Goal: Transaction & Acquisition: Purchase product/service

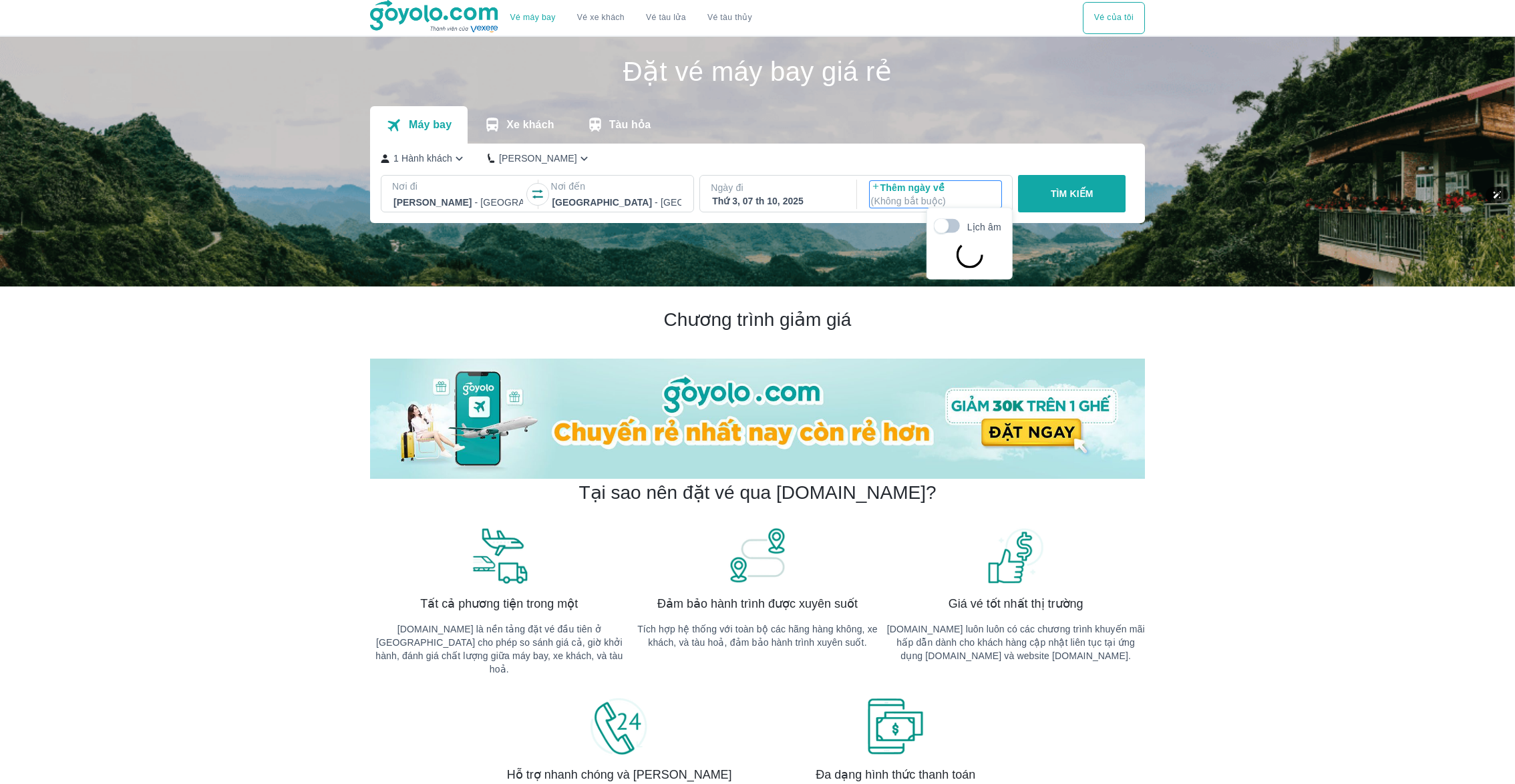
scroll to position [76, 0]
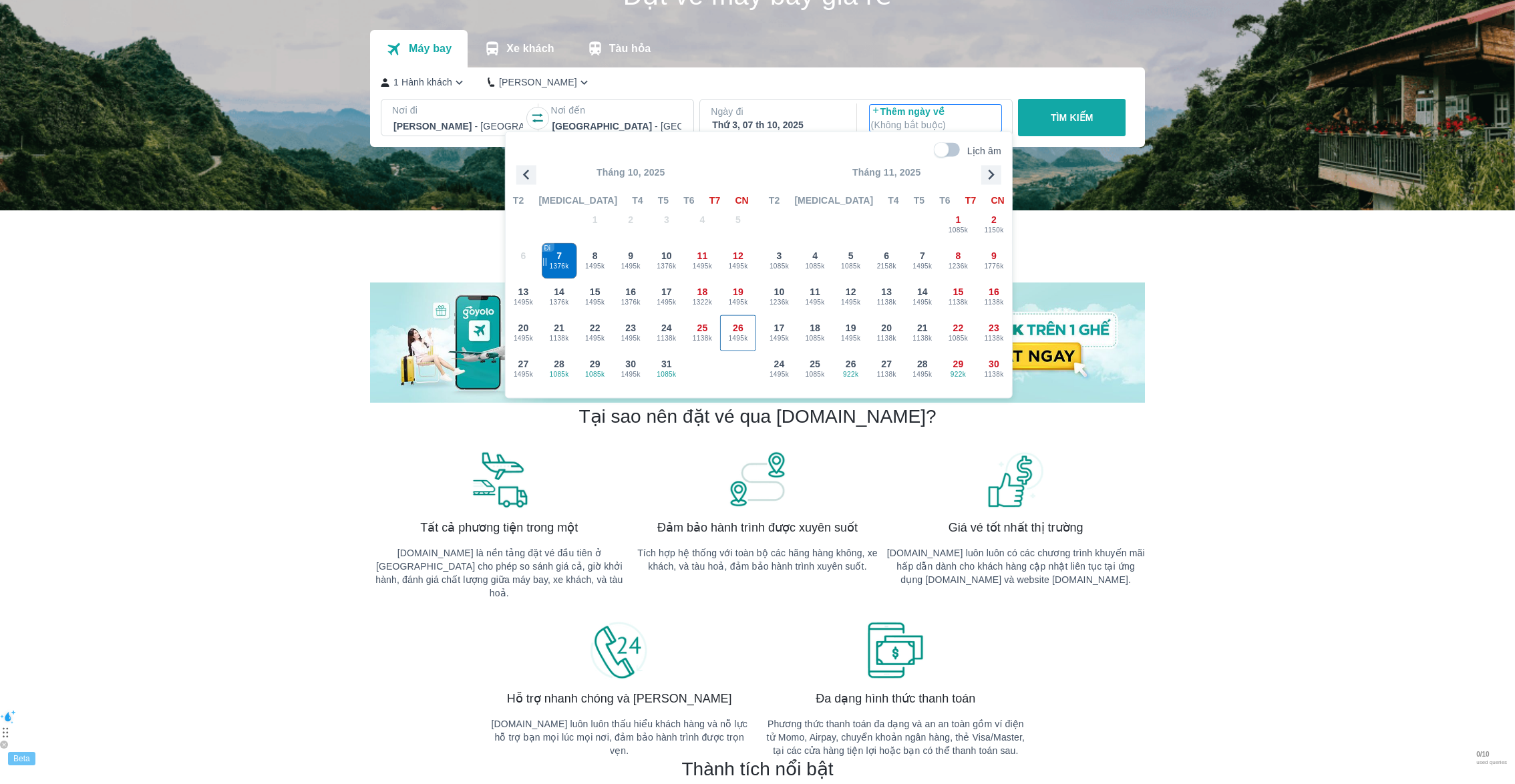
click at [721, 316] on div "26 1495k" at bounding box center [738, 333] width 35 height 35
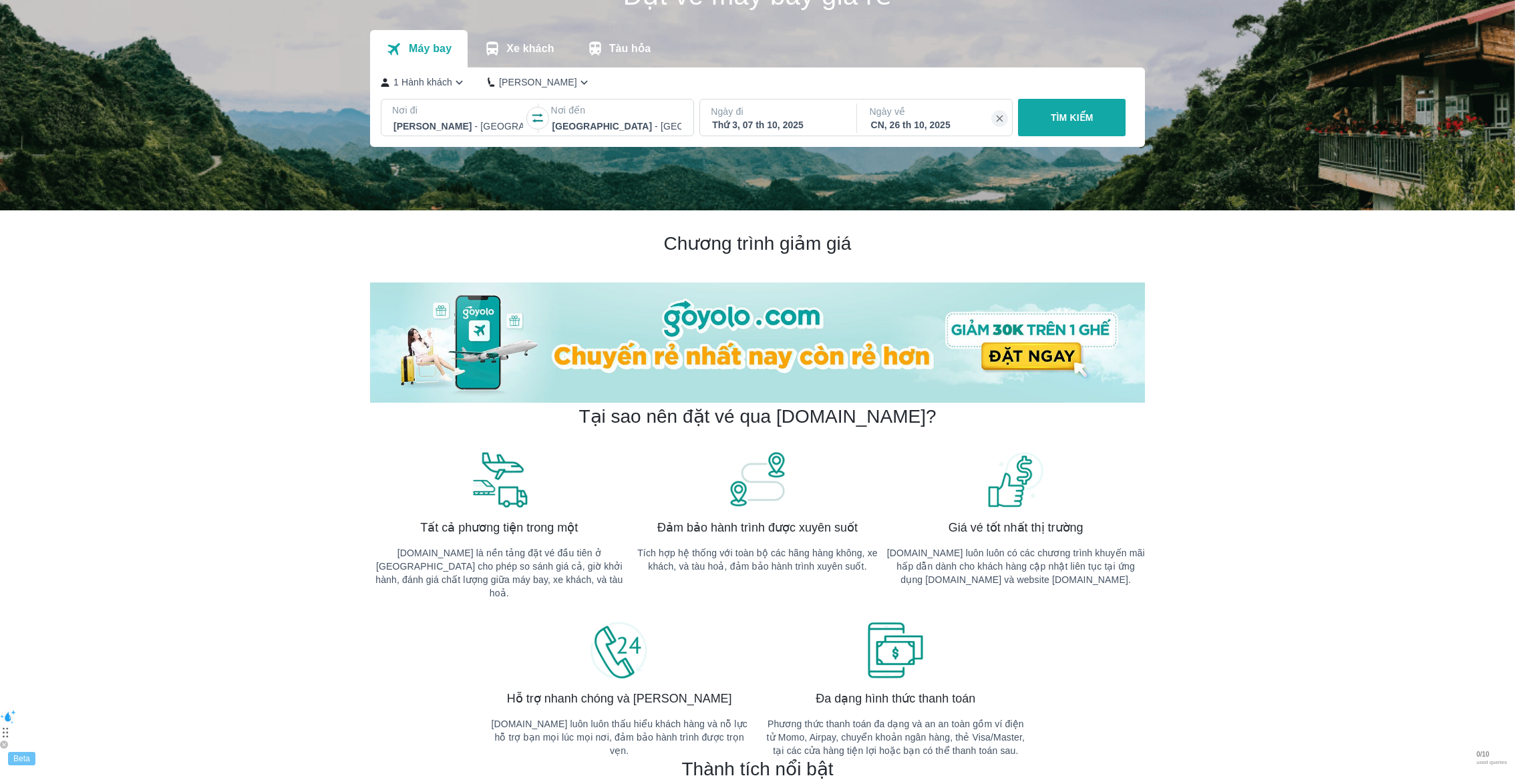
scroll to position [41, 0]
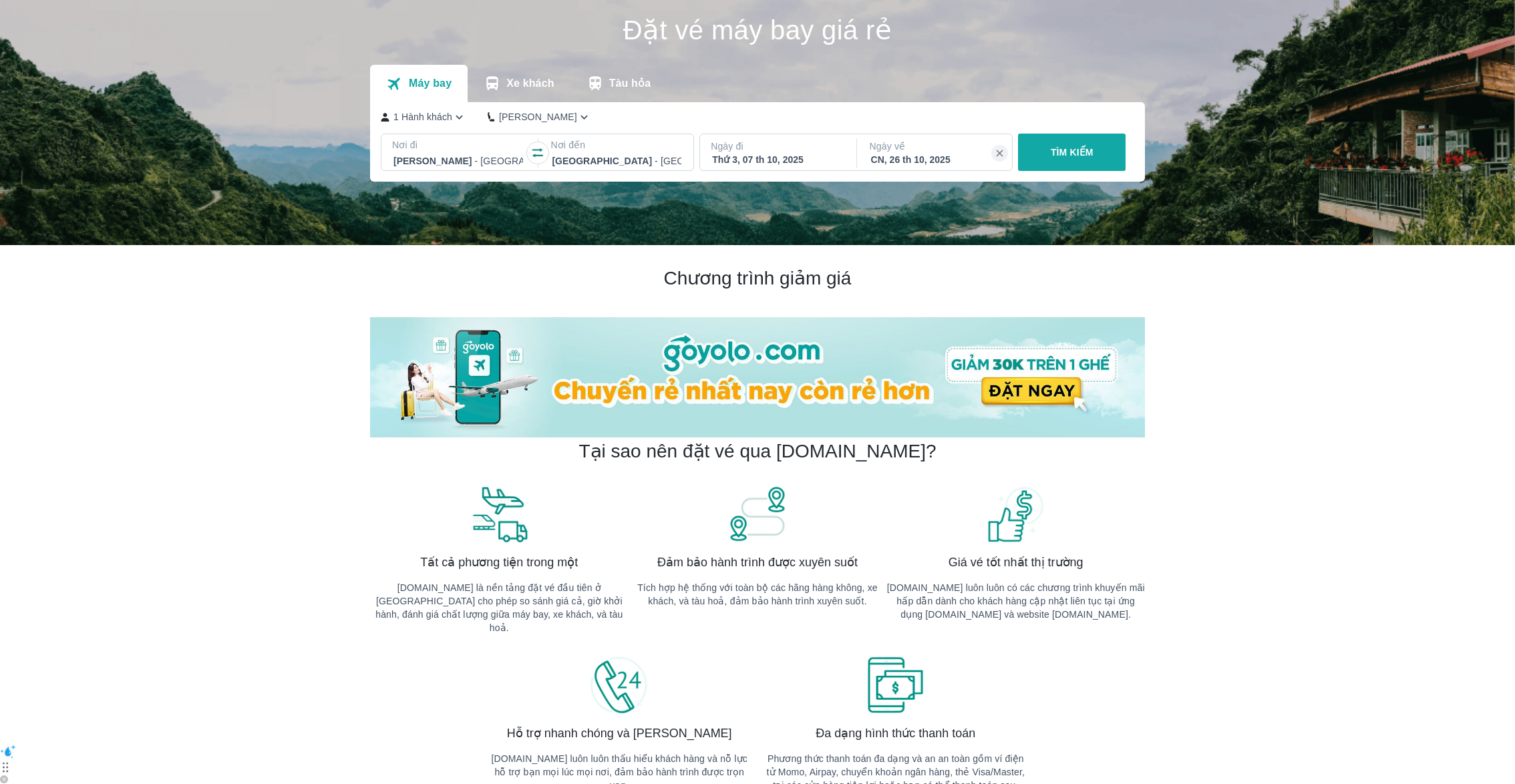
click at [1025, 145] on button "TÌM KIẾM" at bounding box center [1072, 152] width 108 height 37
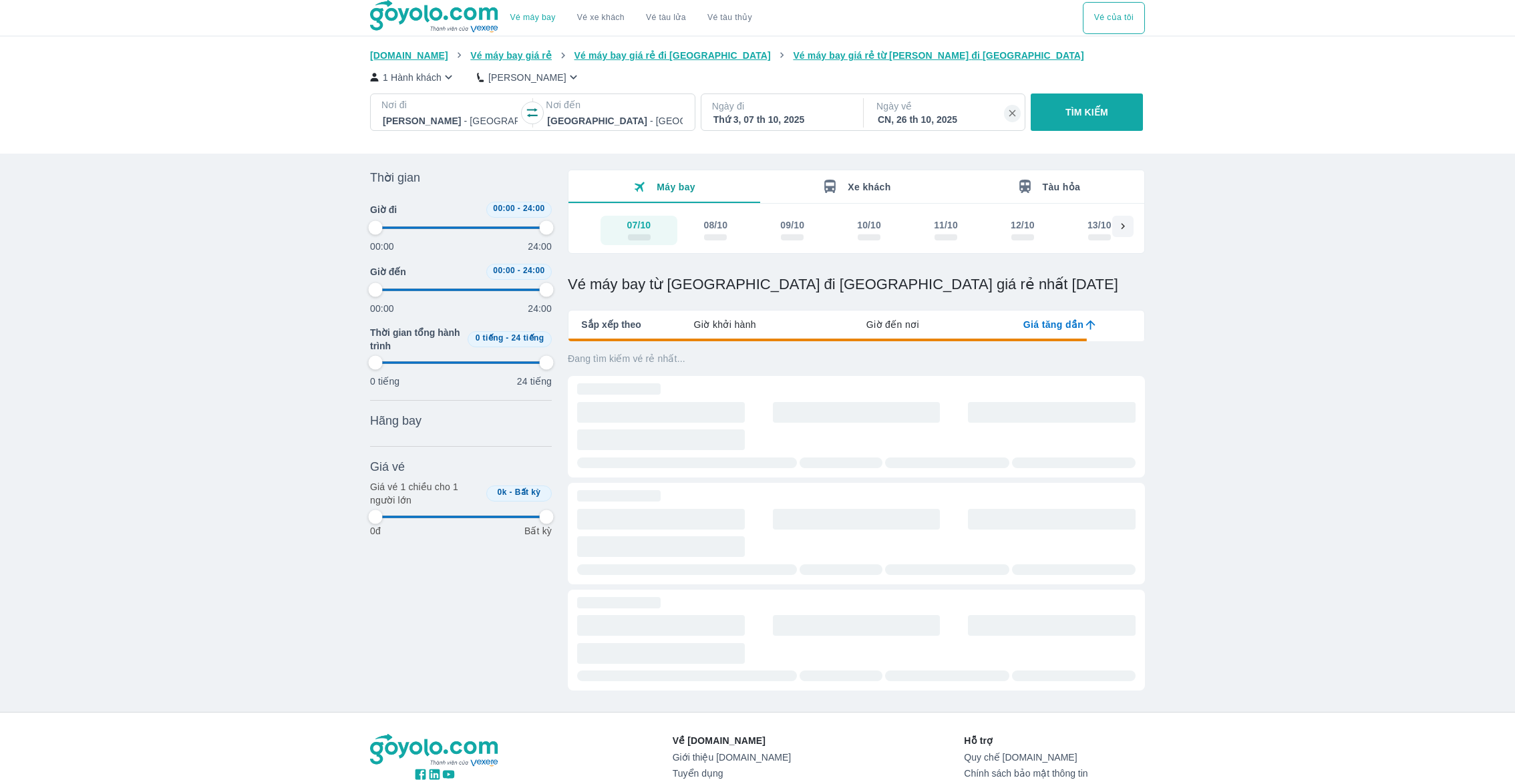
type input "97.9166666666667"
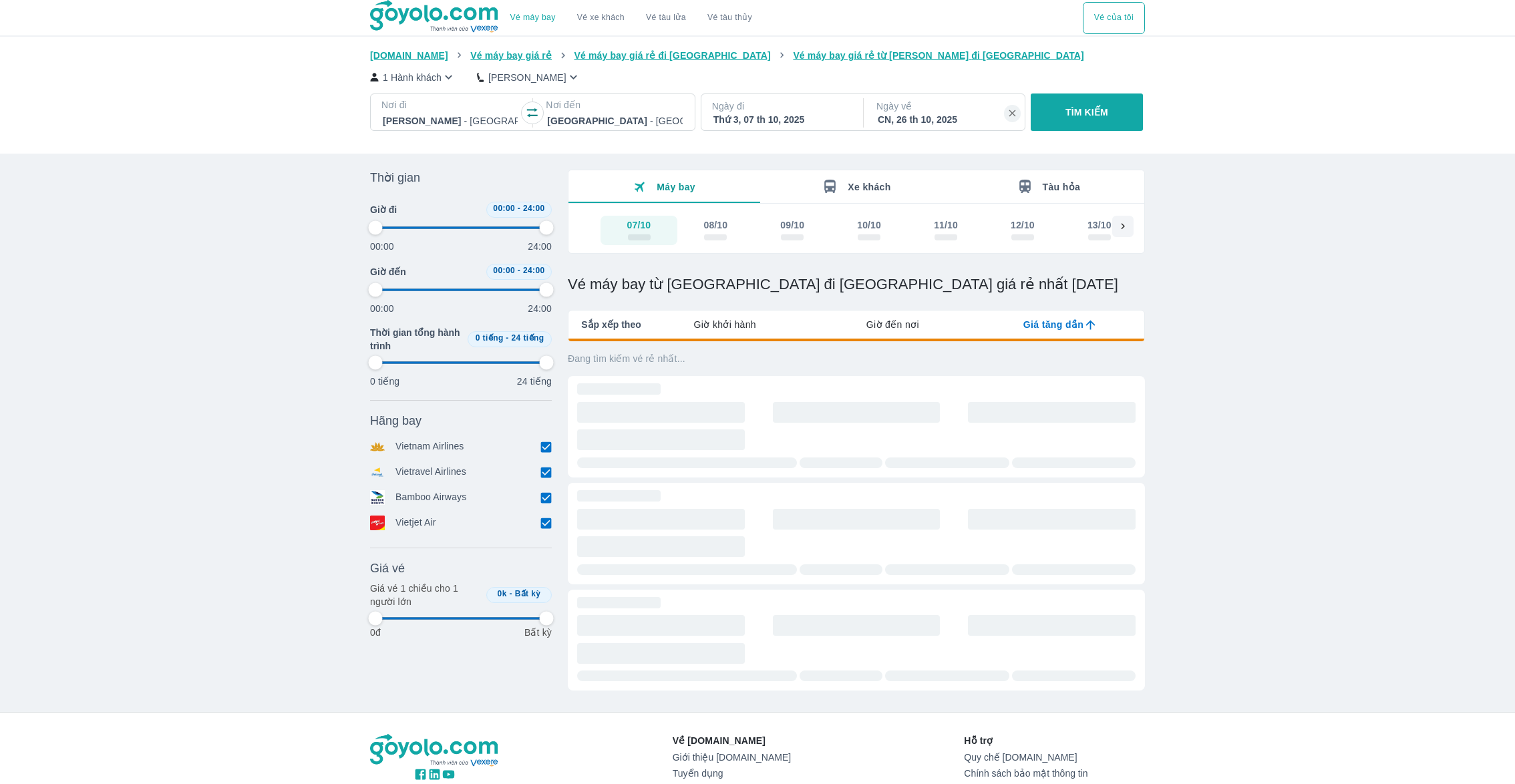
type input "97.9166666666667"
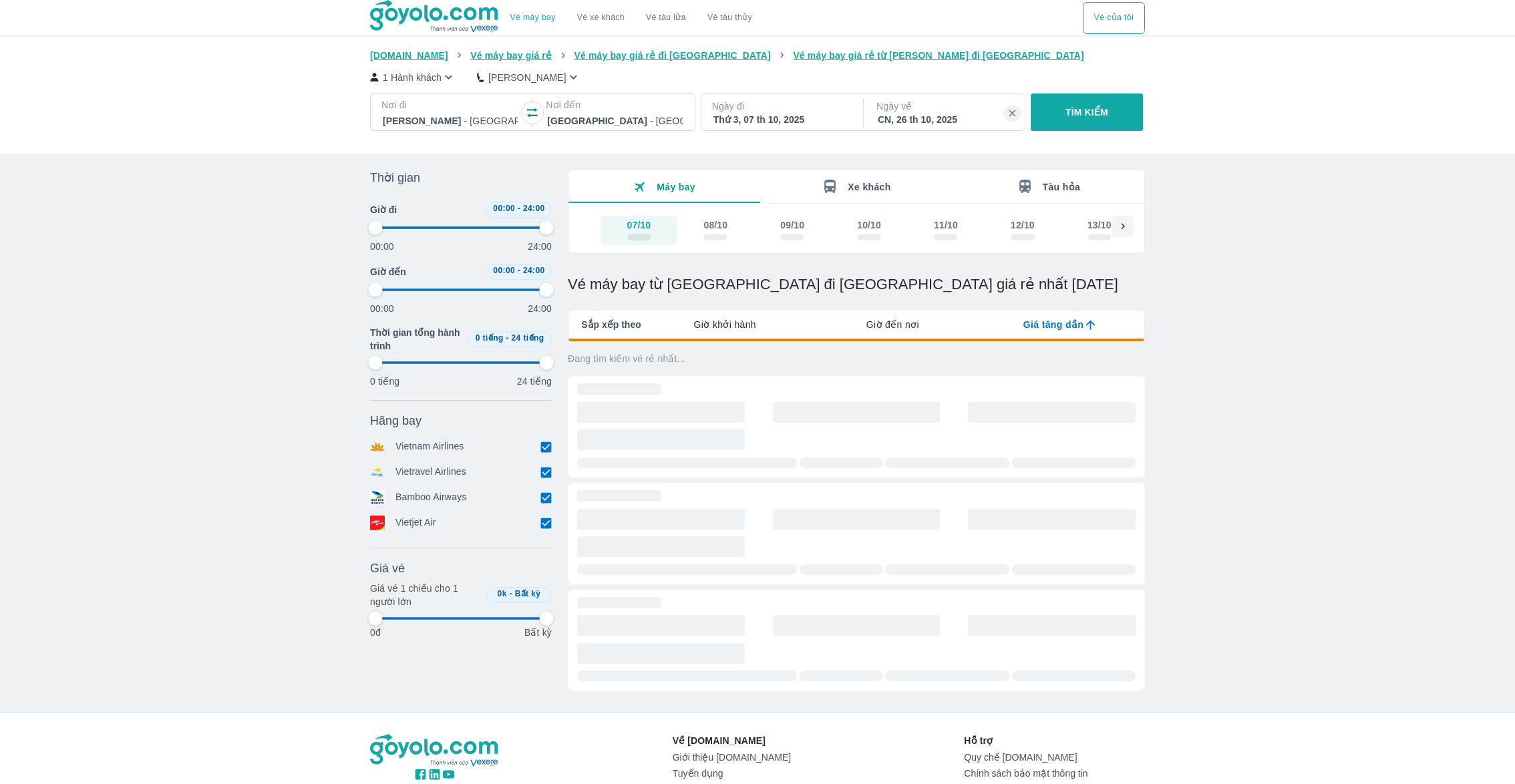
type input "97.9166666666667"
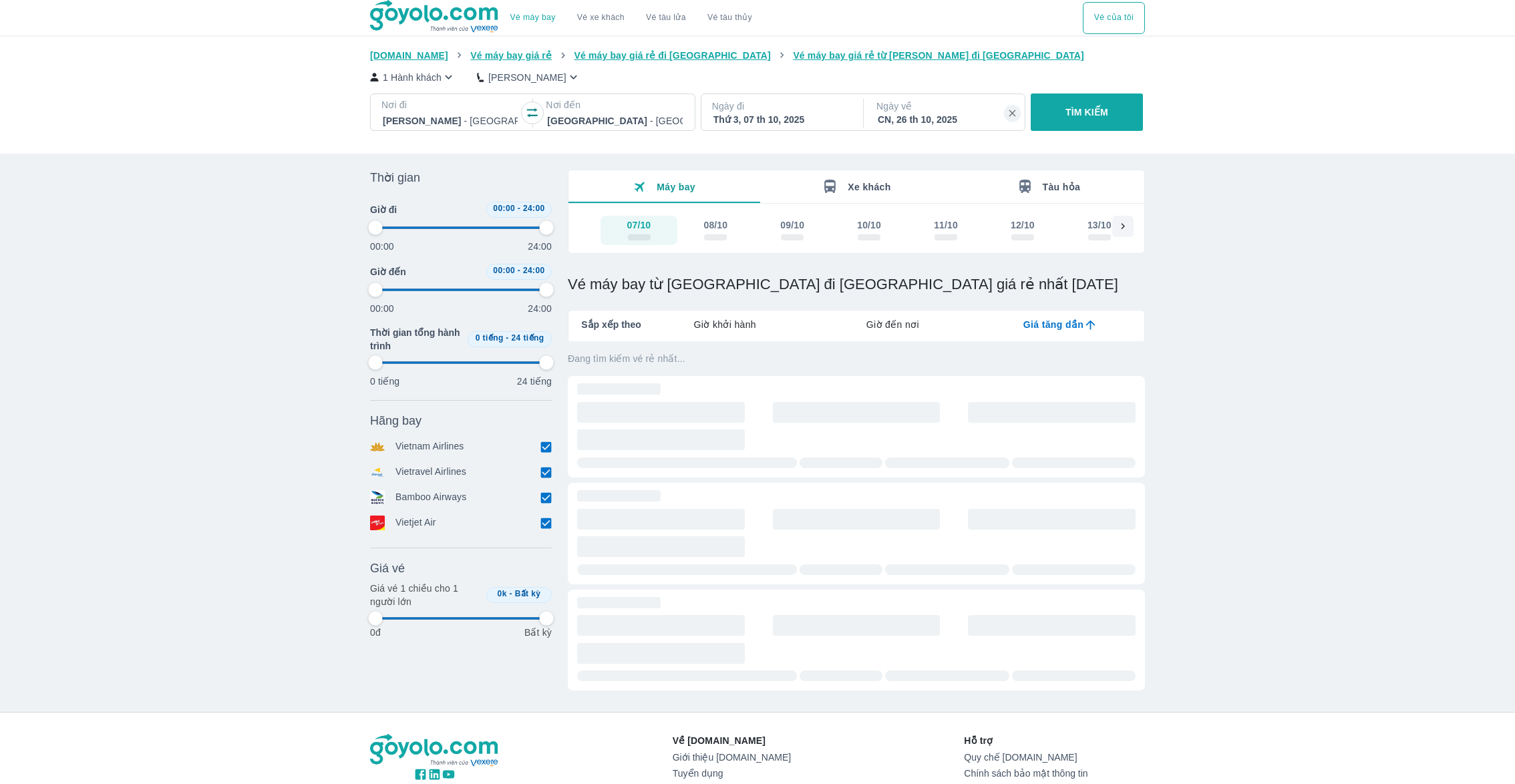
type input "97.9166666666667"
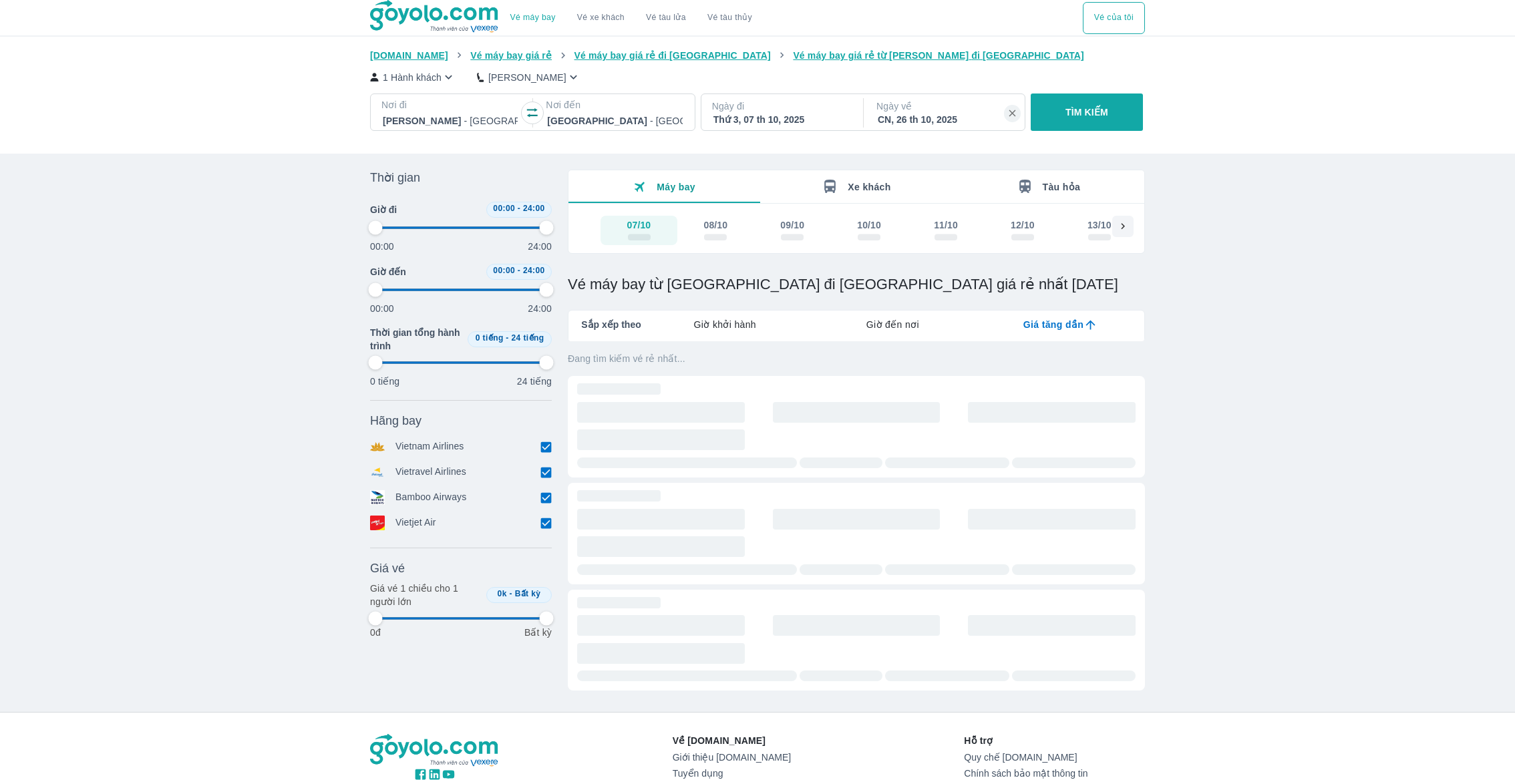
type input "97.9166666666667"
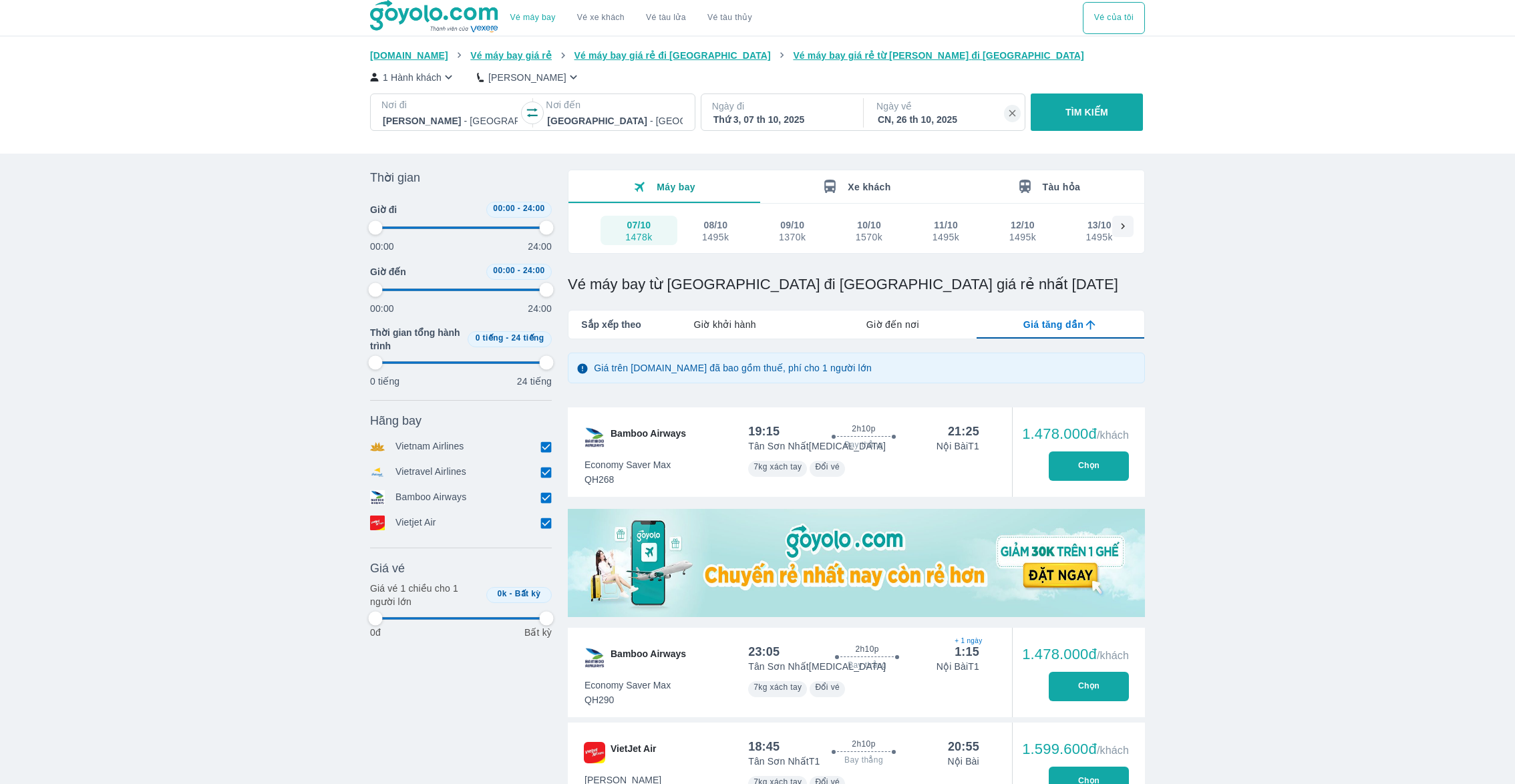
type input "97.9166666666667"
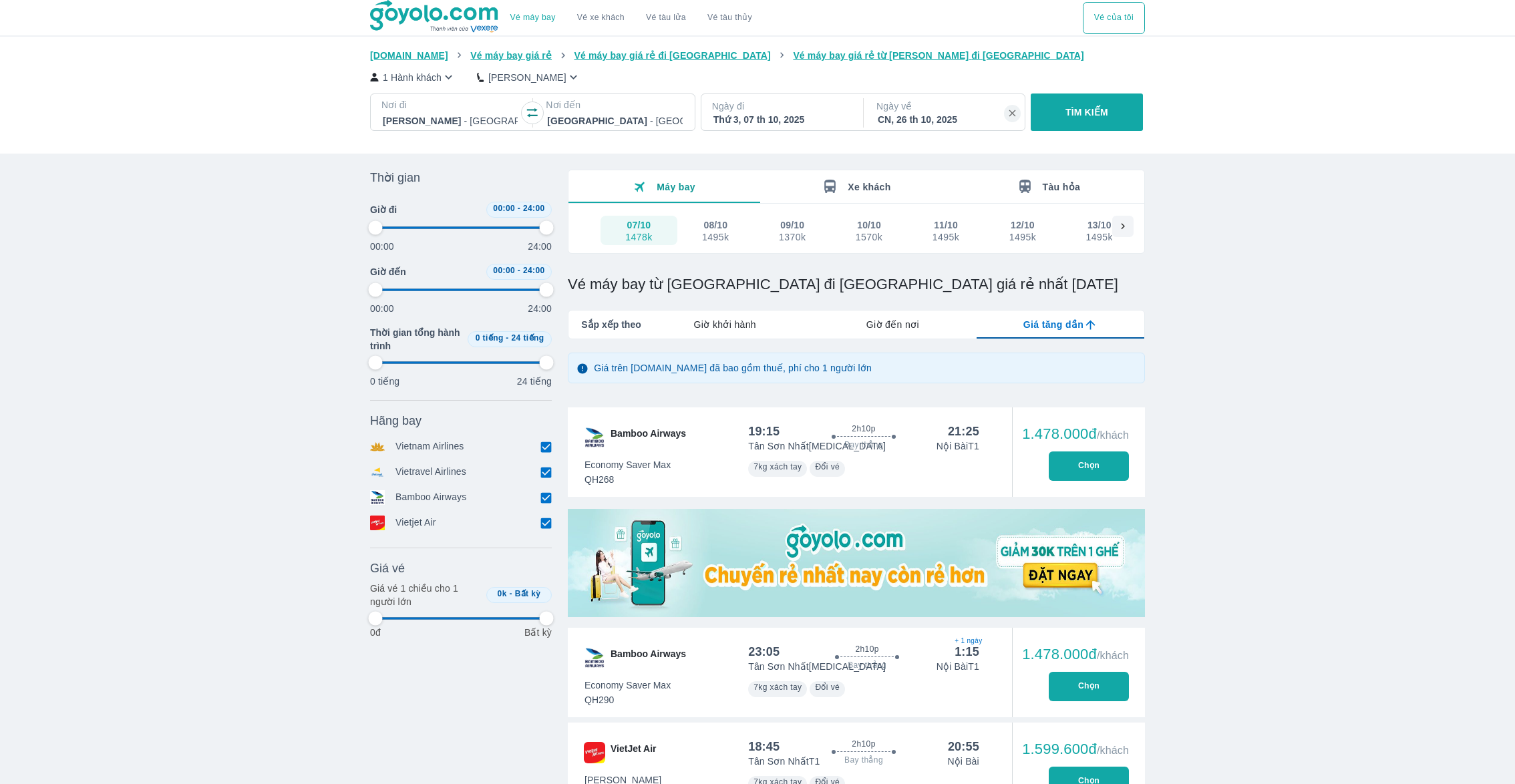
type input "97.9166666666667"
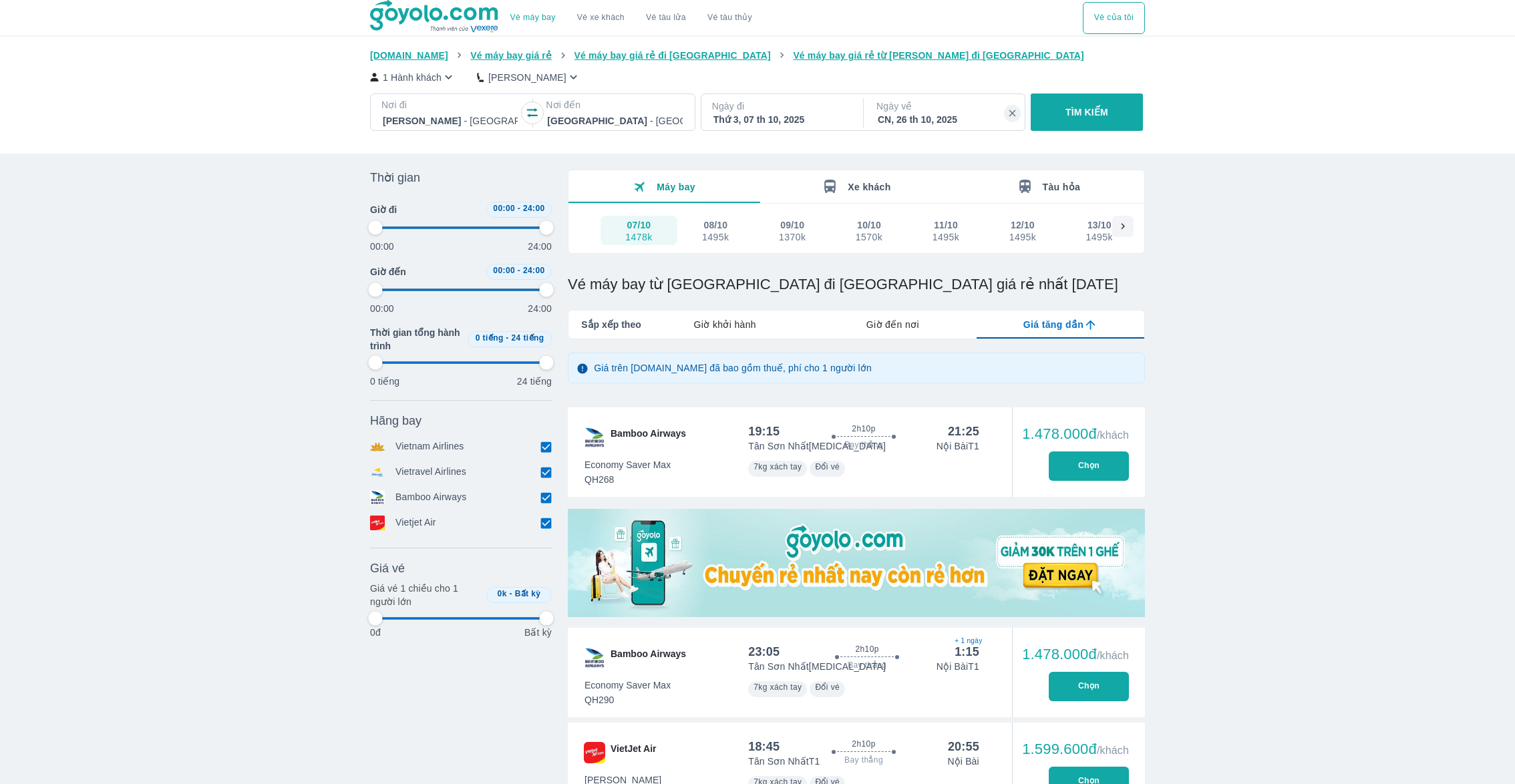
type input "97.9166666666667"
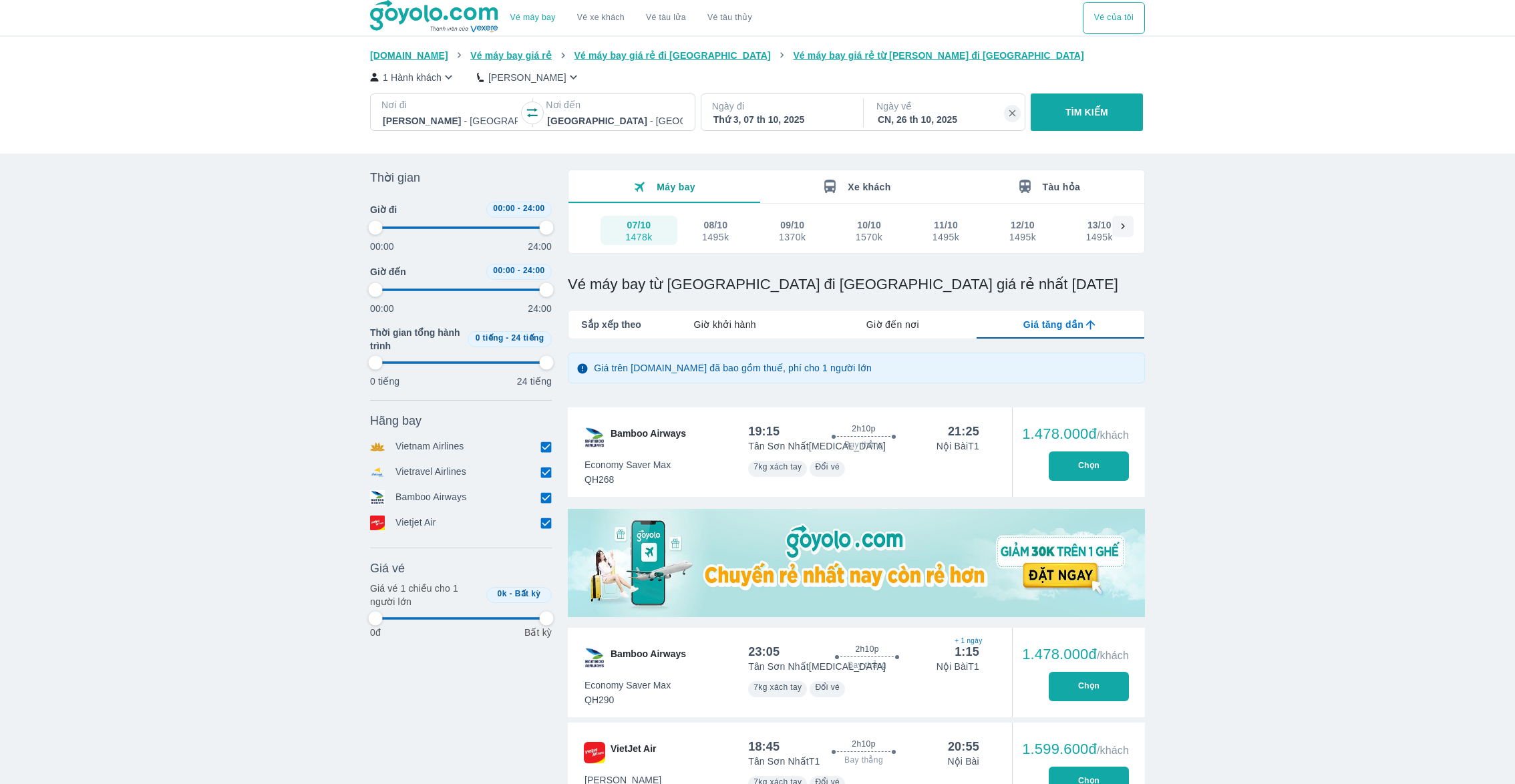
type input "97.9166666666667"
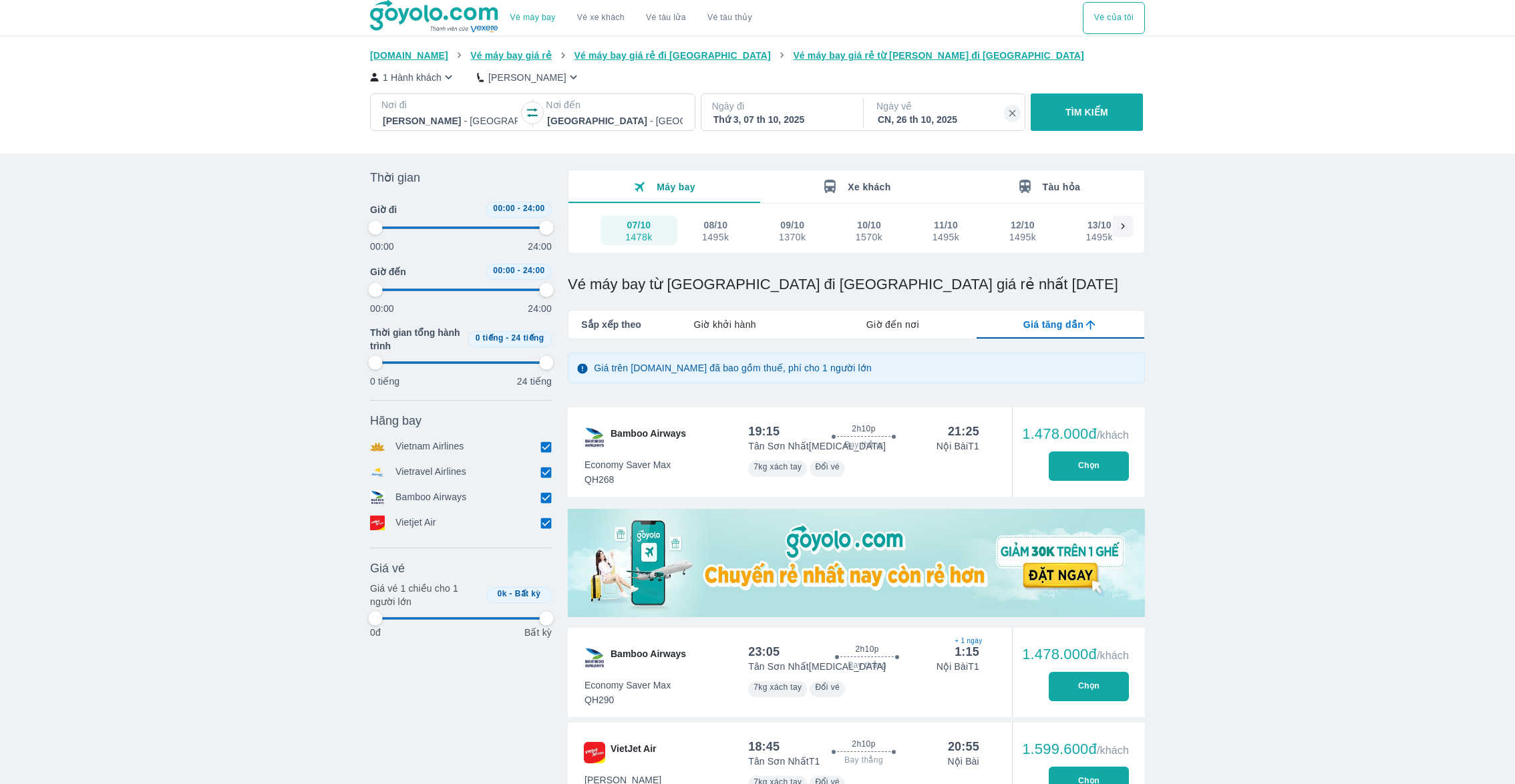
type input "97.9166666666667"
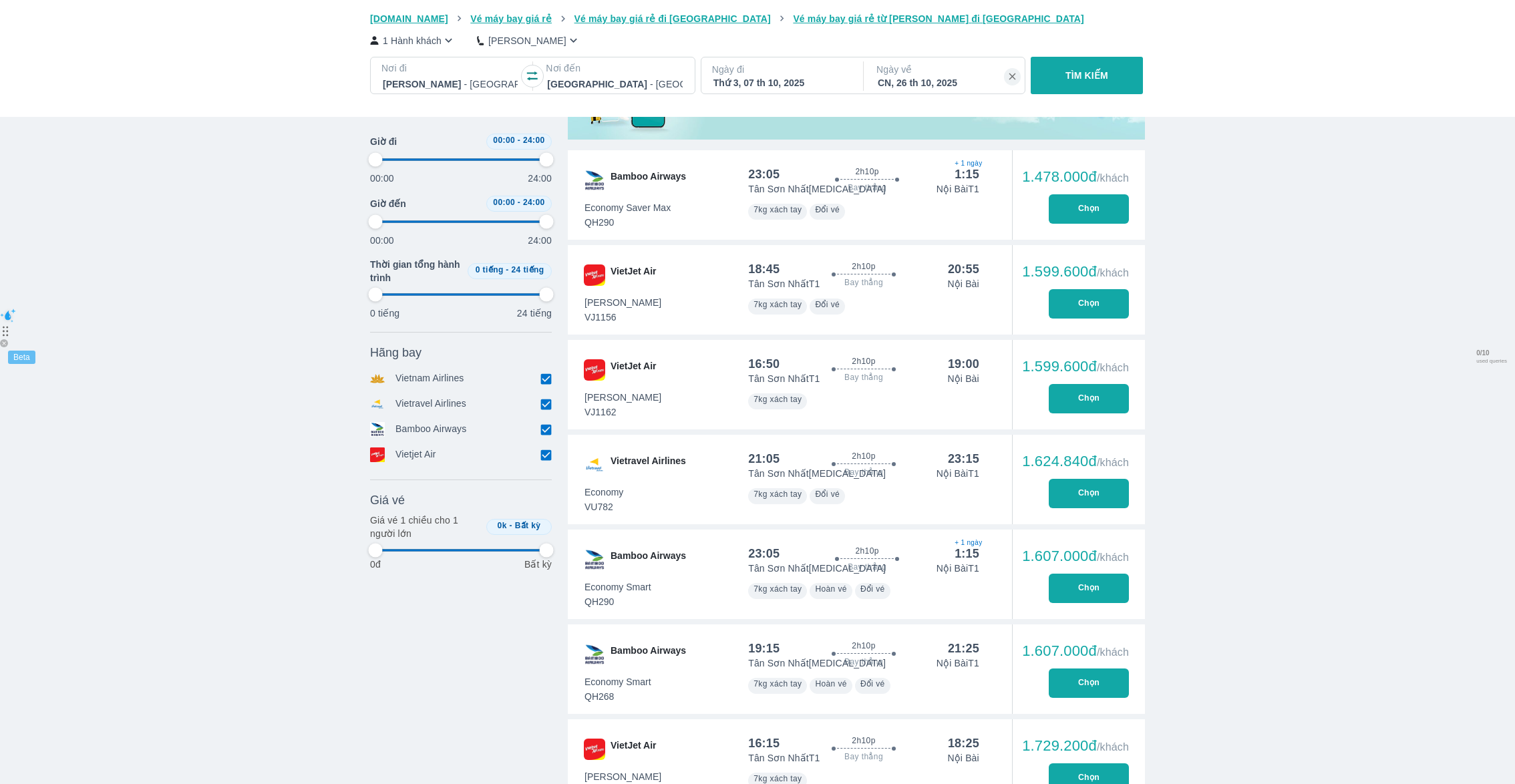
click at [1060, 293] on button "Chọn" at bounding box center [1089, 303] width 80 height 29
type input "97.9166666666667"
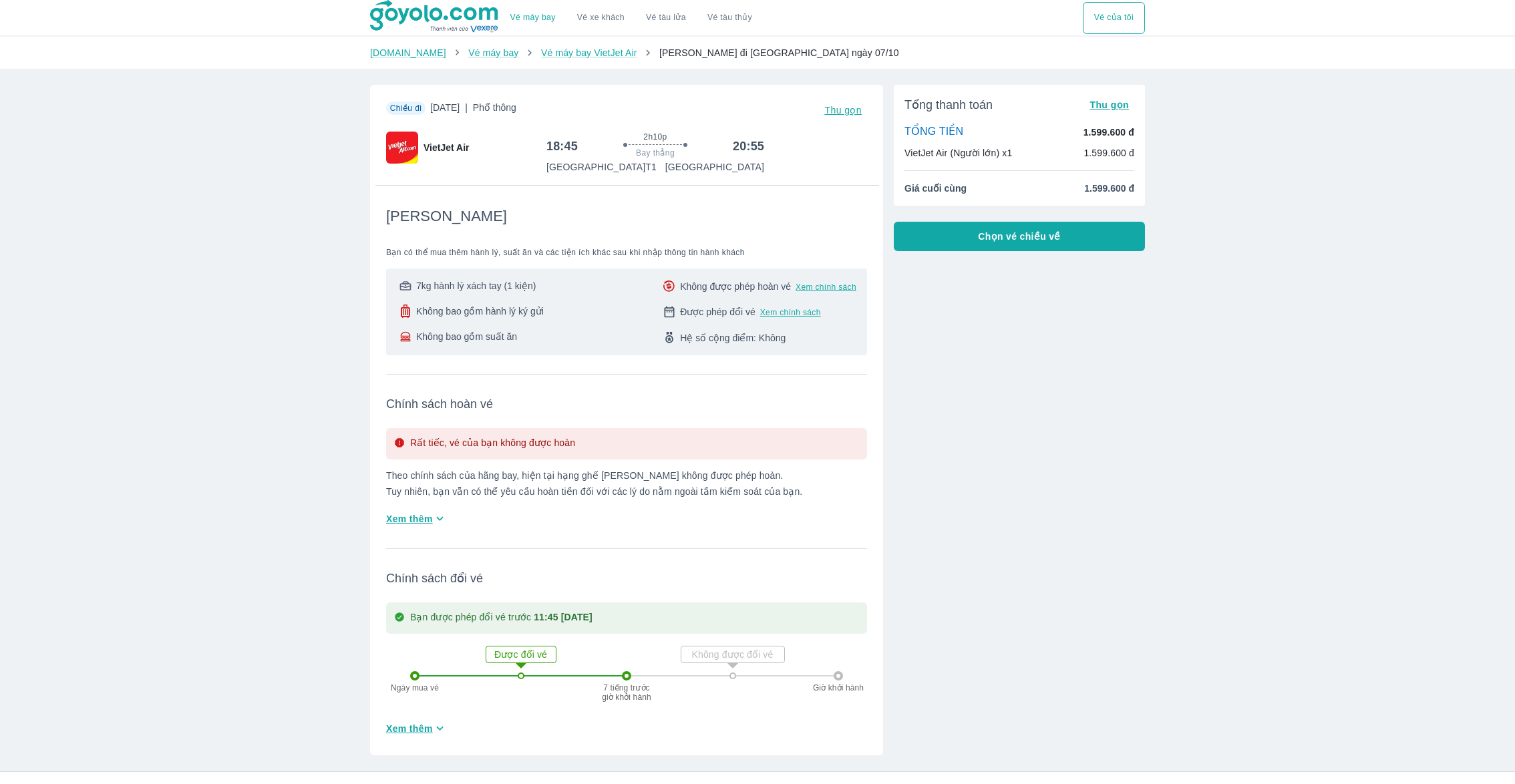
click at [970, 230] on button "Chọn vé chiều về" at bounding box center [1019, 235] width 252 height 29
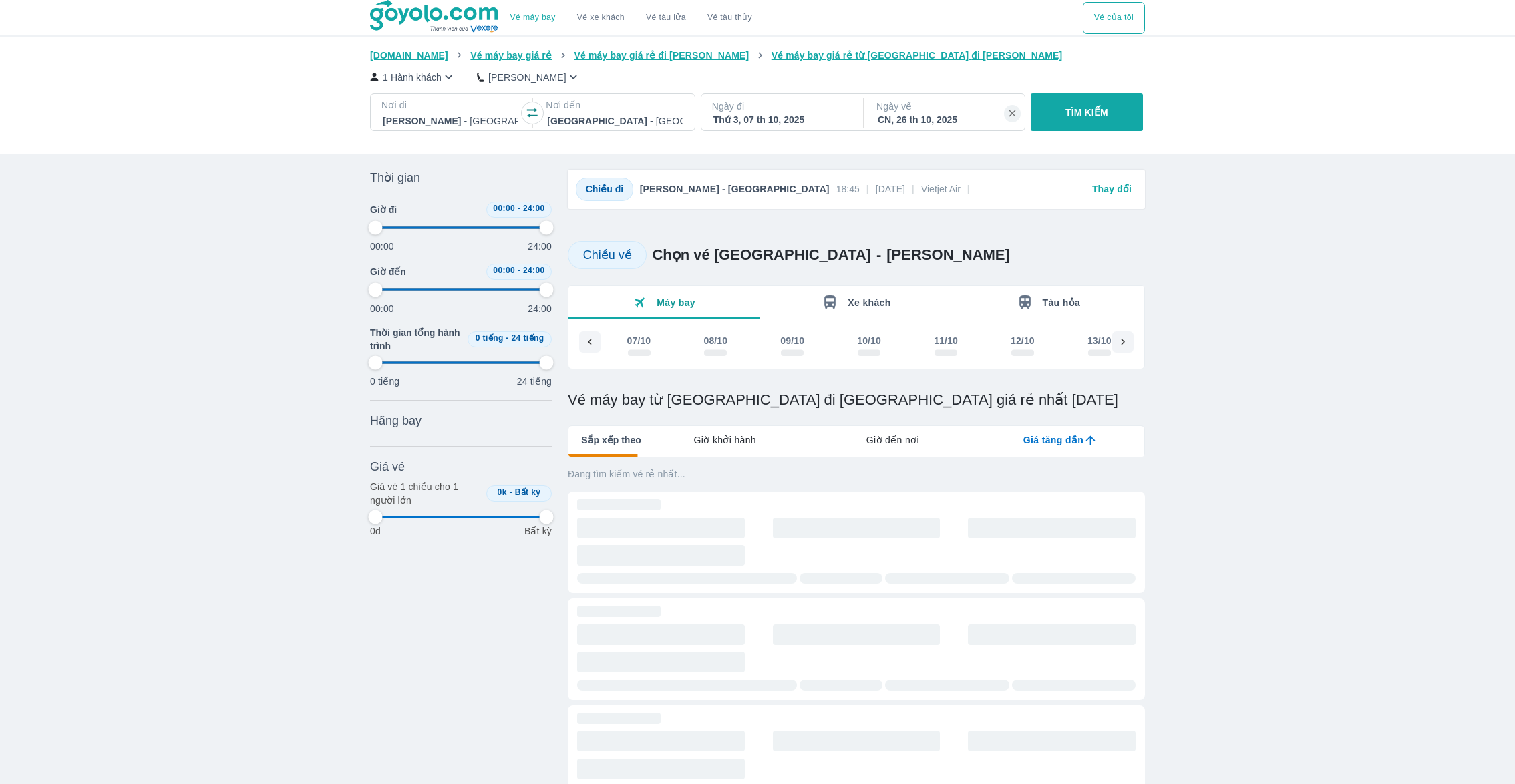
scroll to position [0, 1109]
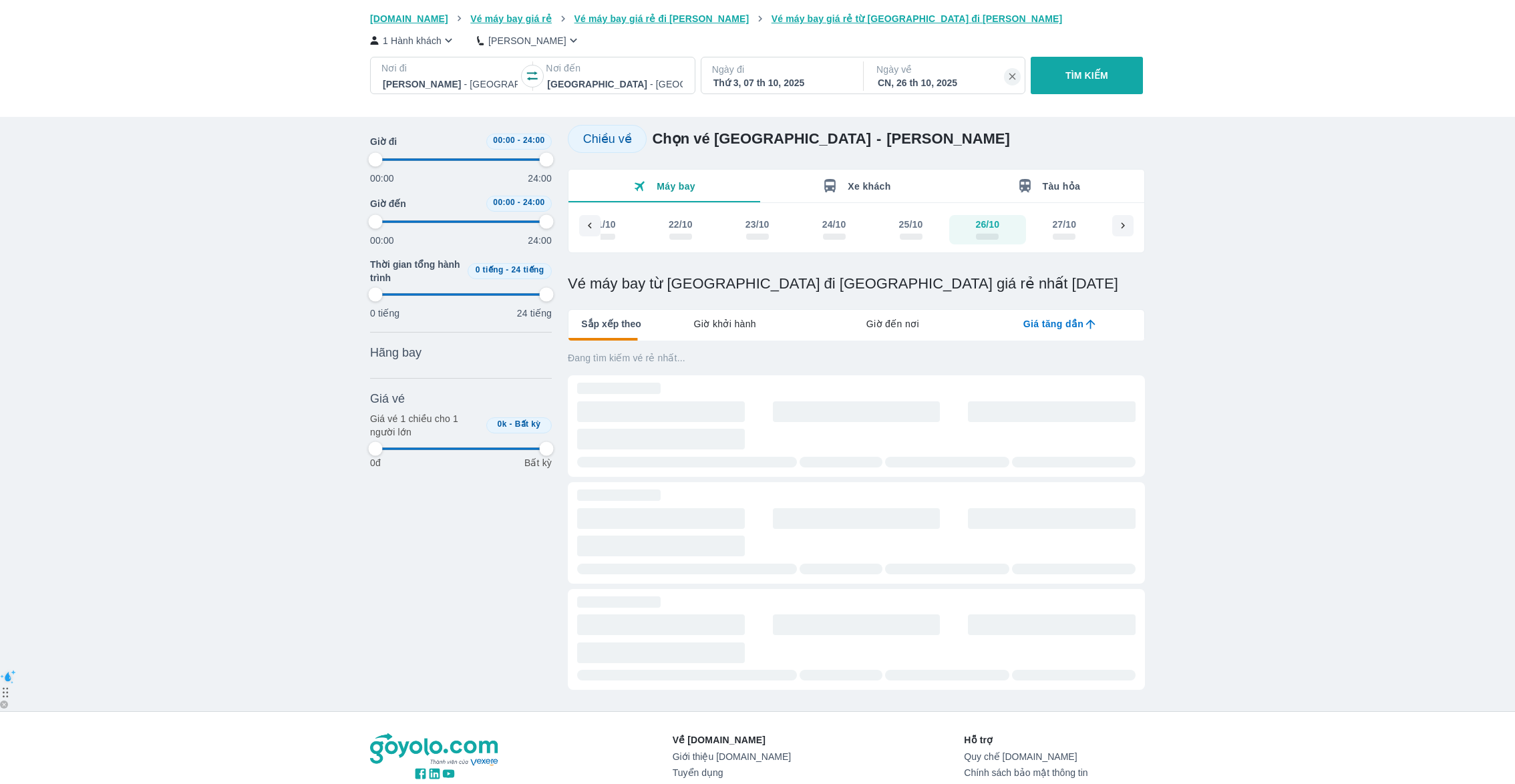
type input "97.9166666666667"
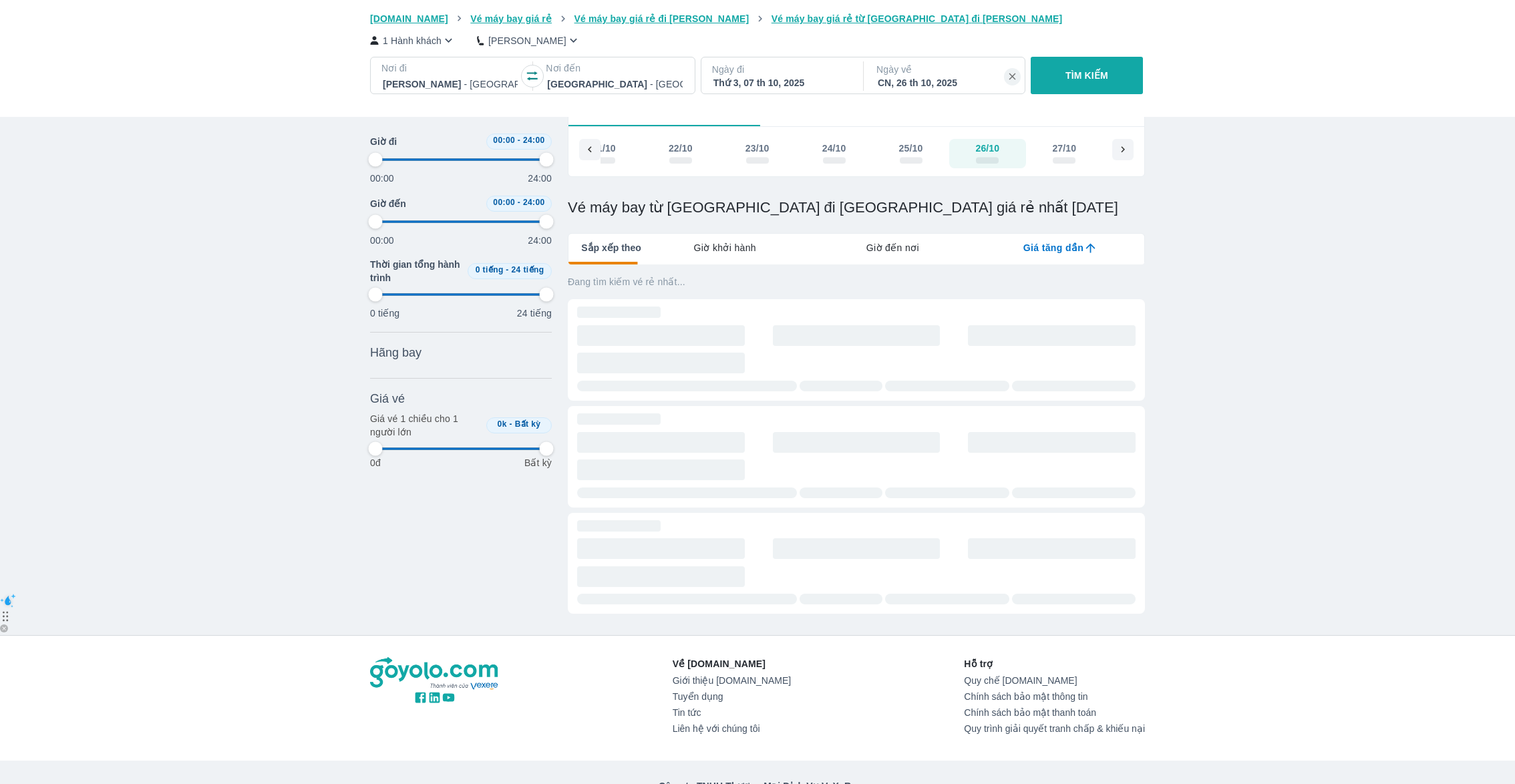
type input "97.9166666666667"
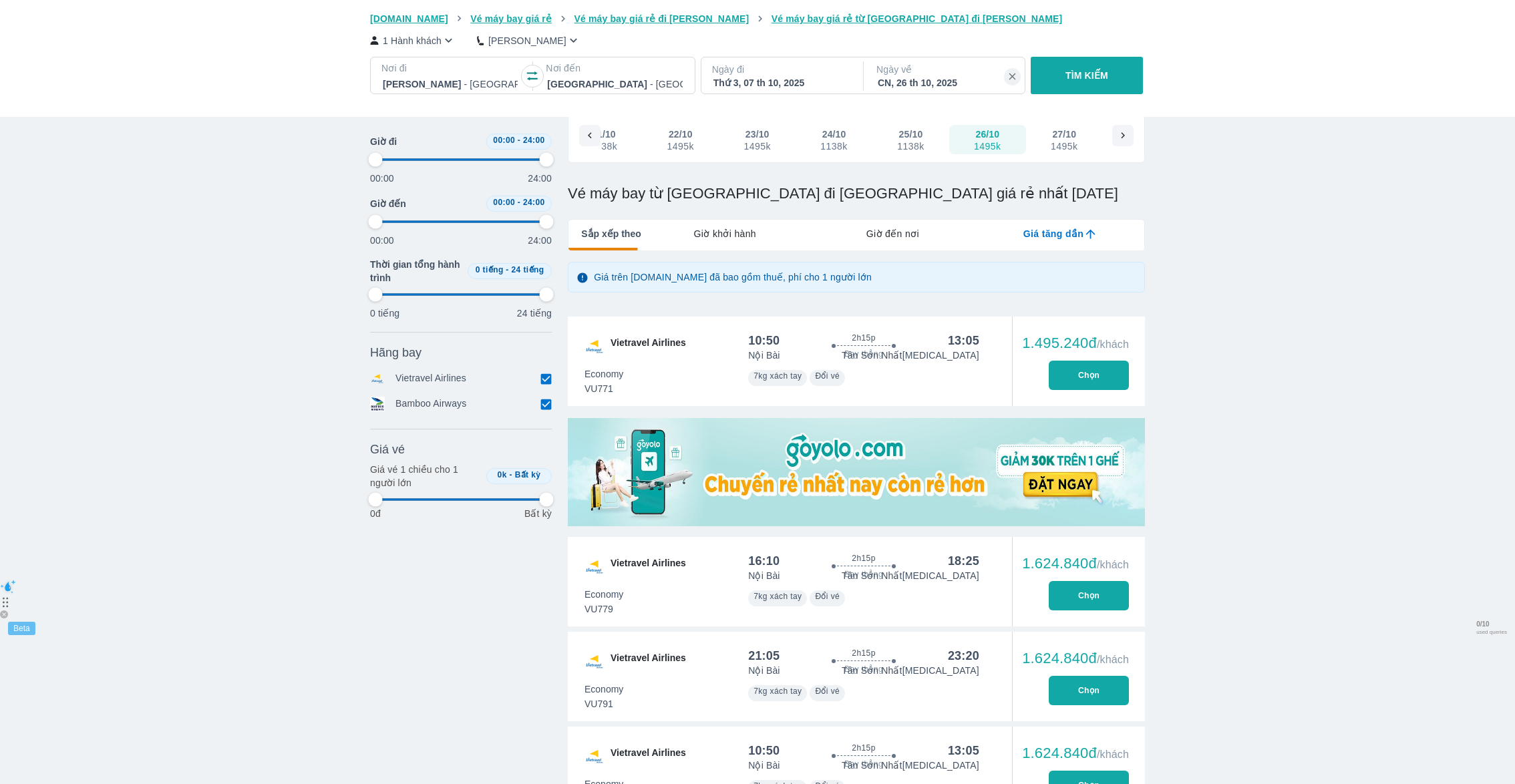
type input "97.9166666666667"
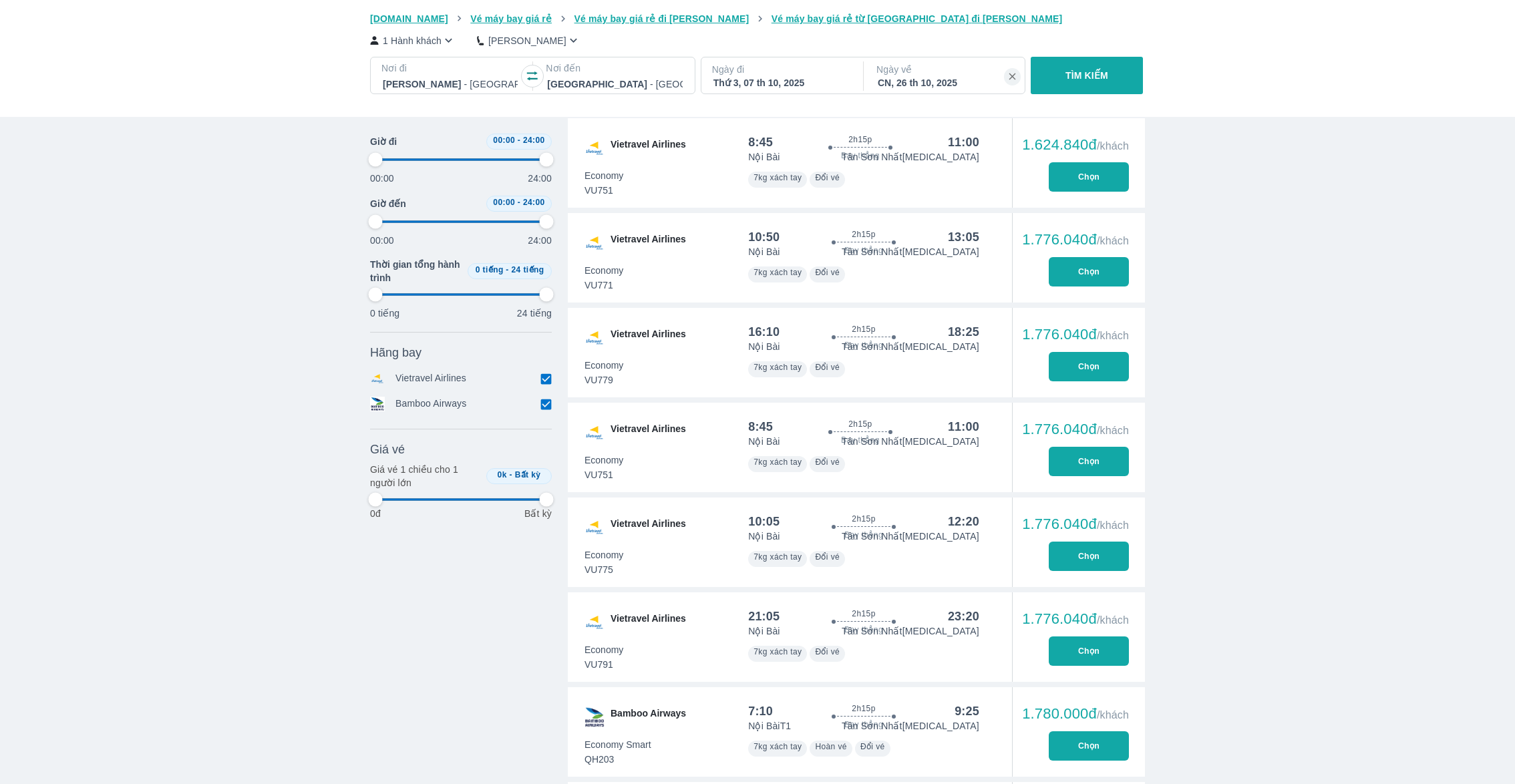
type input "97.9166666666667"
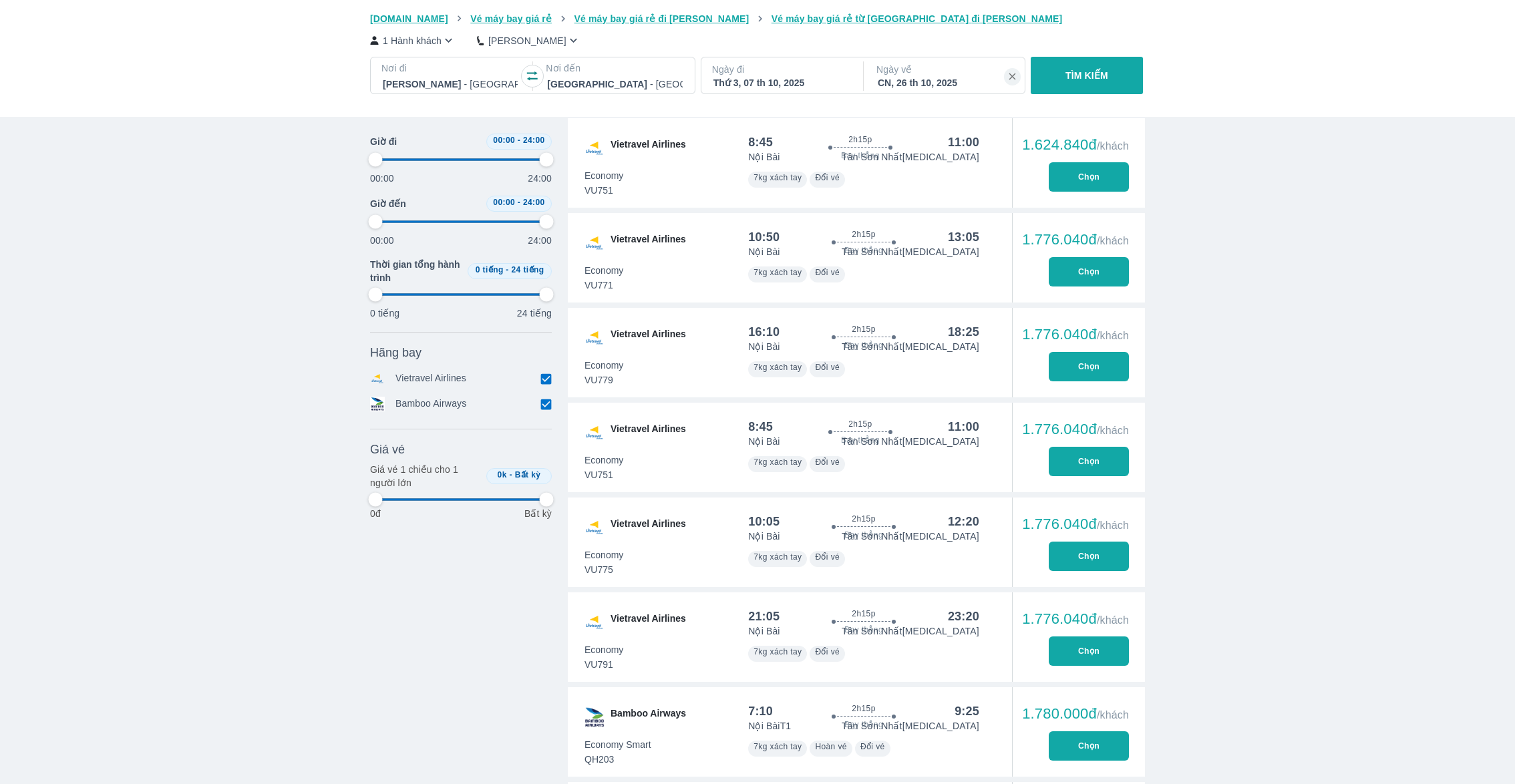
type input "97.9166666666667"
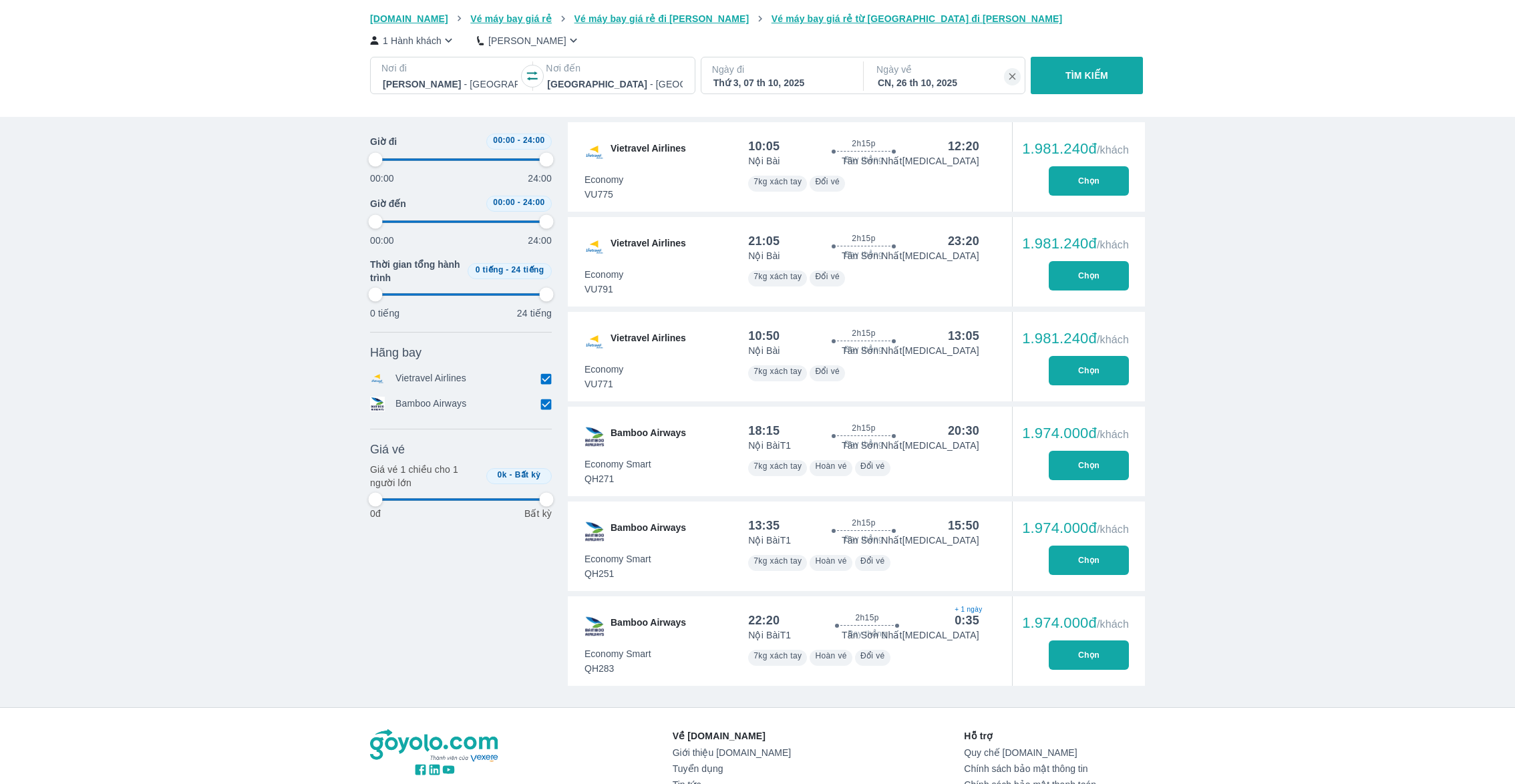
type input "97.9166666666667"
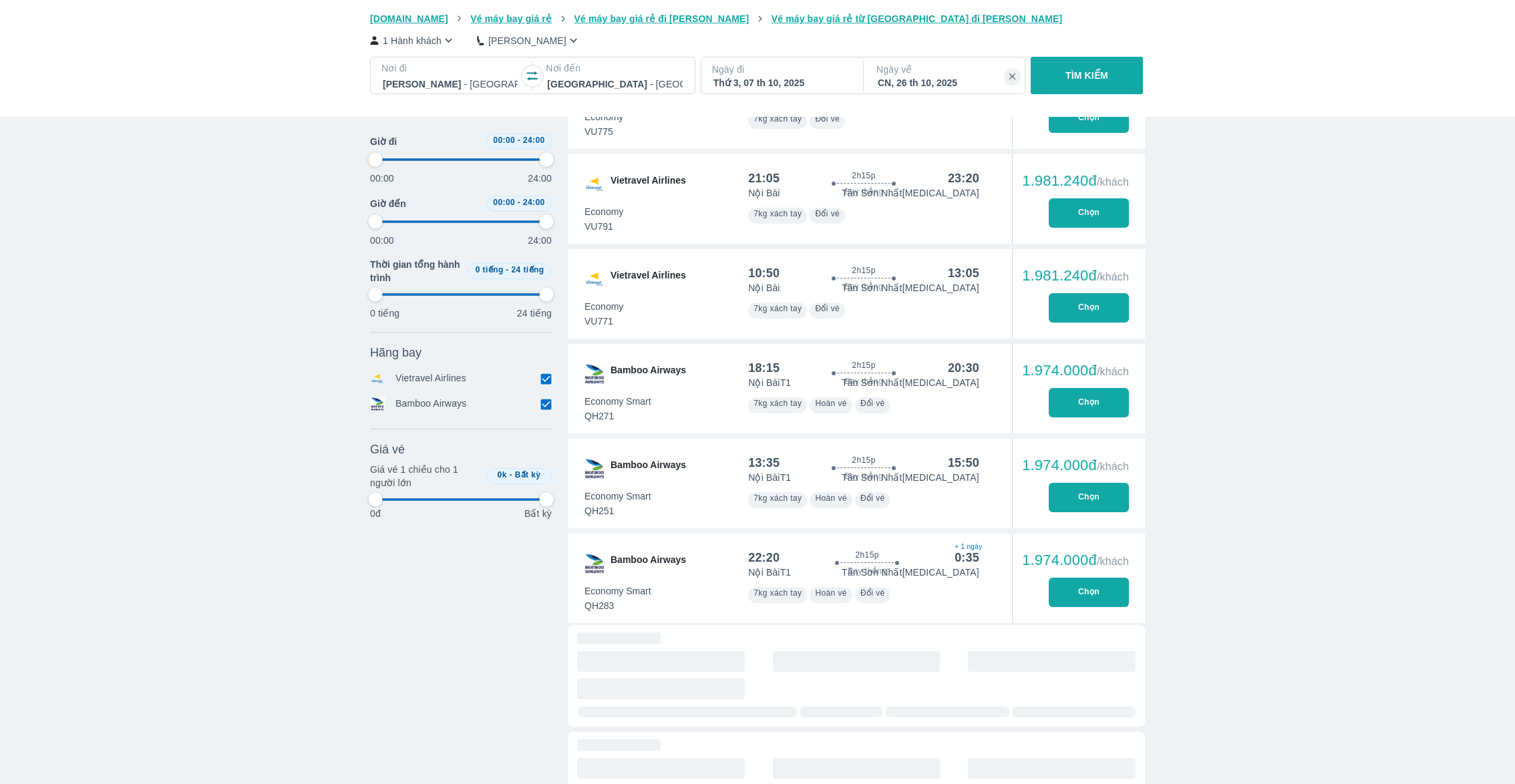
type input "97.9166666666667"
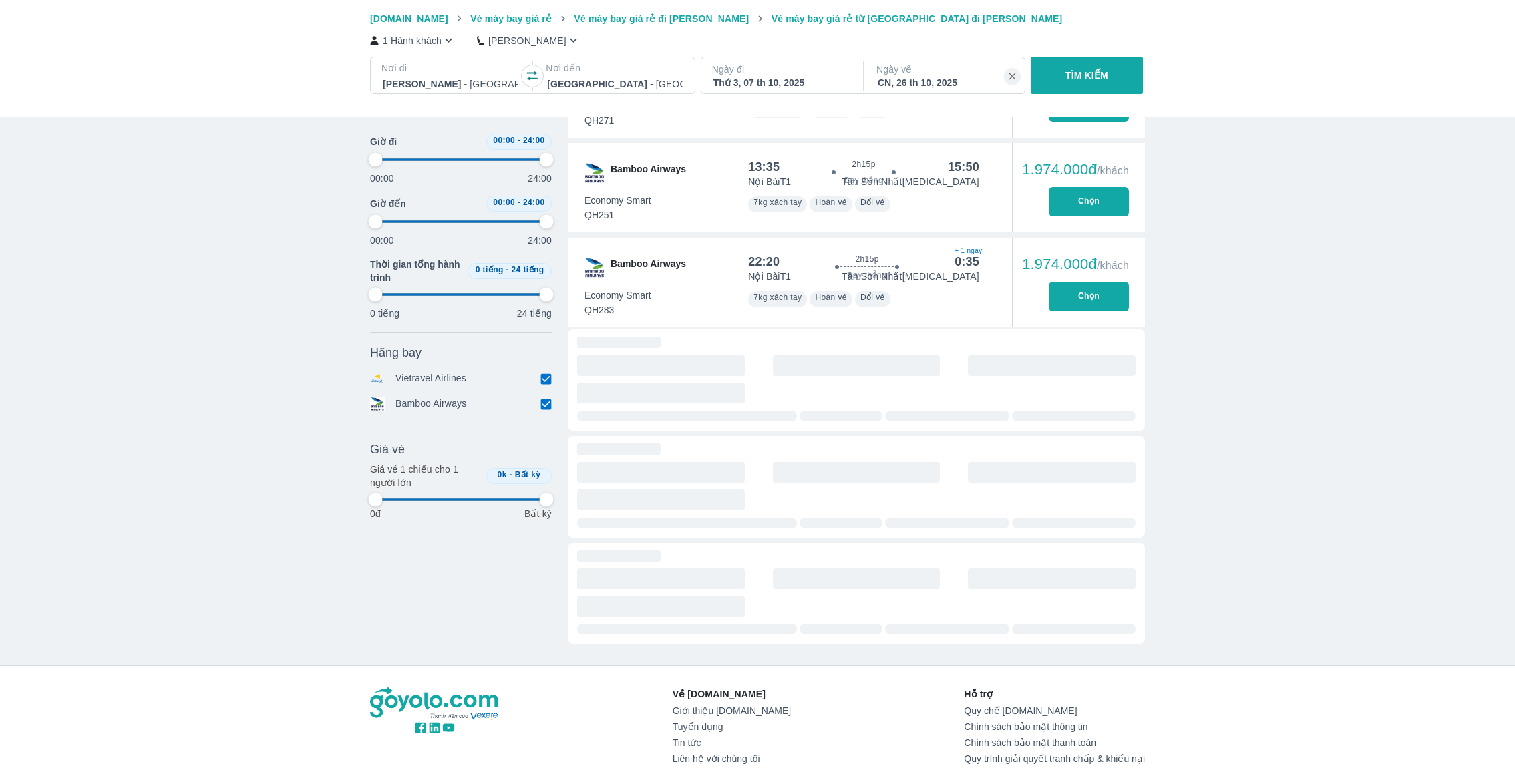
type input "97.9166666666667"
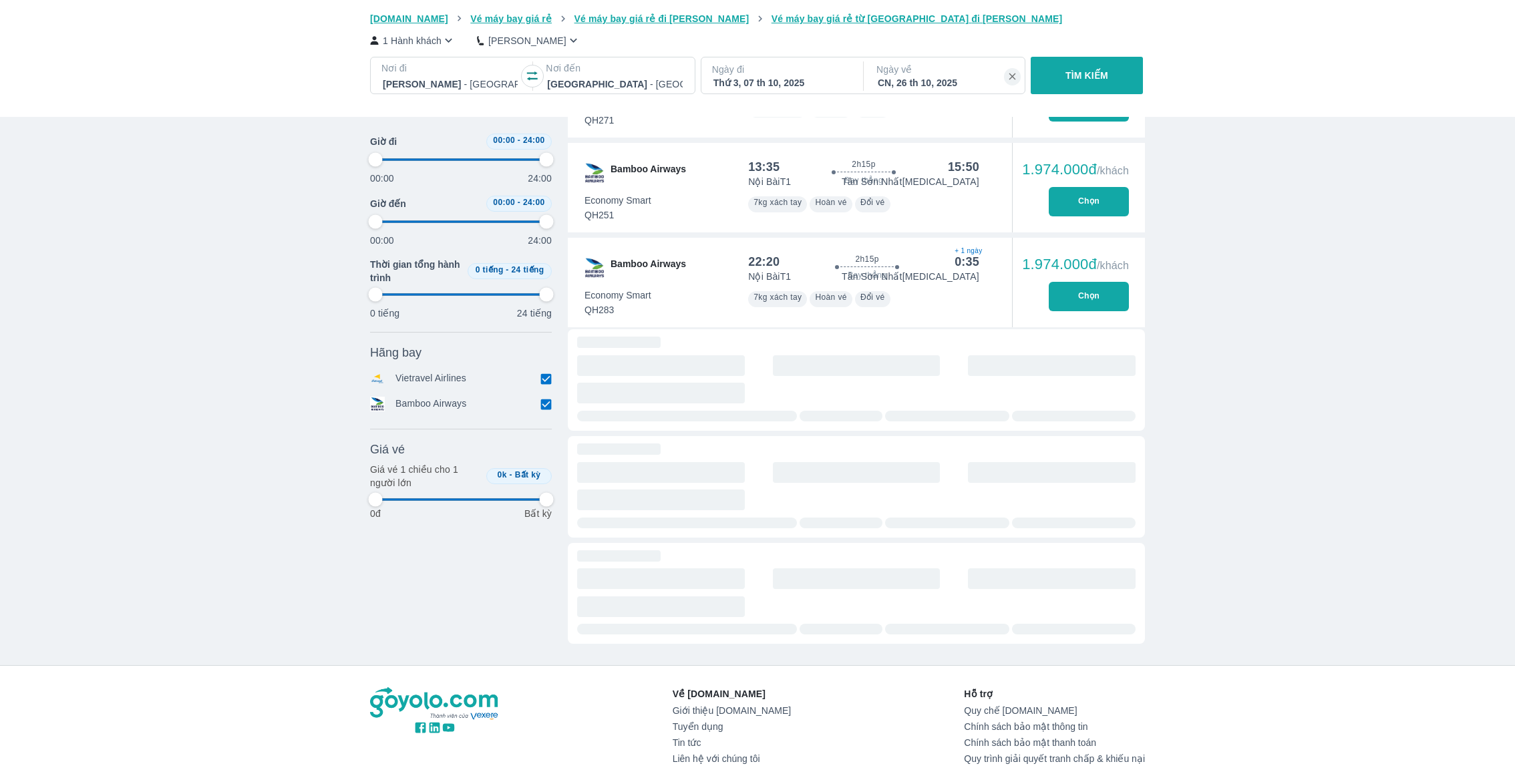
type input "97.9166666666667"
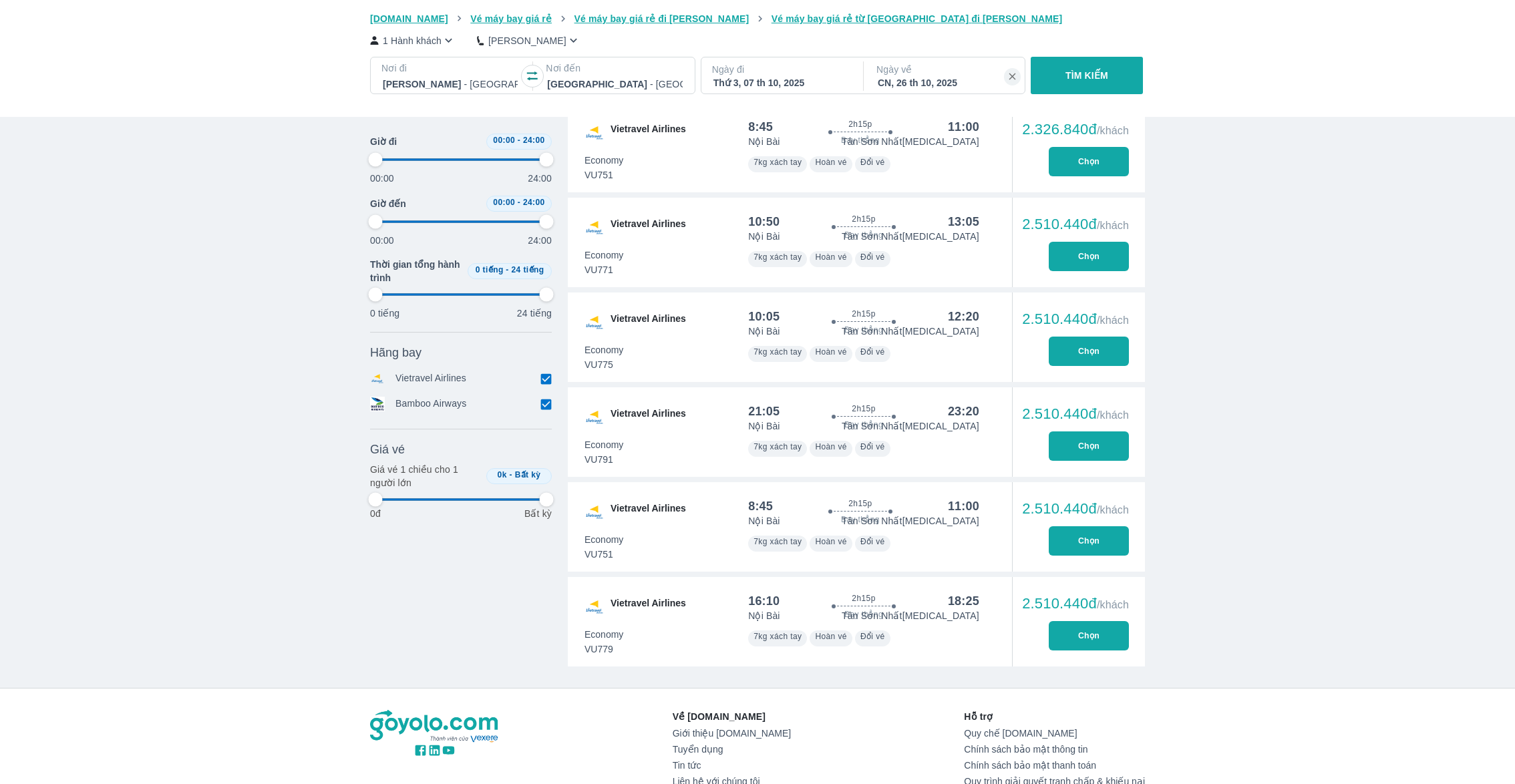
type input "97.9166666666667"
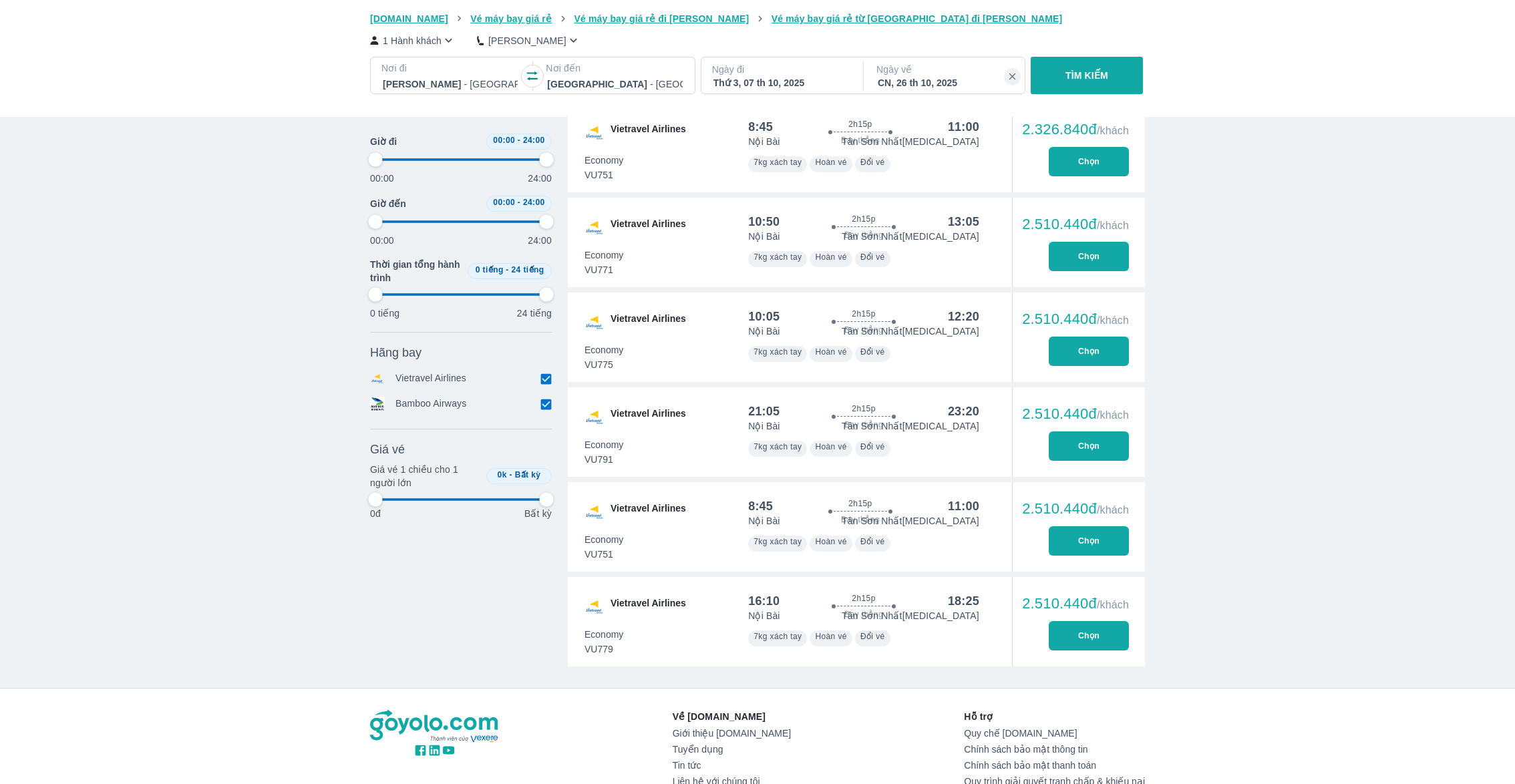
type input "97.9166666666667"
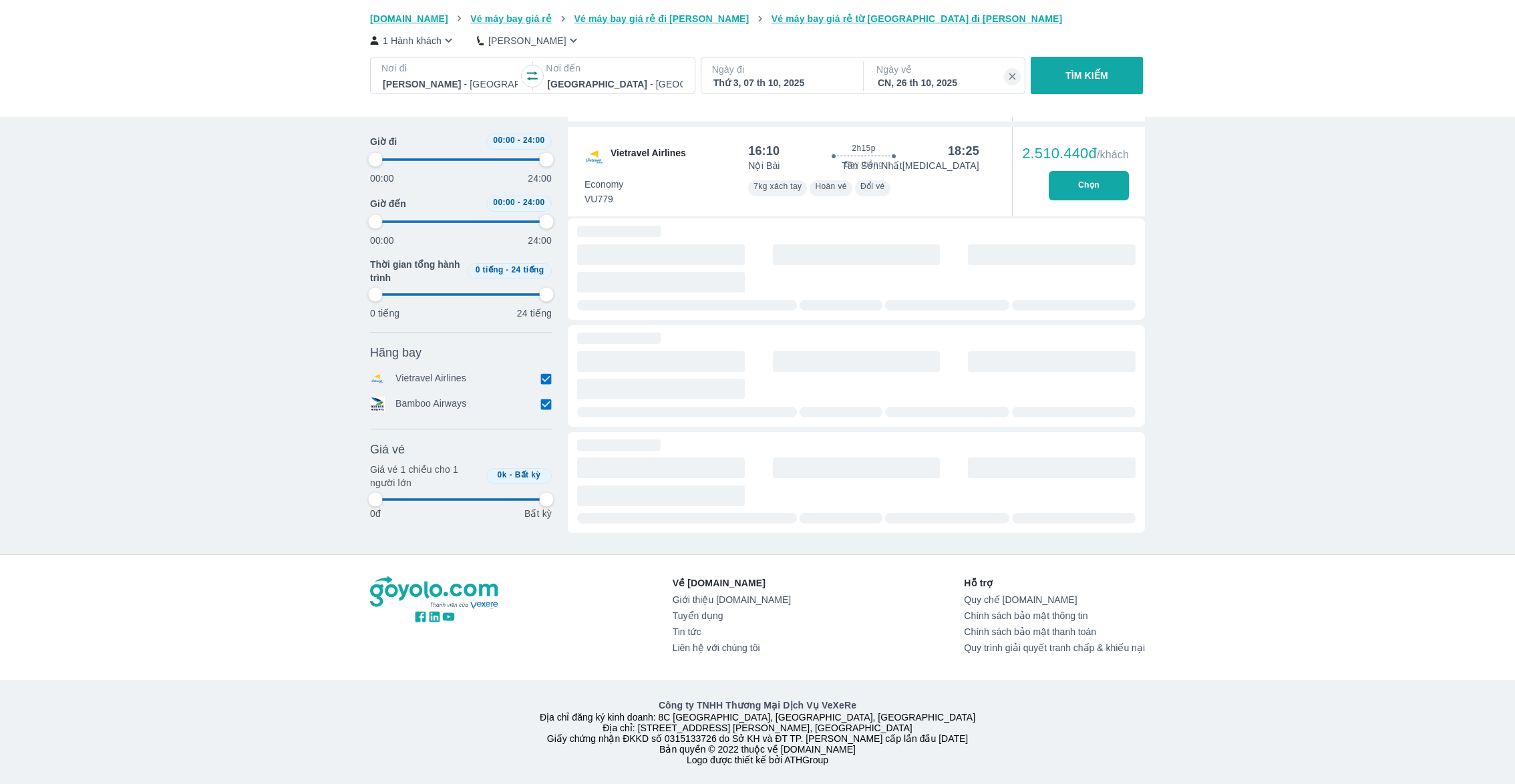
type input "97.9166666666667"
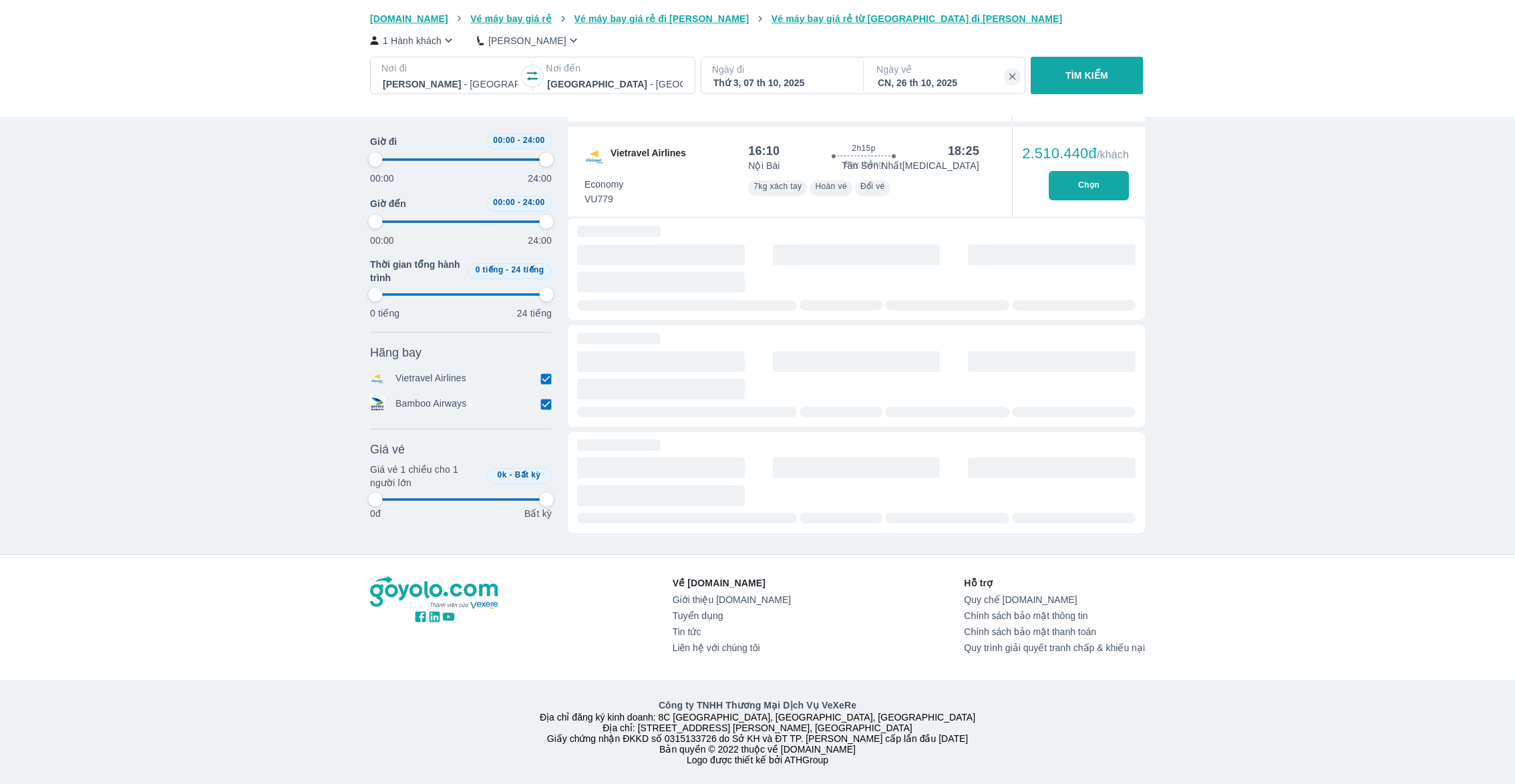
type input "97.9166666666667"
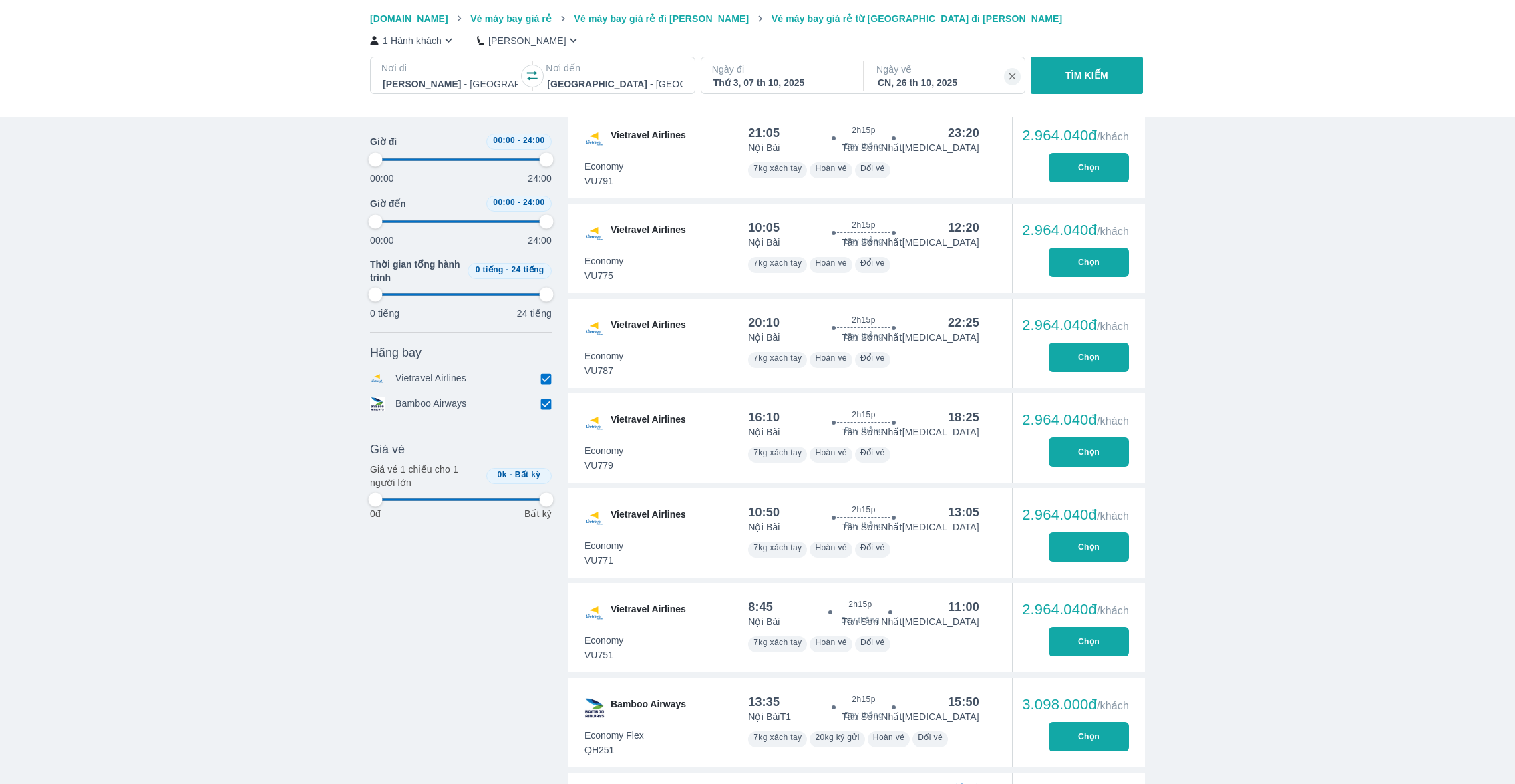
type input "97.9166666666667"
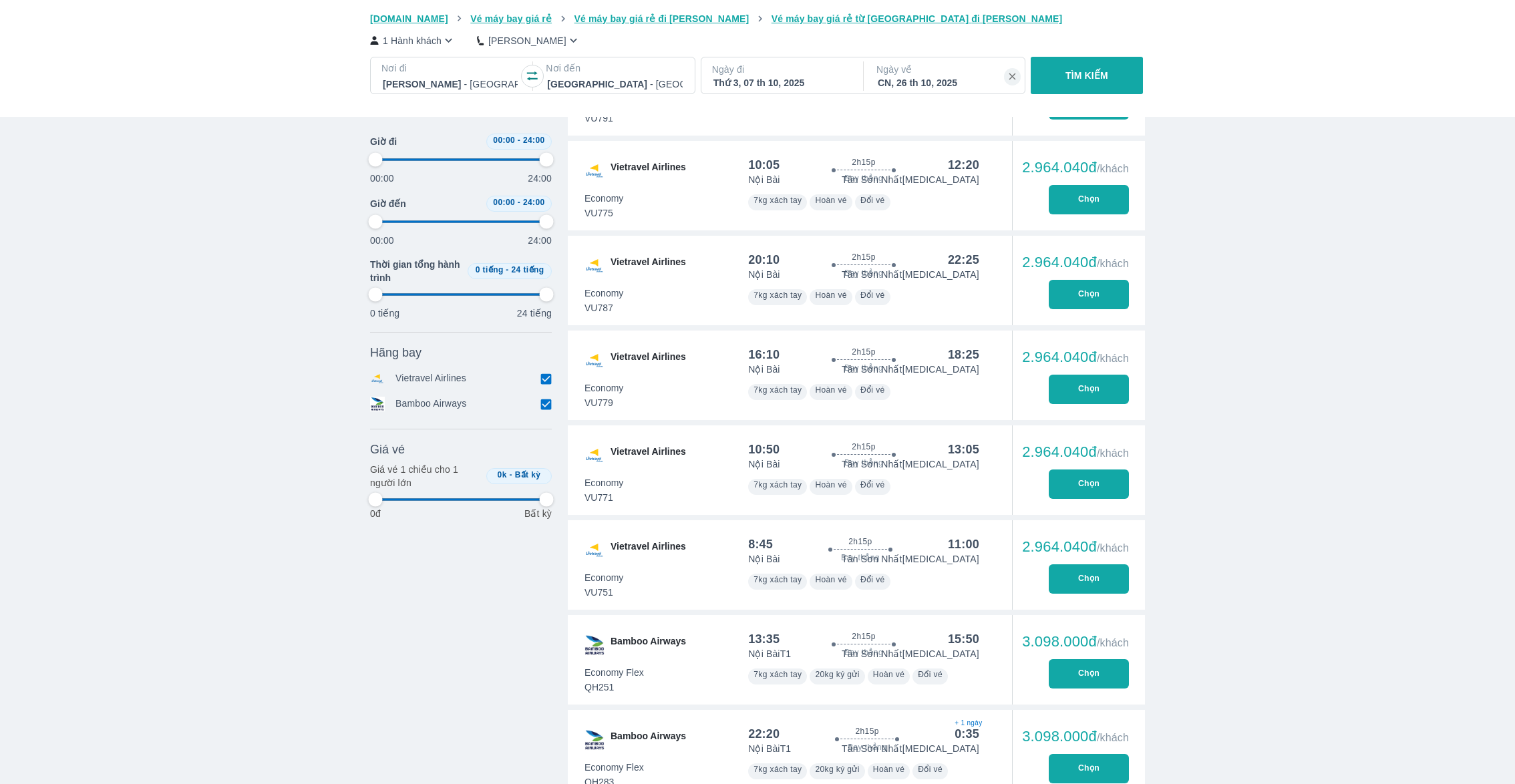
type input "97.9166666666667"
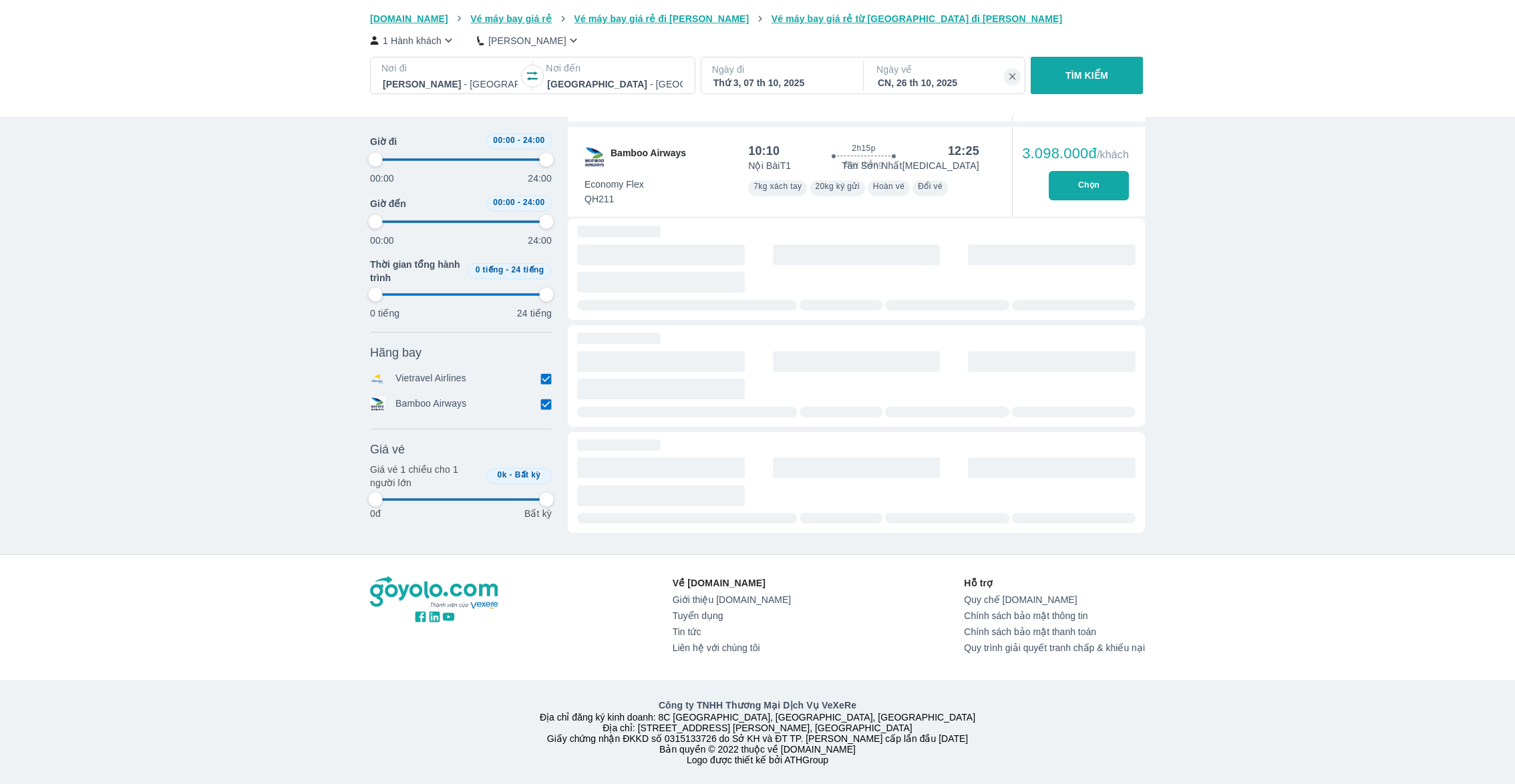
type input "97.9166666666667"
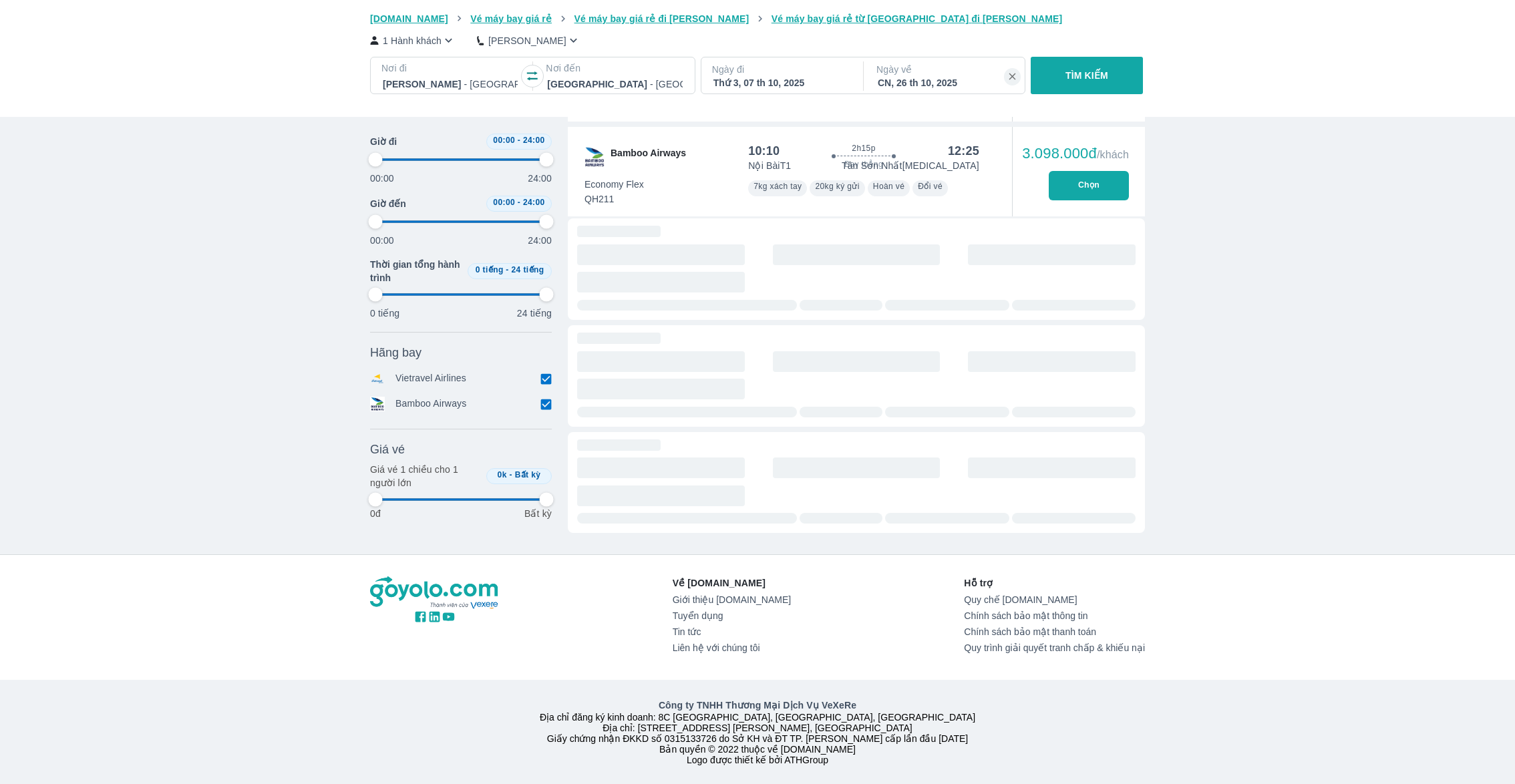
type input "97.9166666666667"
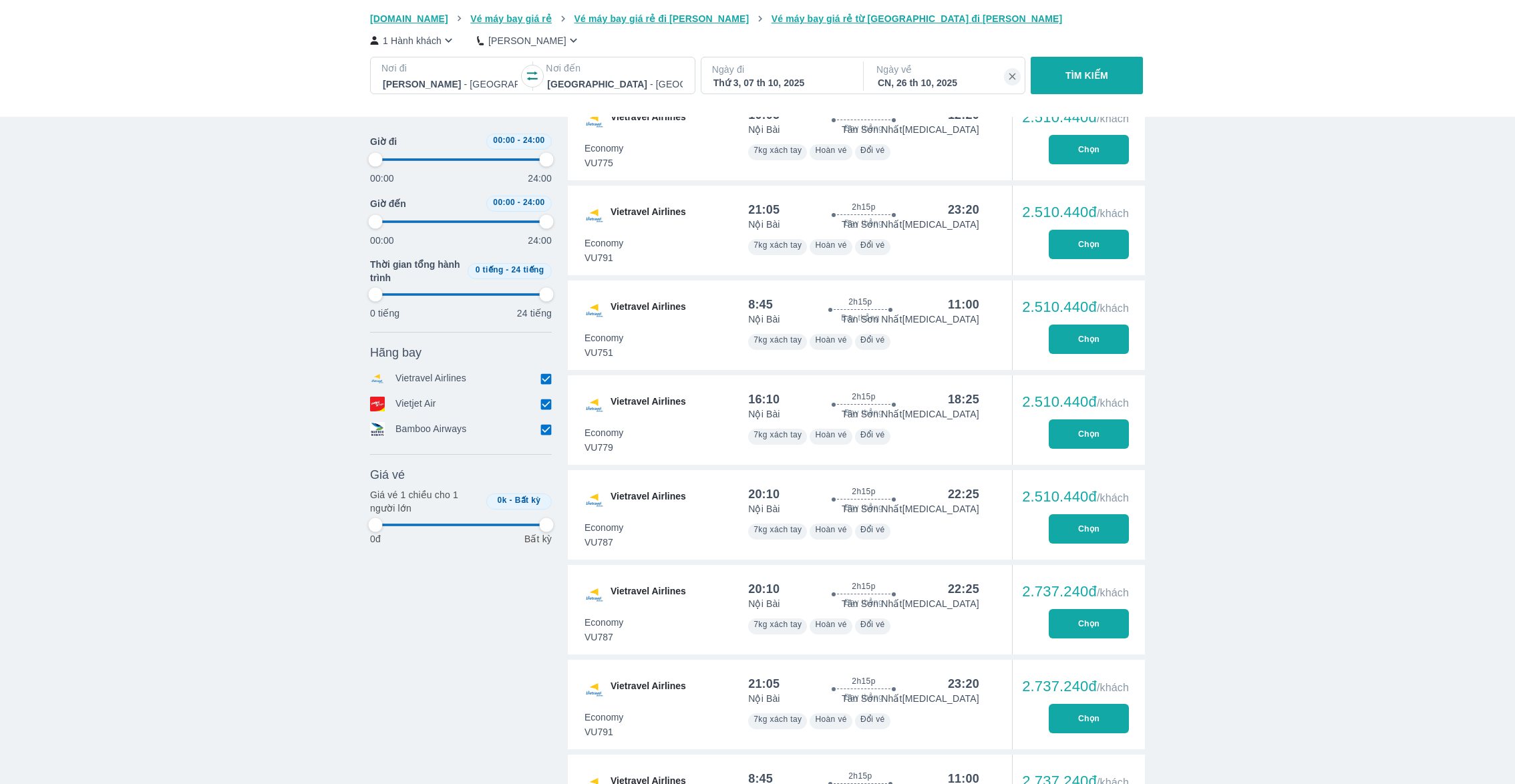
type input "97.9166666666667"
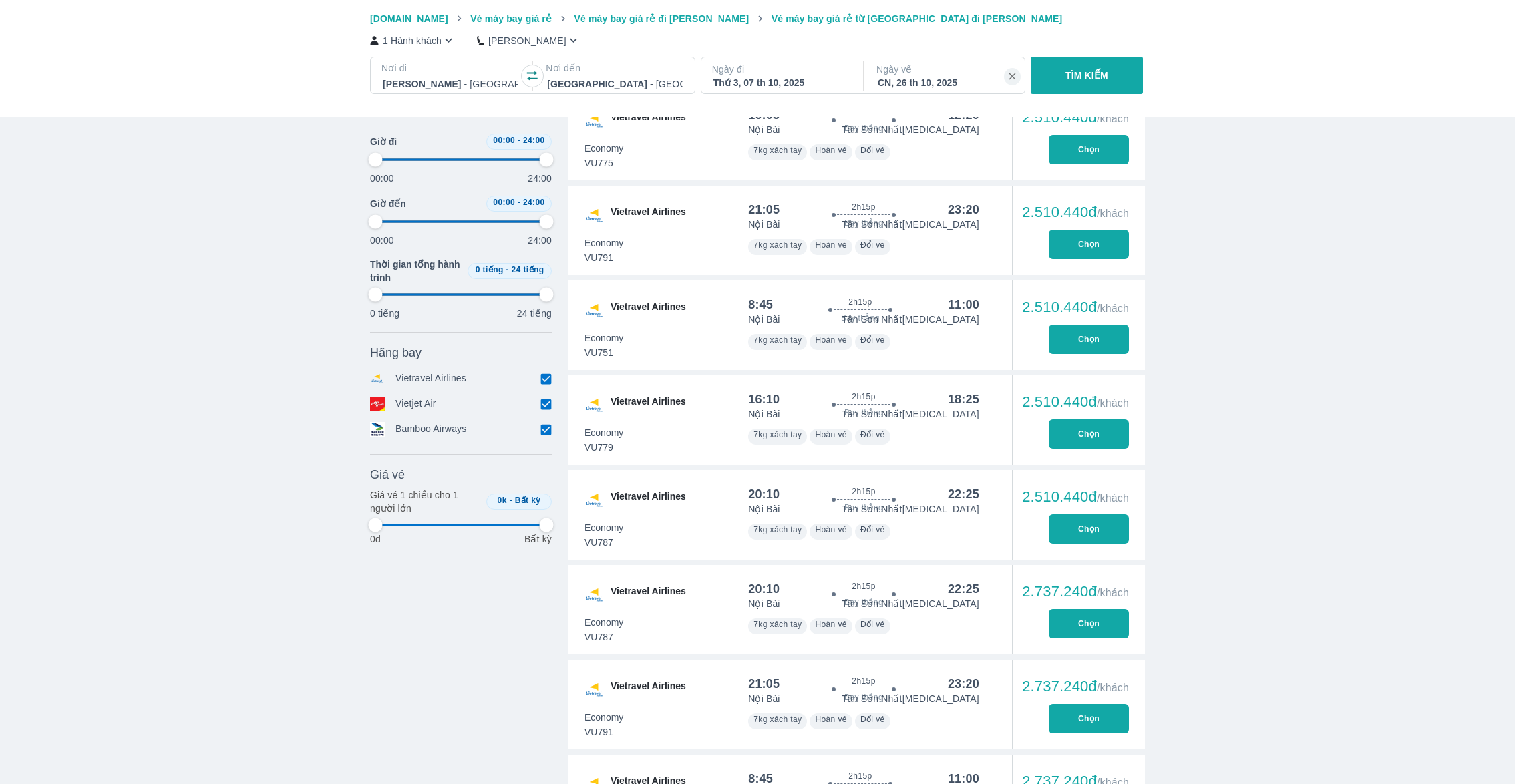
type input "97.9166666666667"
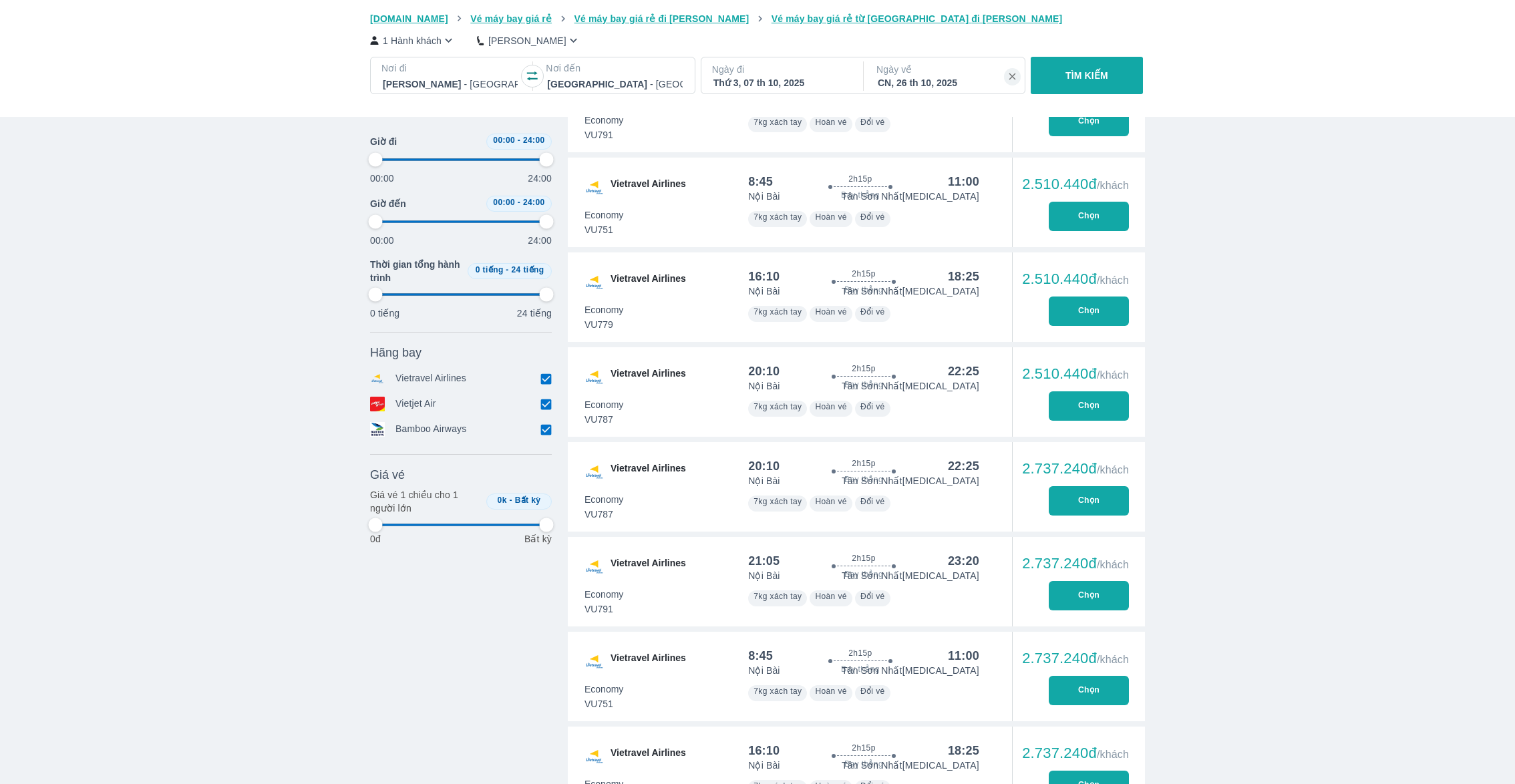
type input "97.9166666666667"
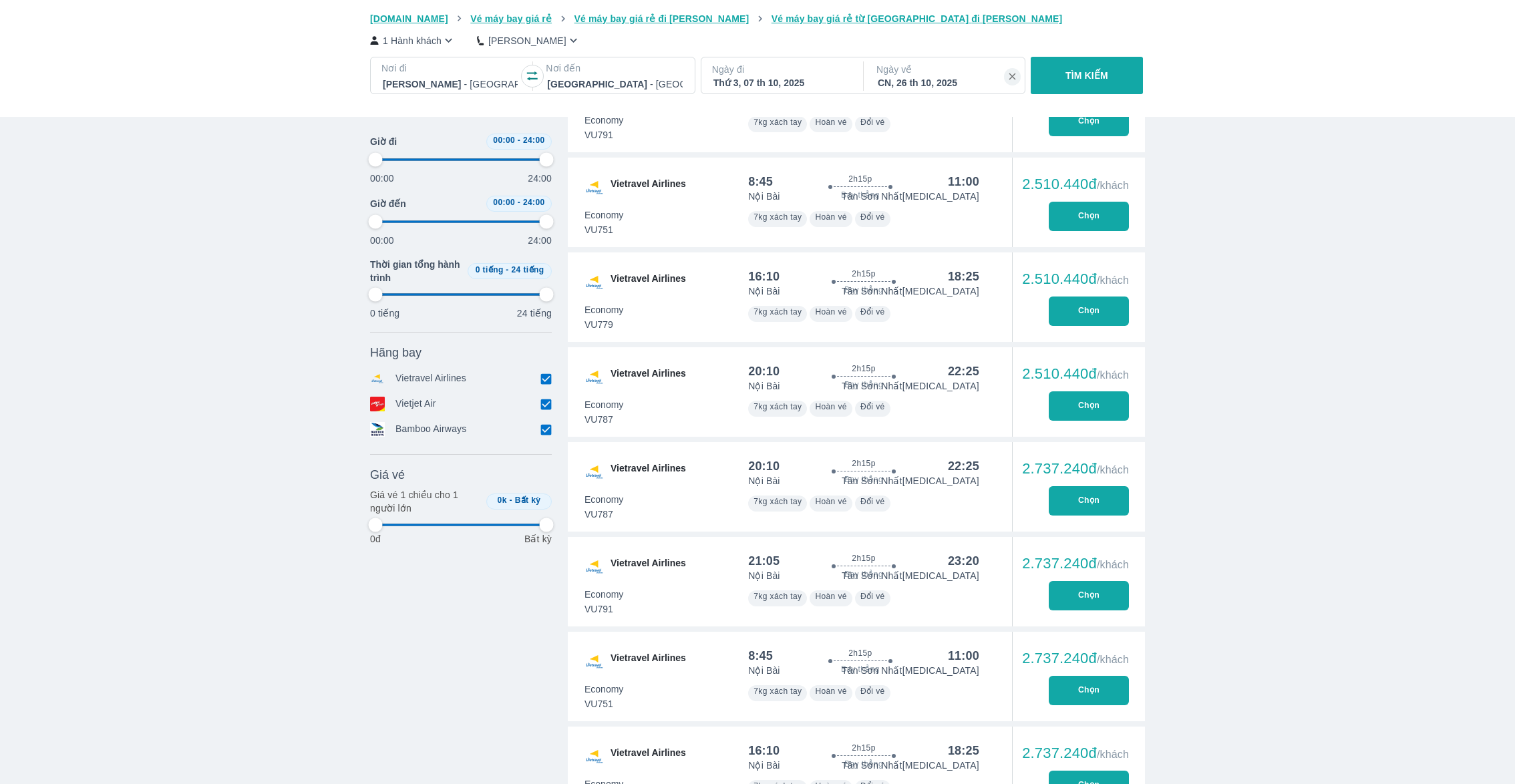
type input "97.9166666666667"
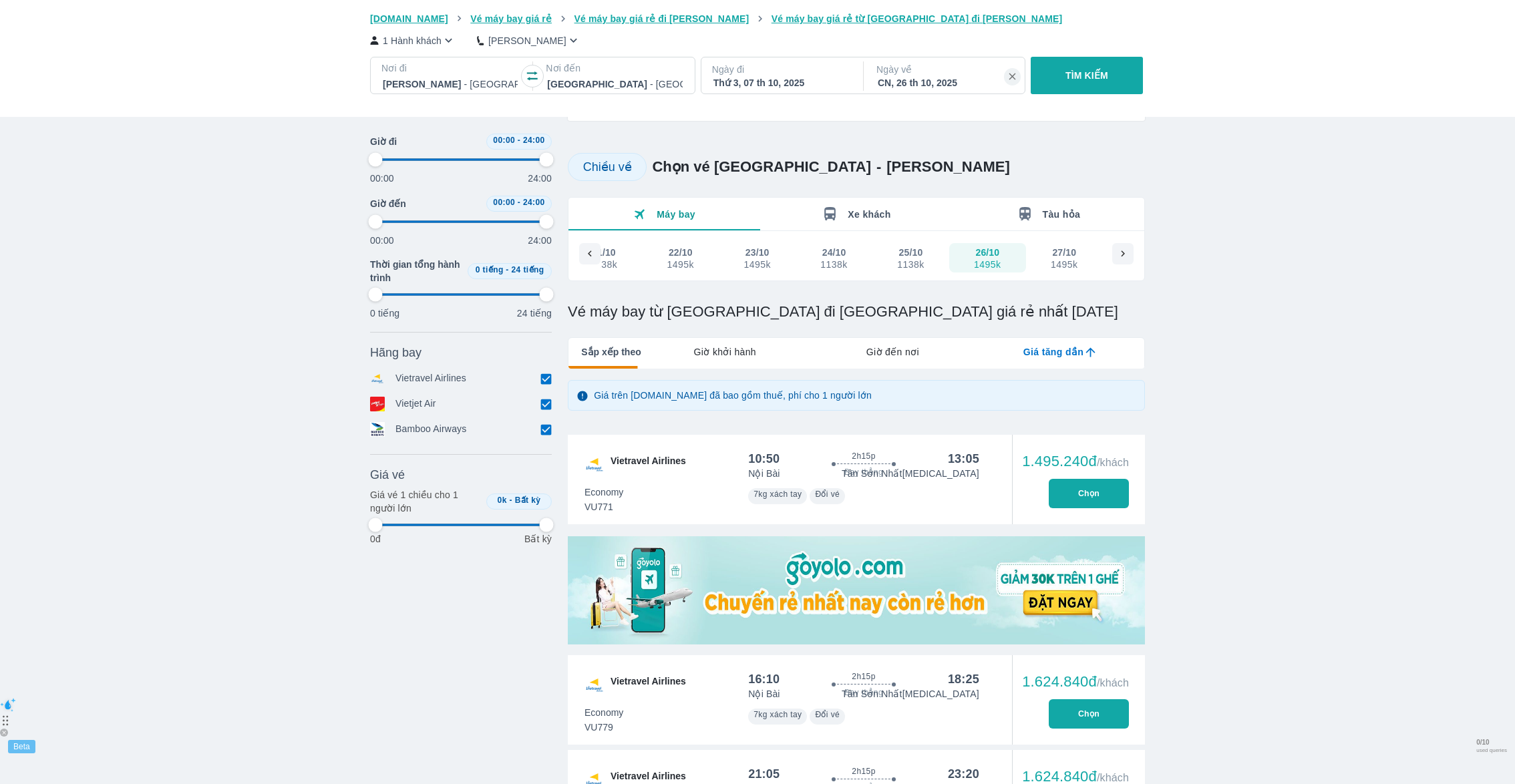
scroll to position [0, 0]
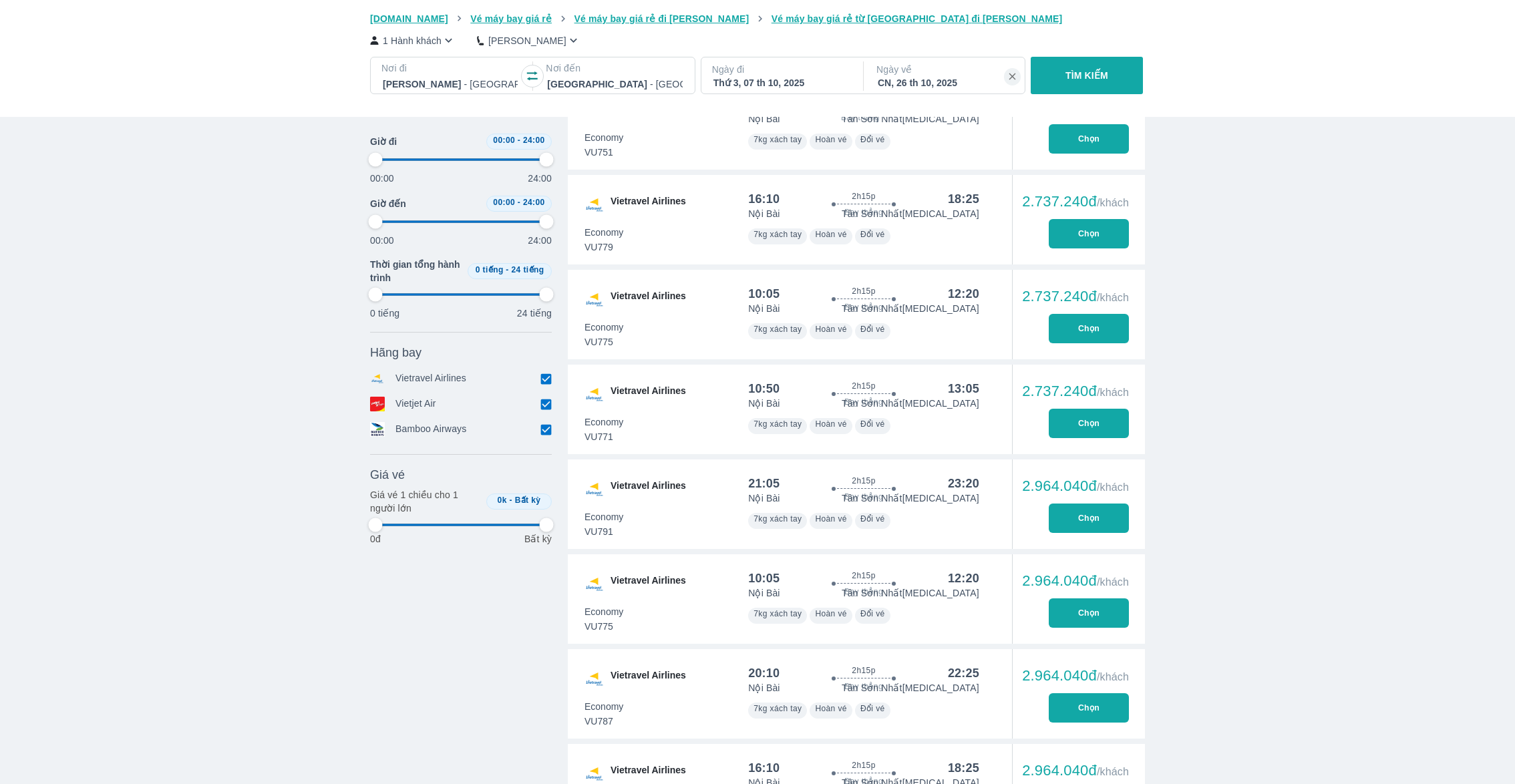
type input "97.9166666666667"
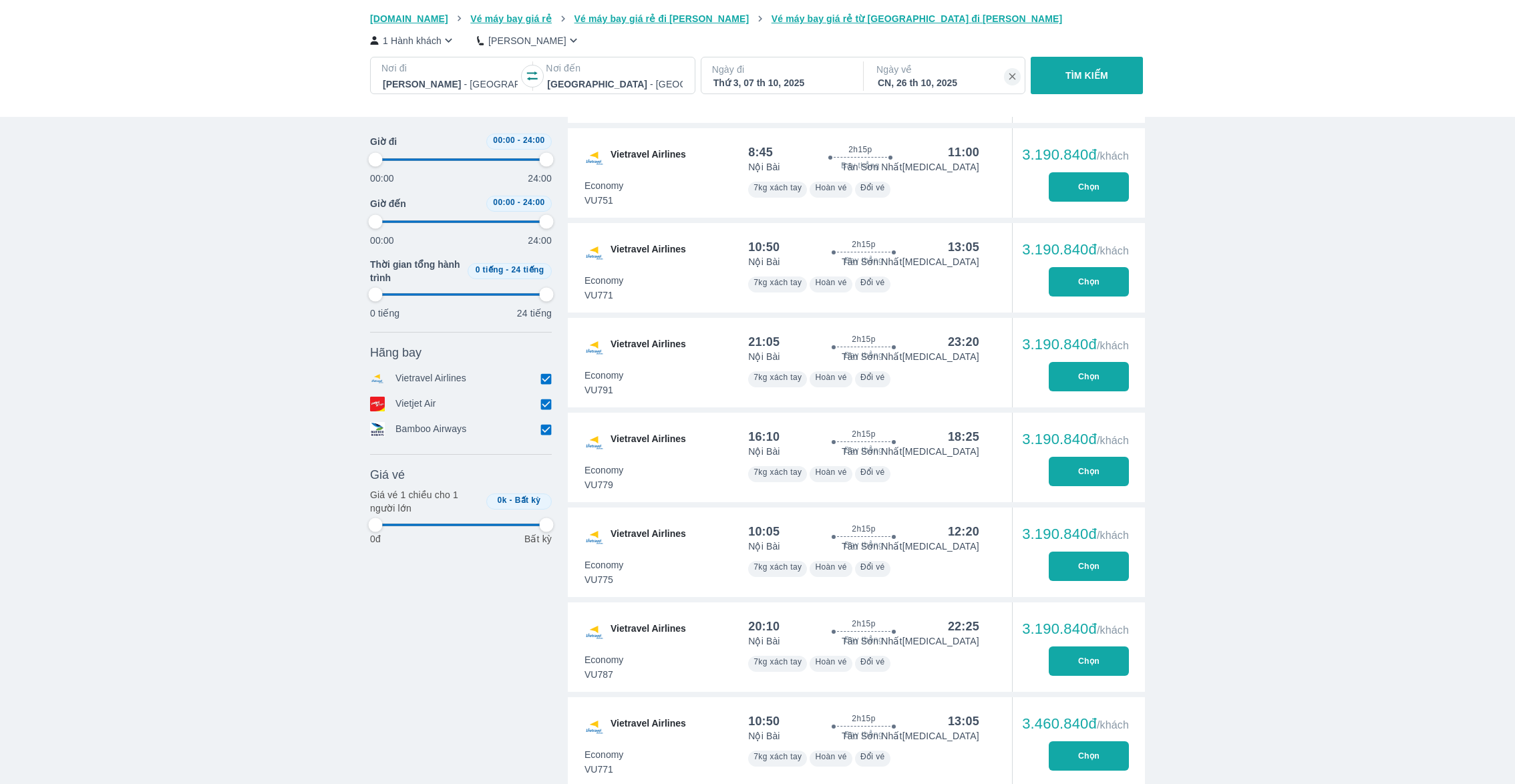
type input "97.9166666666667"
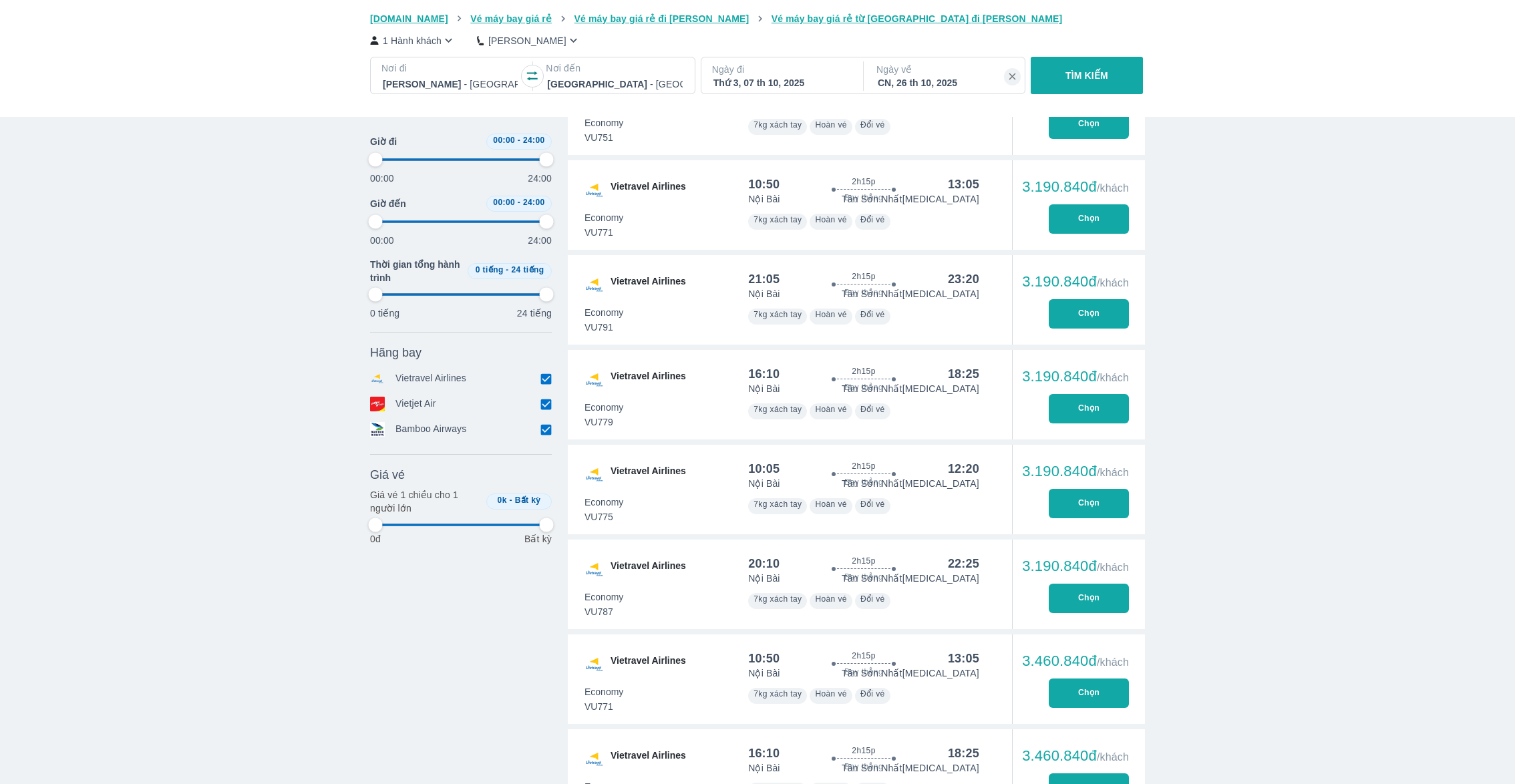
type input "97.9166666666667"
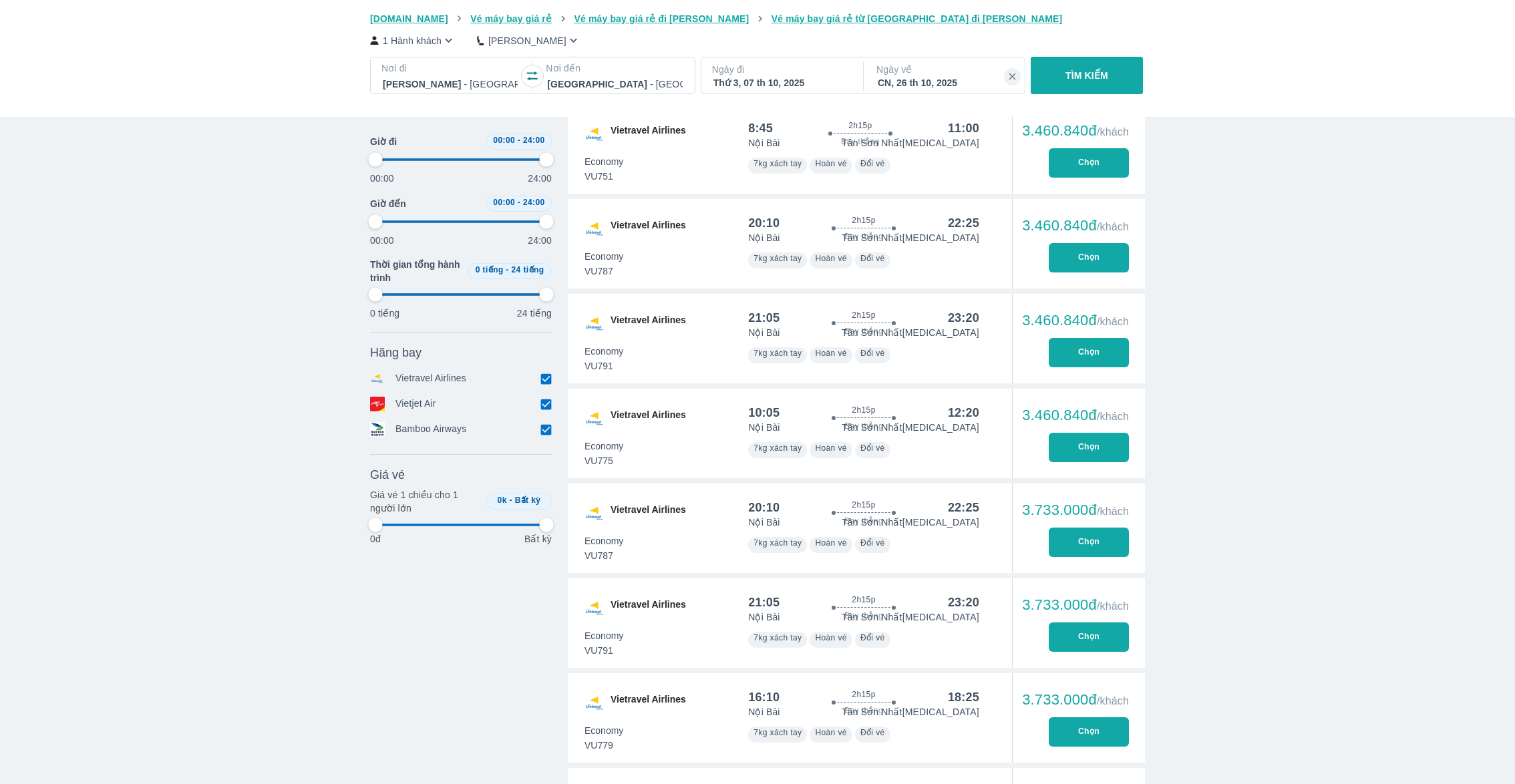
type input "97.9166666666667"
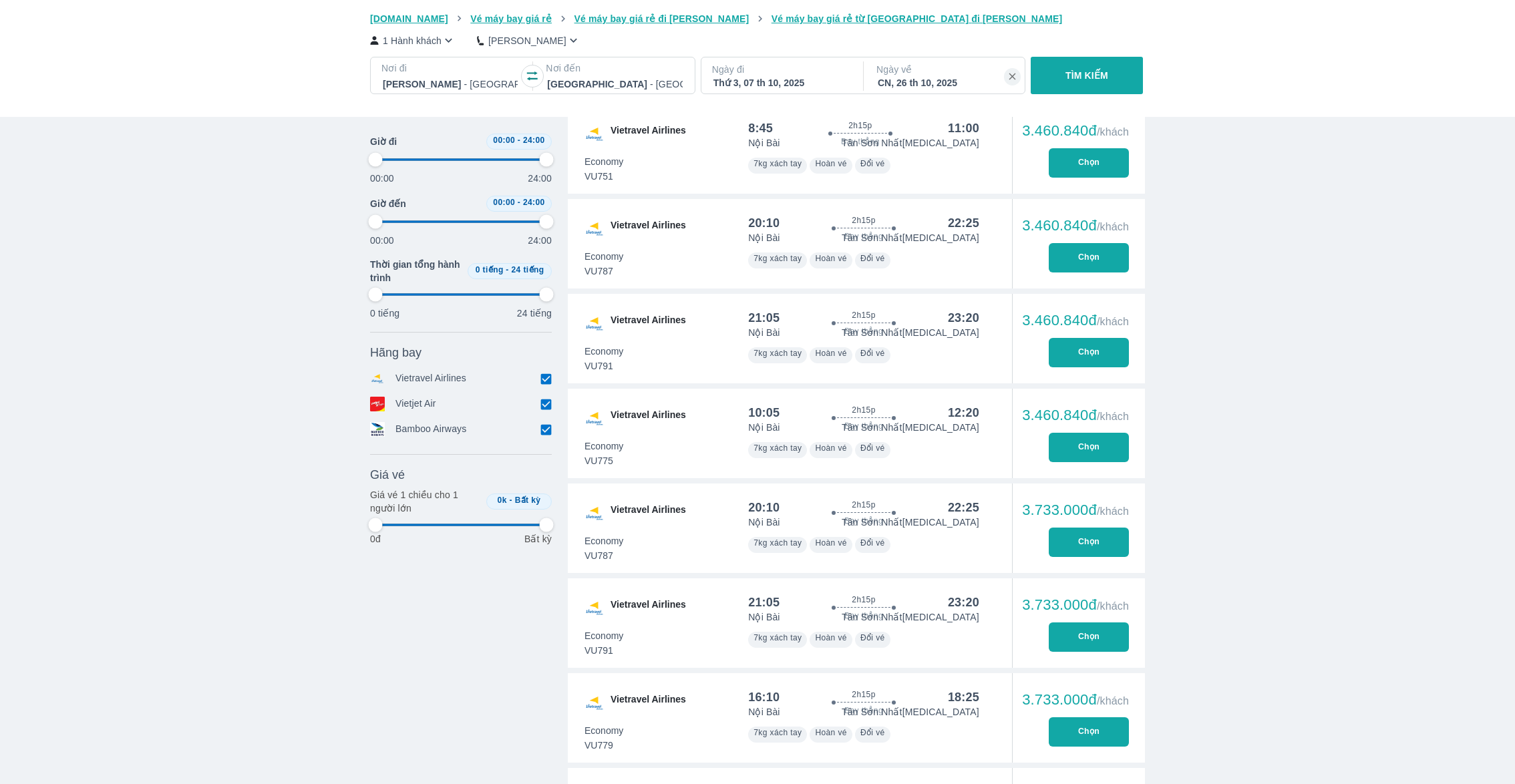
type input "97.9166666666667"
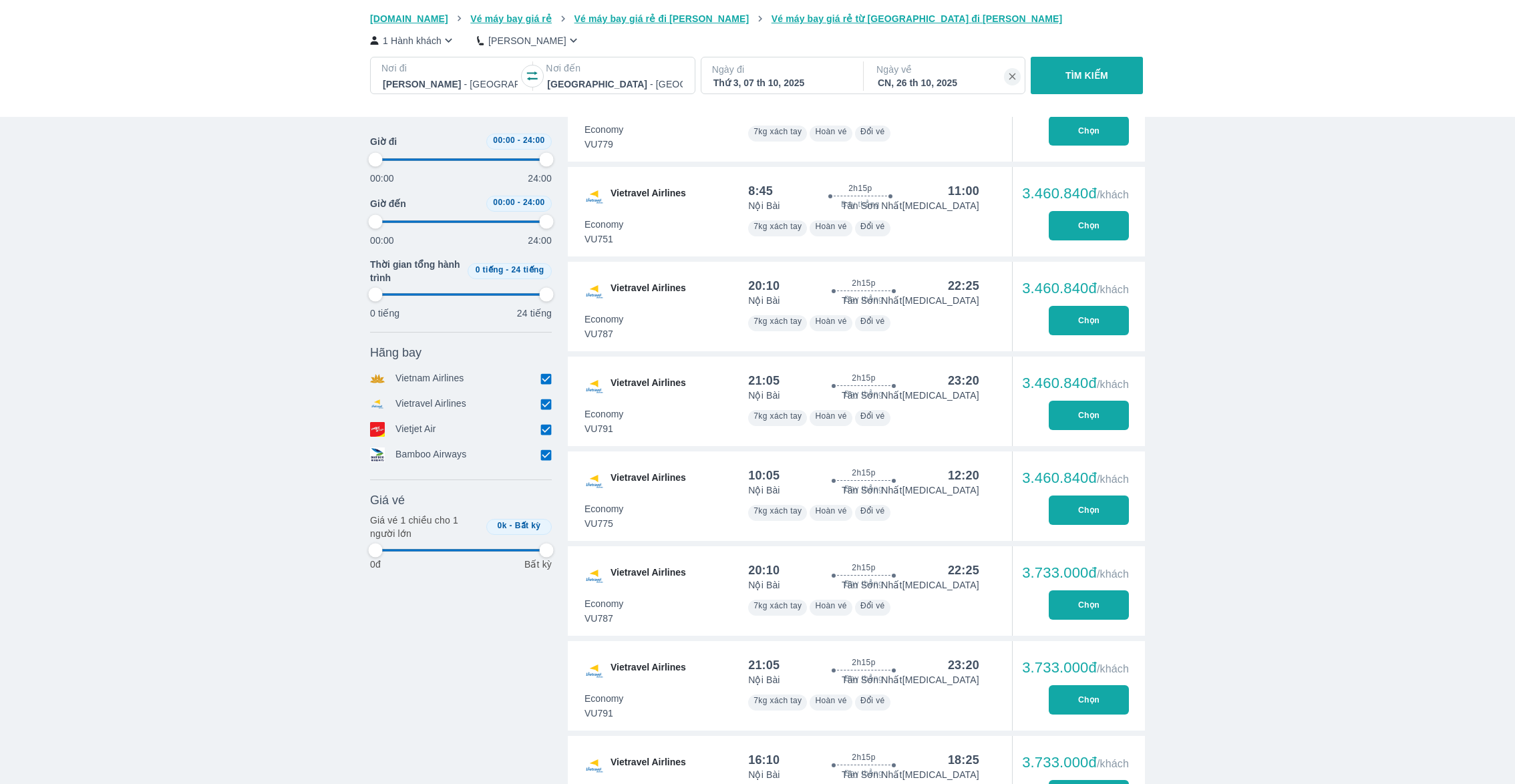
scroll to position [9904, 0]
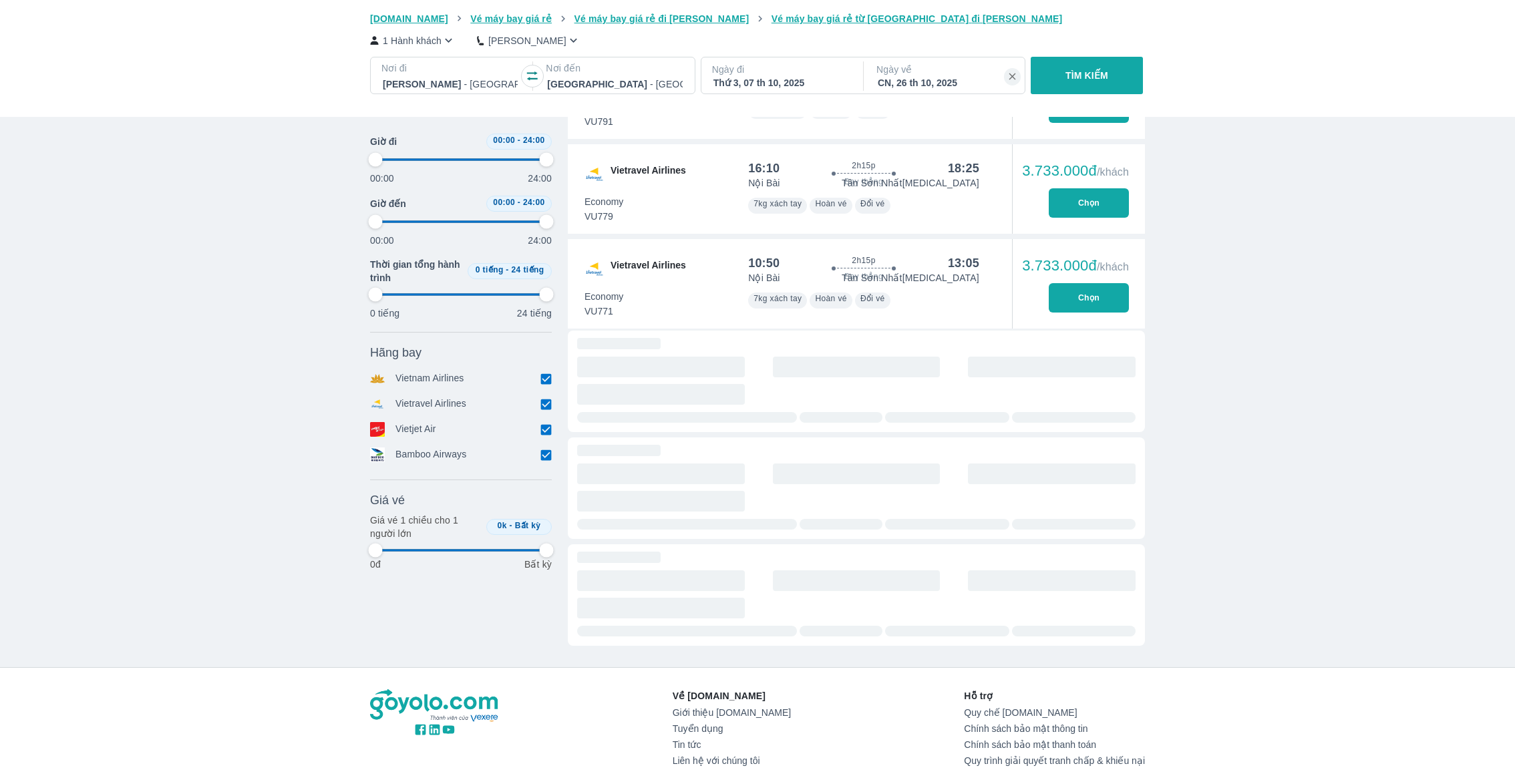
type input "97.9166666666667"
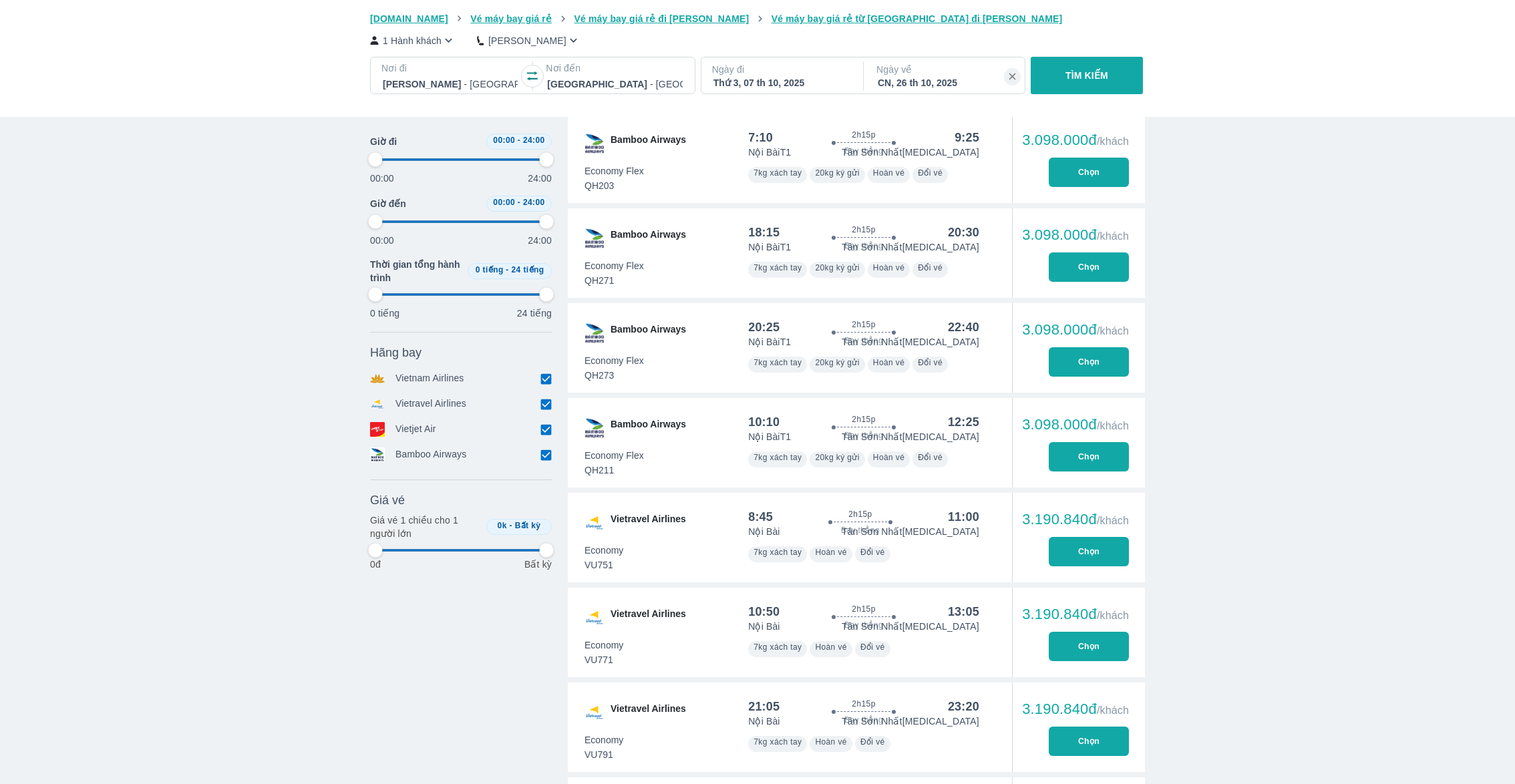
type input "97.9166666666667"
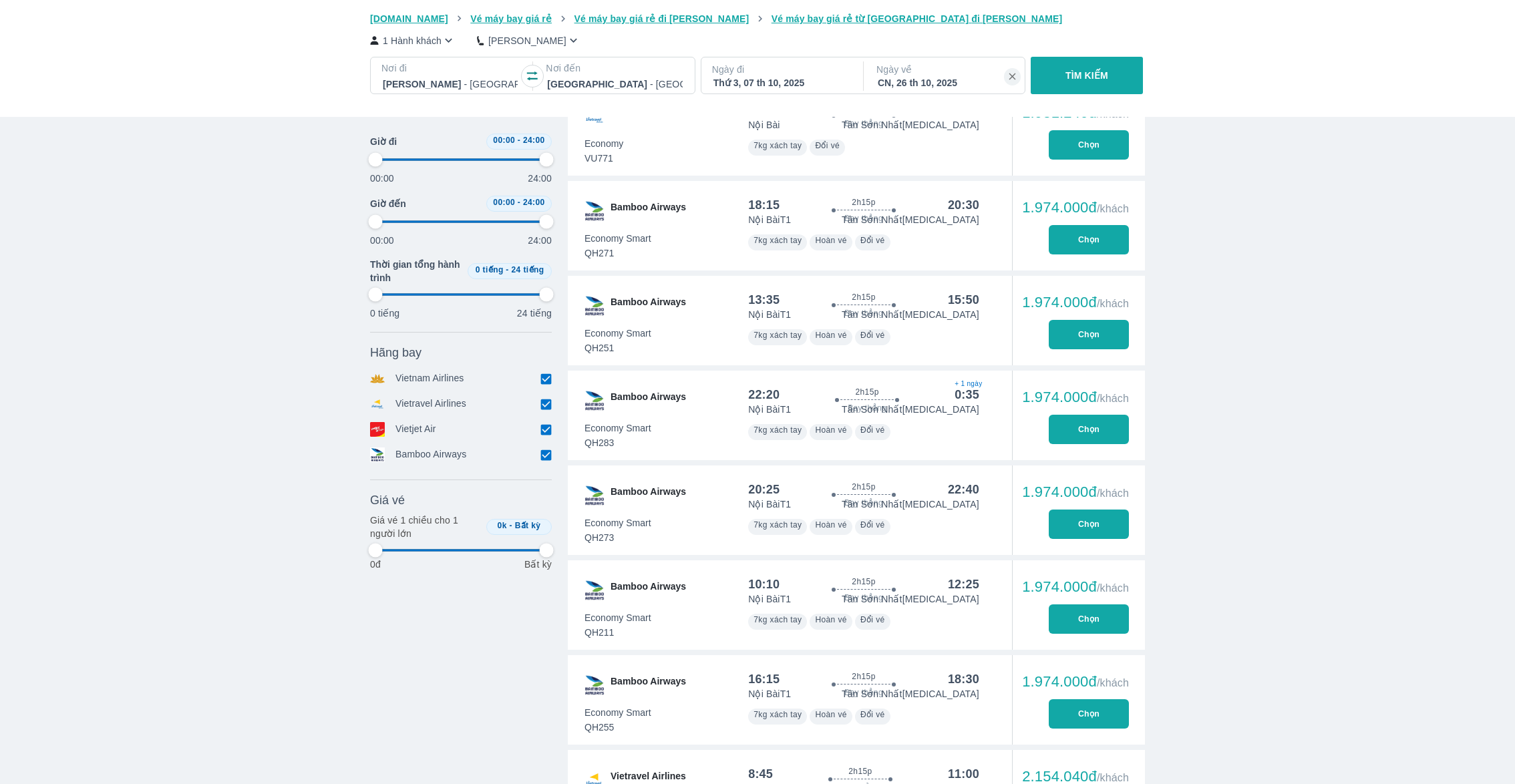
scroll to position [1688, 0]
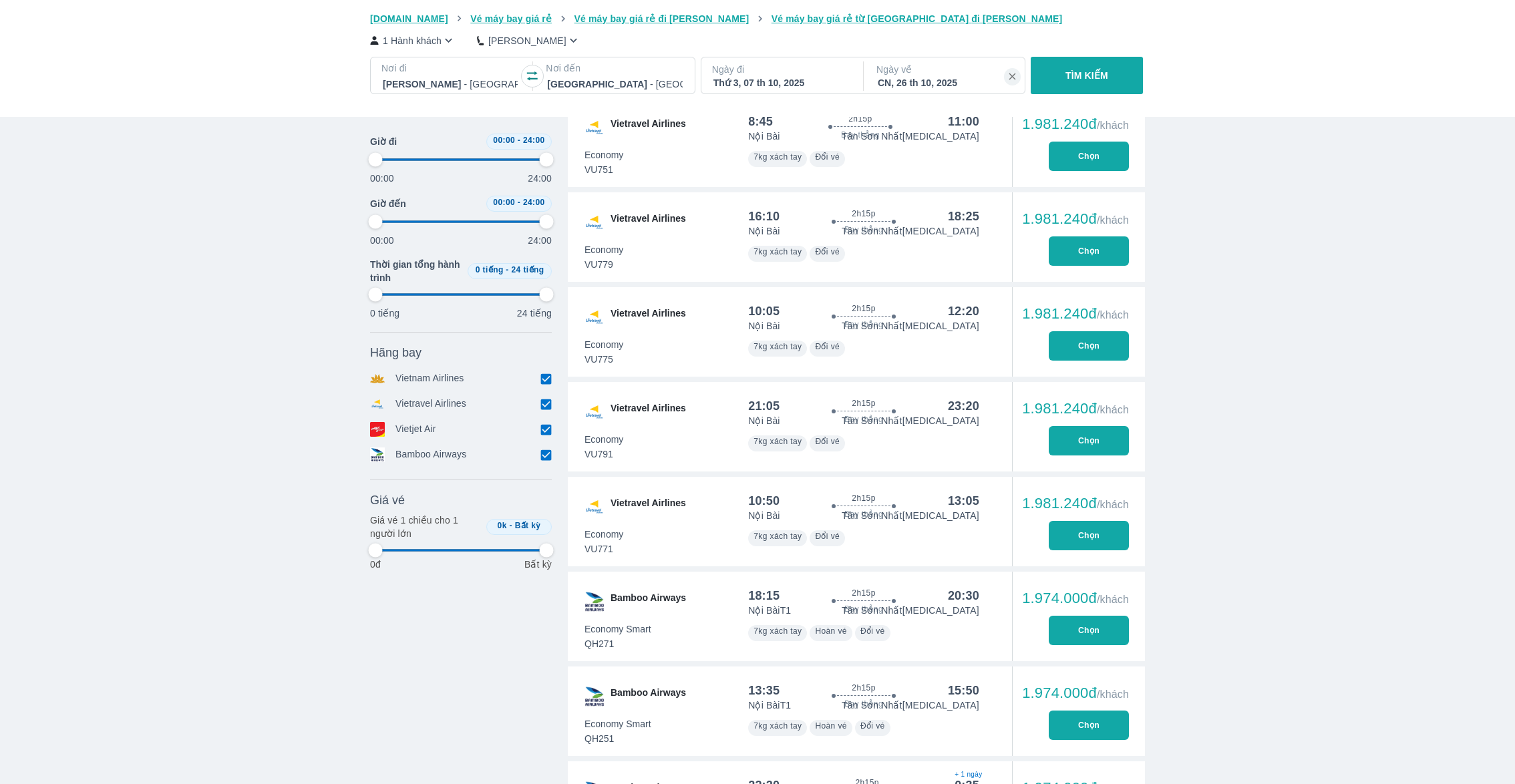
type input "97.9166666666667"
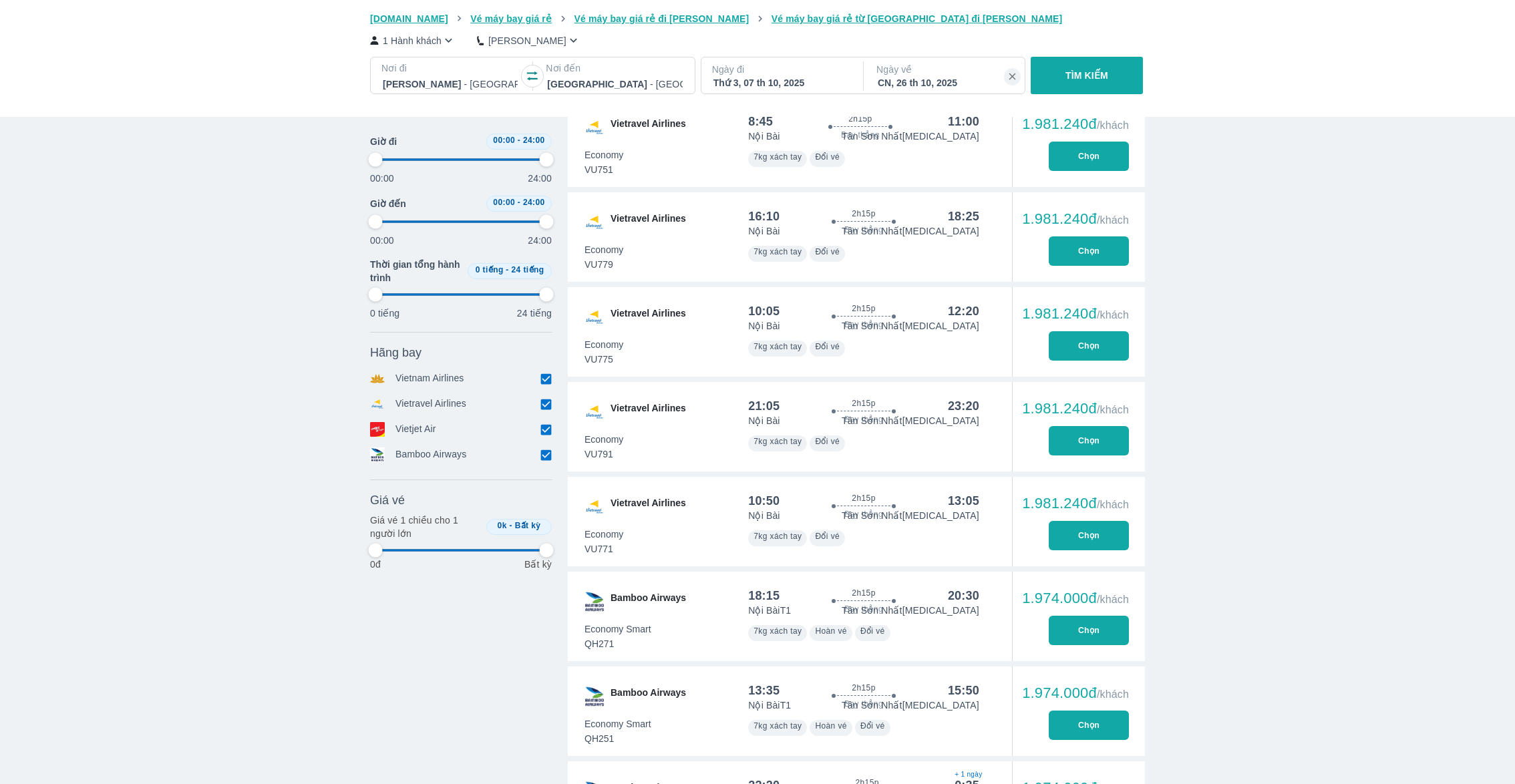
type input "97.9166666666667"
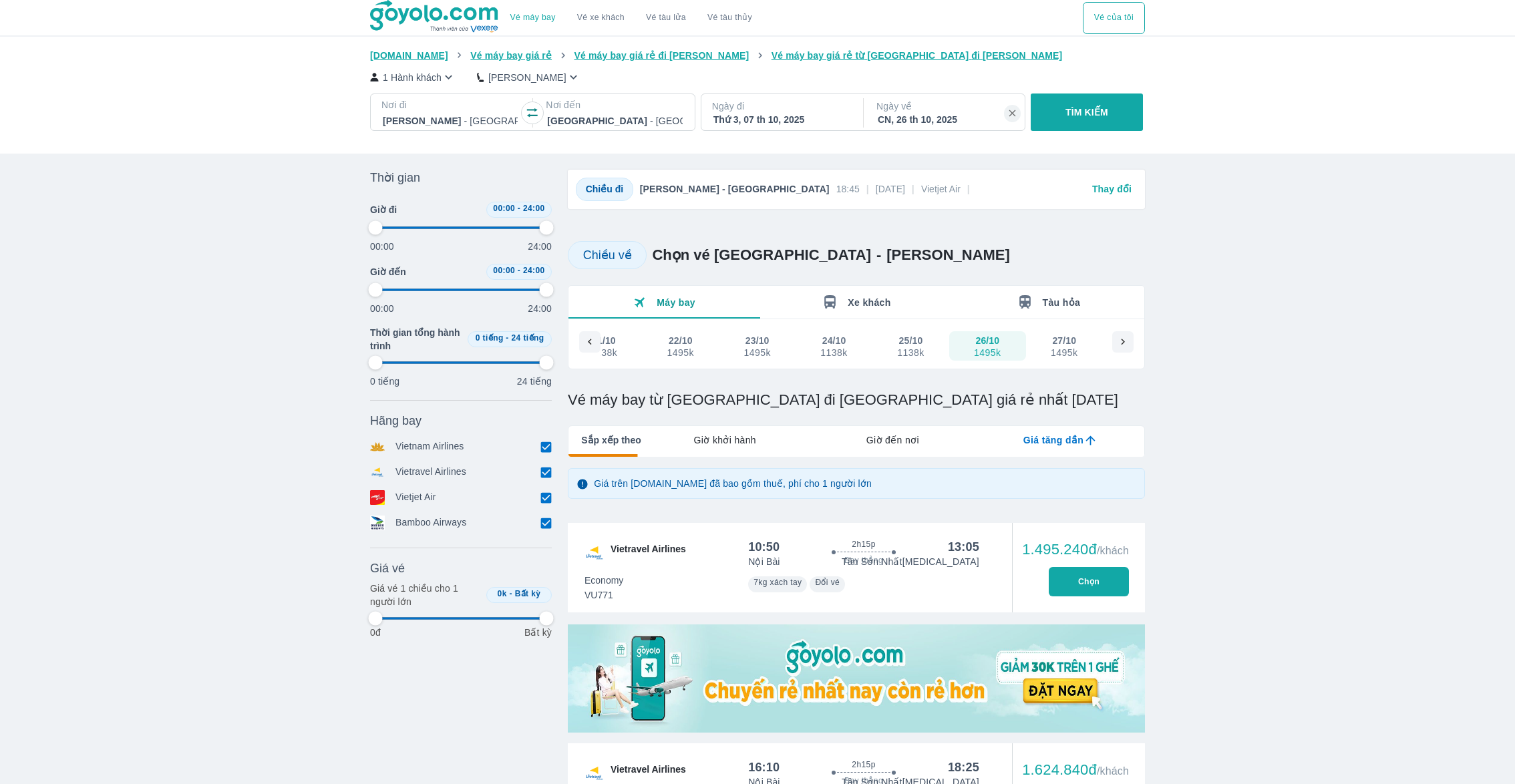
click at [918, 353] on div "1138k" at bounding box center [910, 352] width 27 height 11
type input "97.9166666666667"
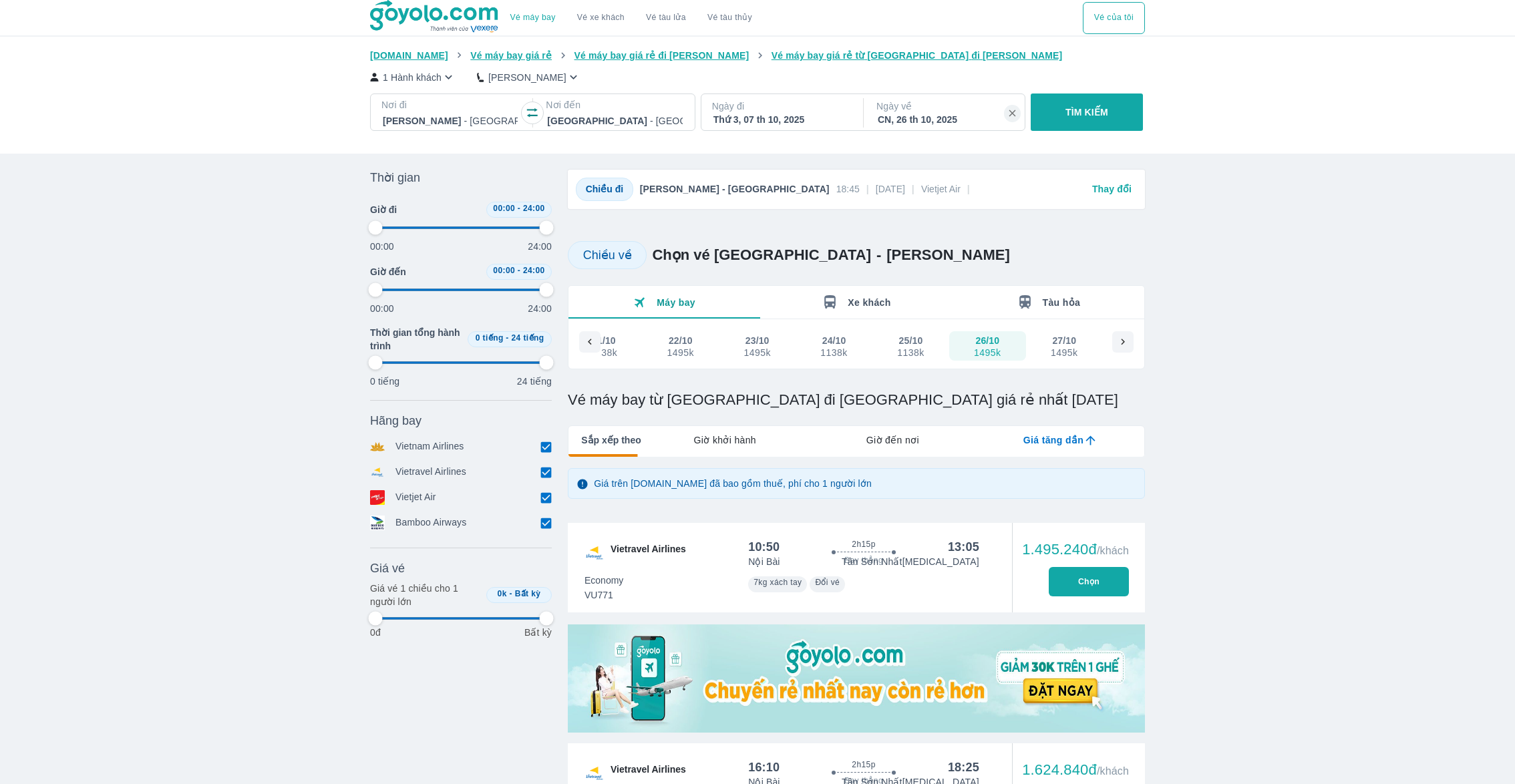
type input "97.9166666666667"
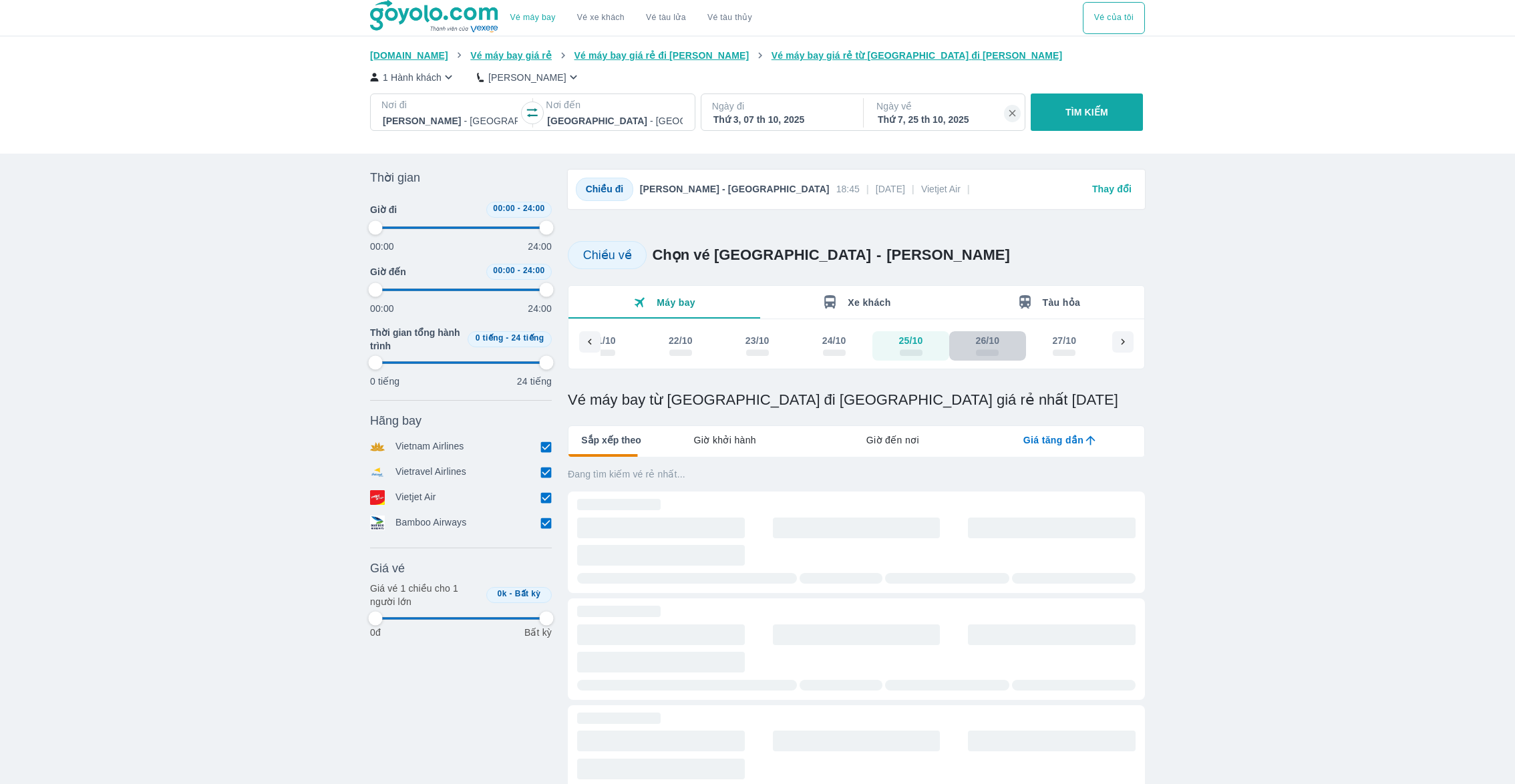
click at [970, 353] on button "26/10" at bounding box center [987, 345] width 77 height 29
type input "97.9166666666667"
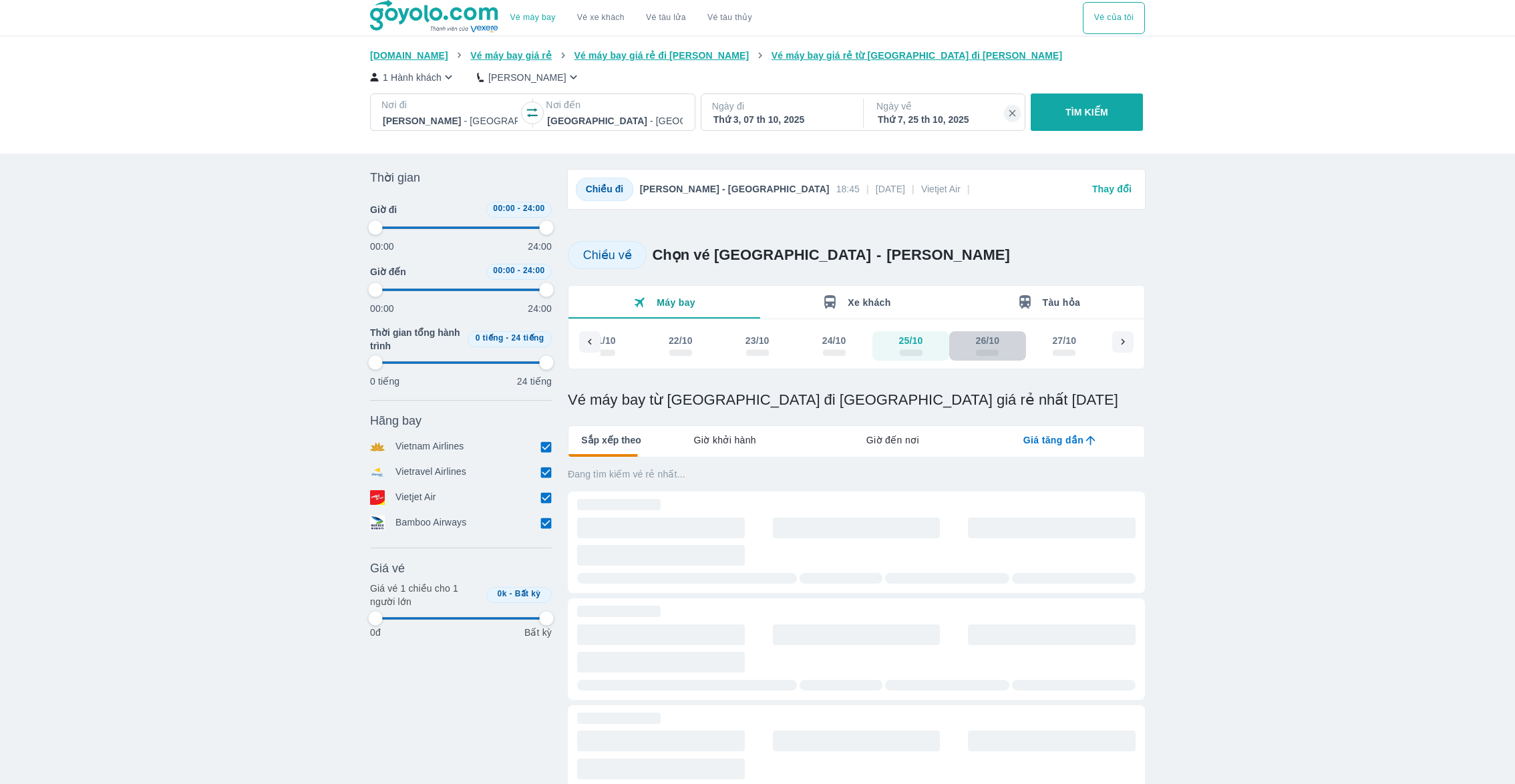
type input "97.9166666666667"
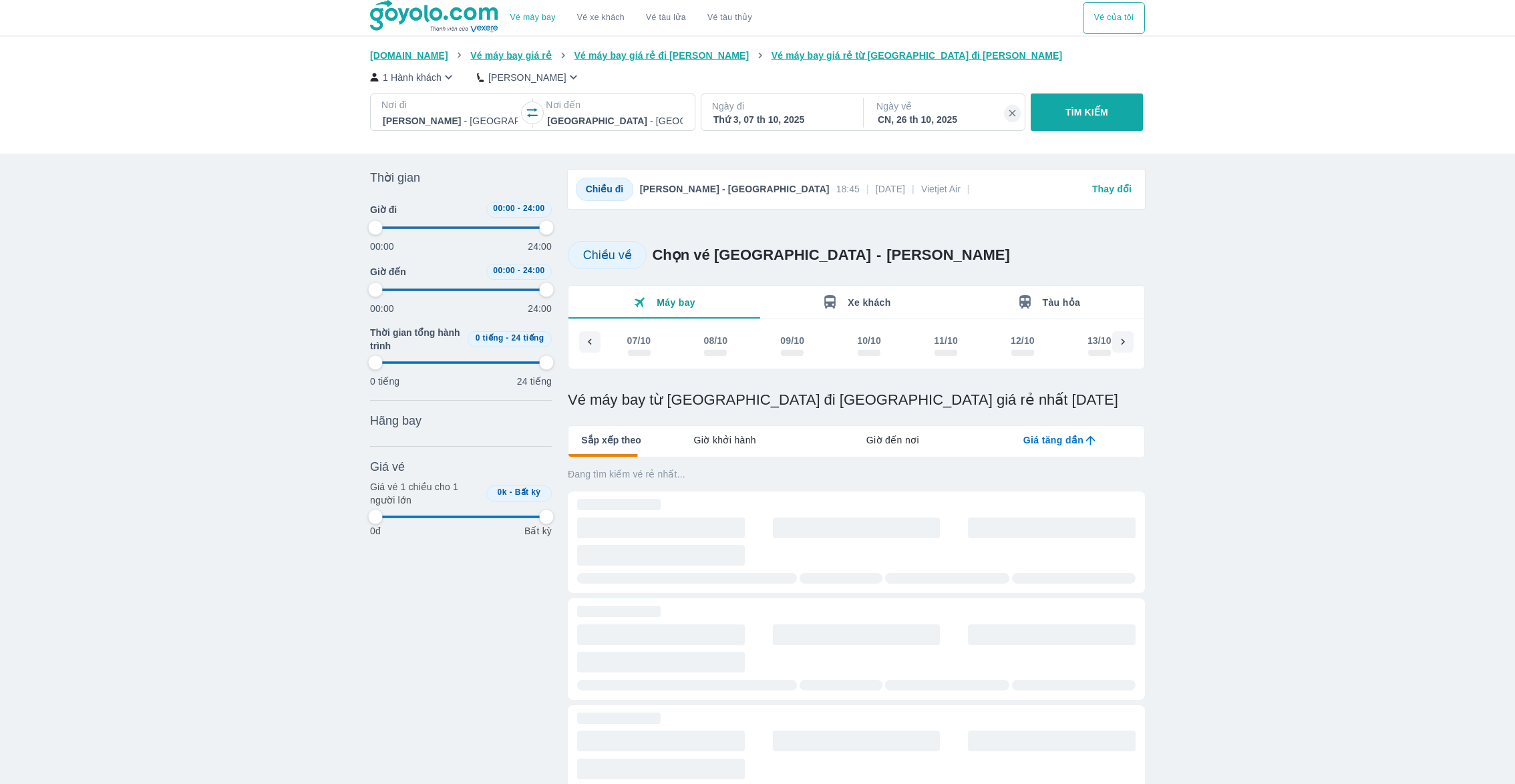
scroll to position [0, 1109]
type input "97.9166666666667"
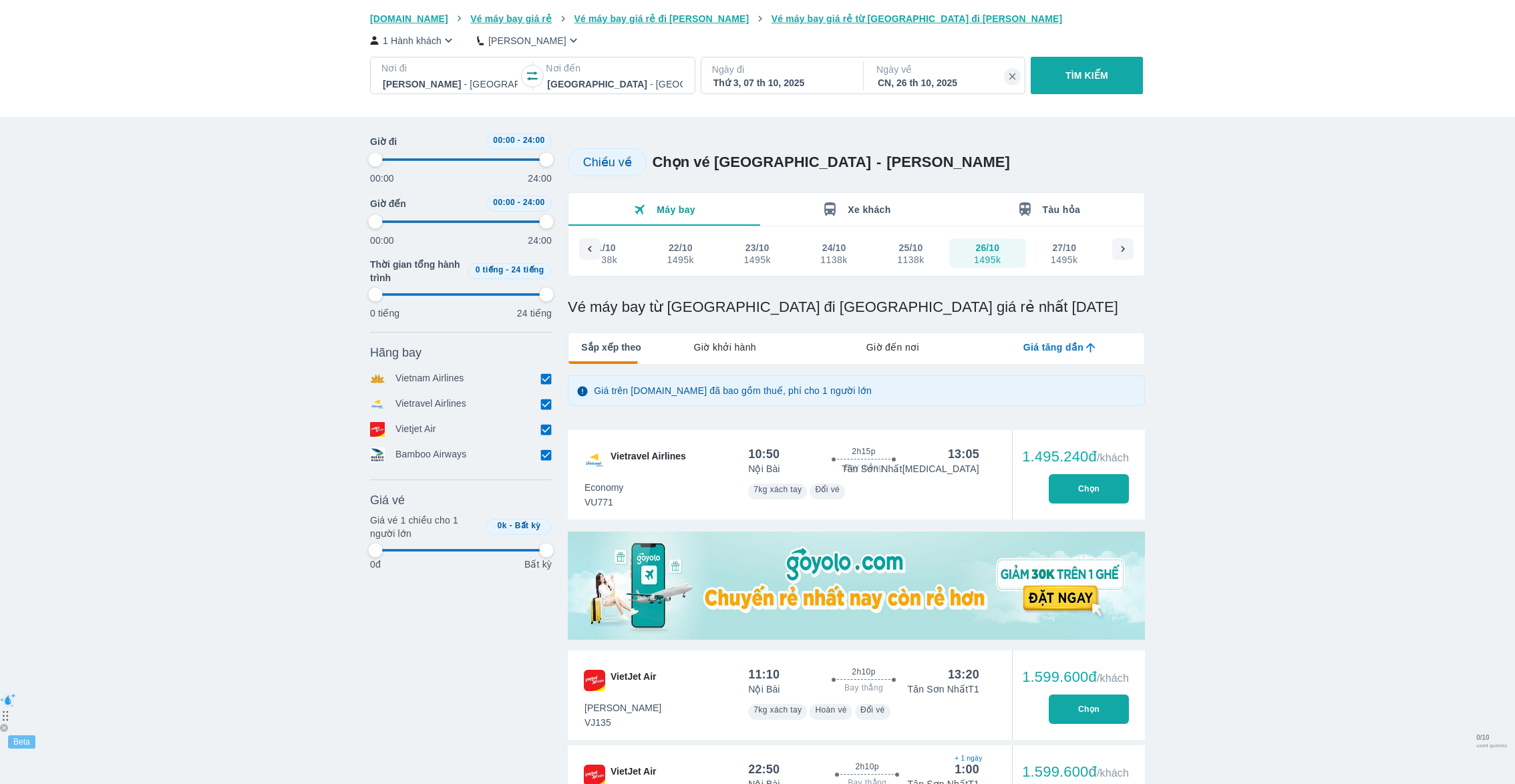
type input "97.9166666666667"
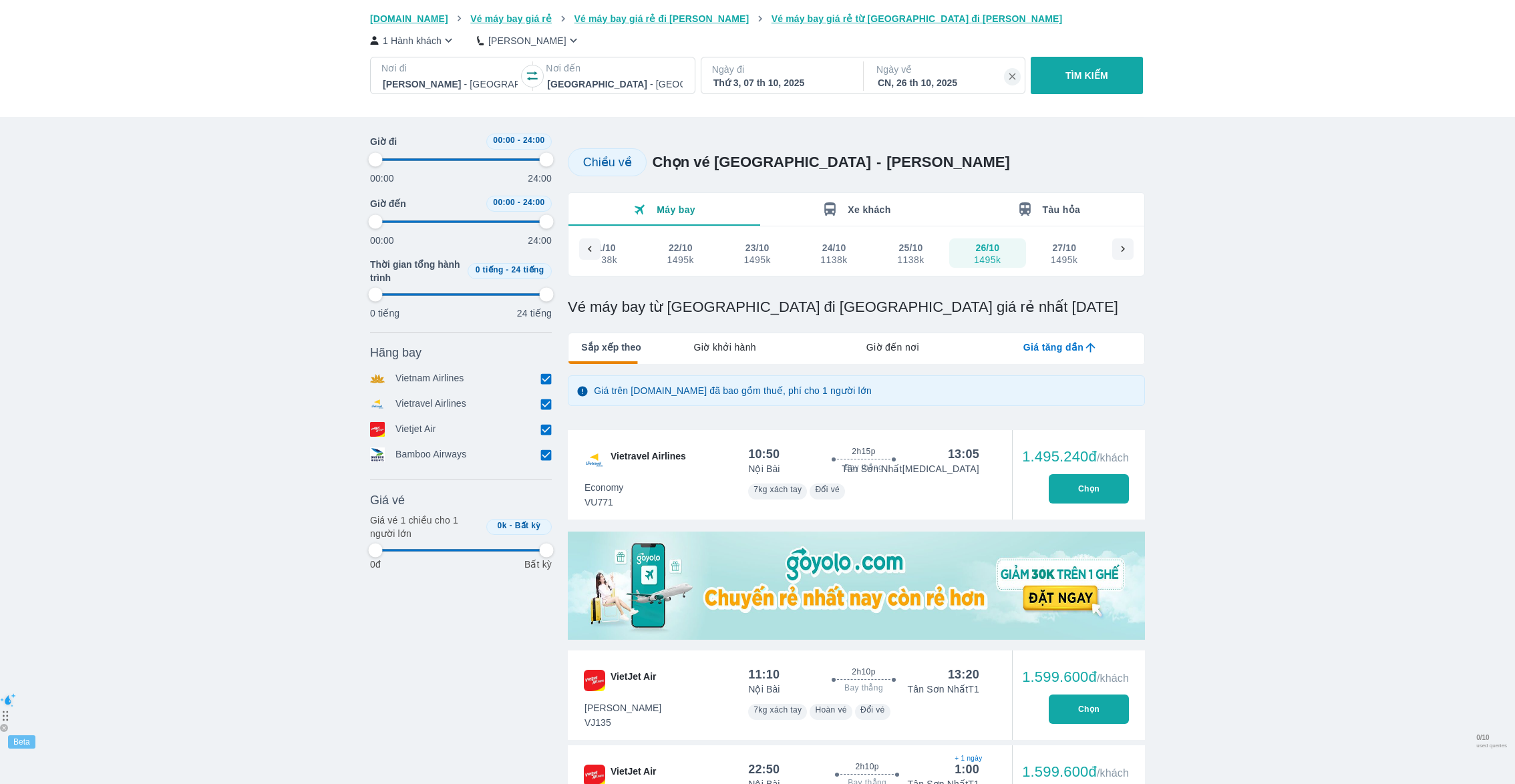
type input "97.9166666666667"
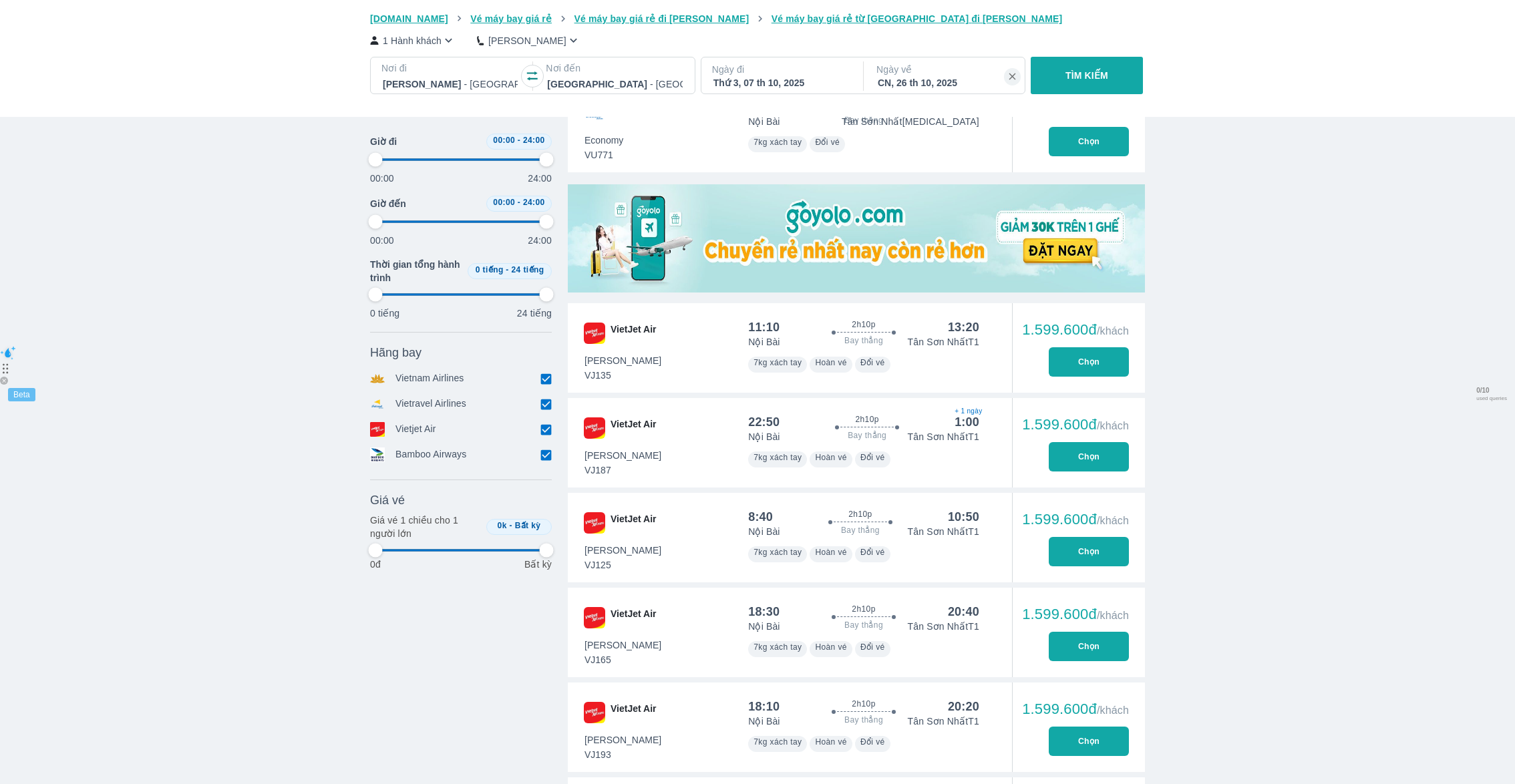
type input "97.9166666666667"
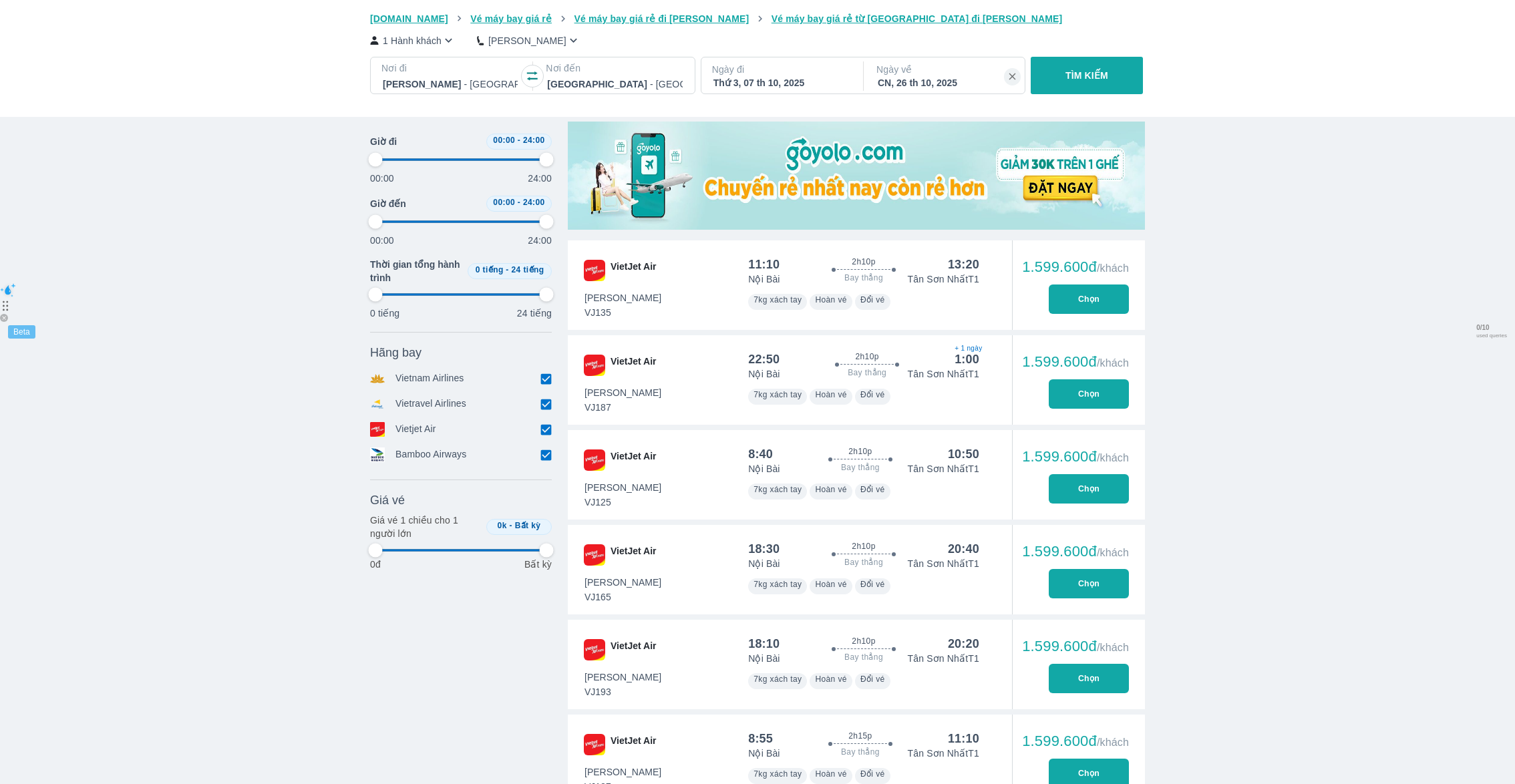
scroll to position [0, 0]
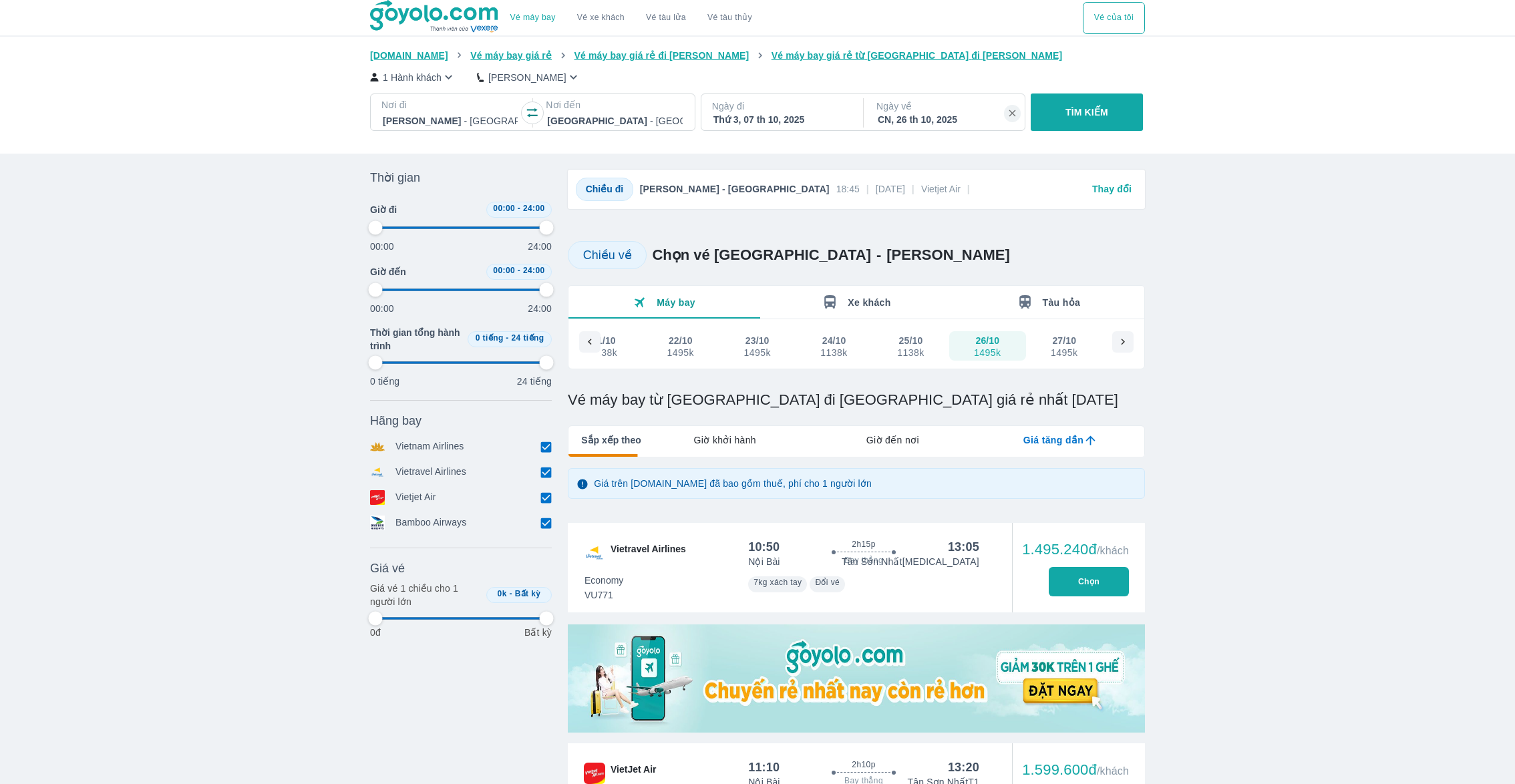
click at [882, 354] on button "25/10 1138k" at bounding box center [910, 345] width 77 height 29
type input "97.9166666666667"
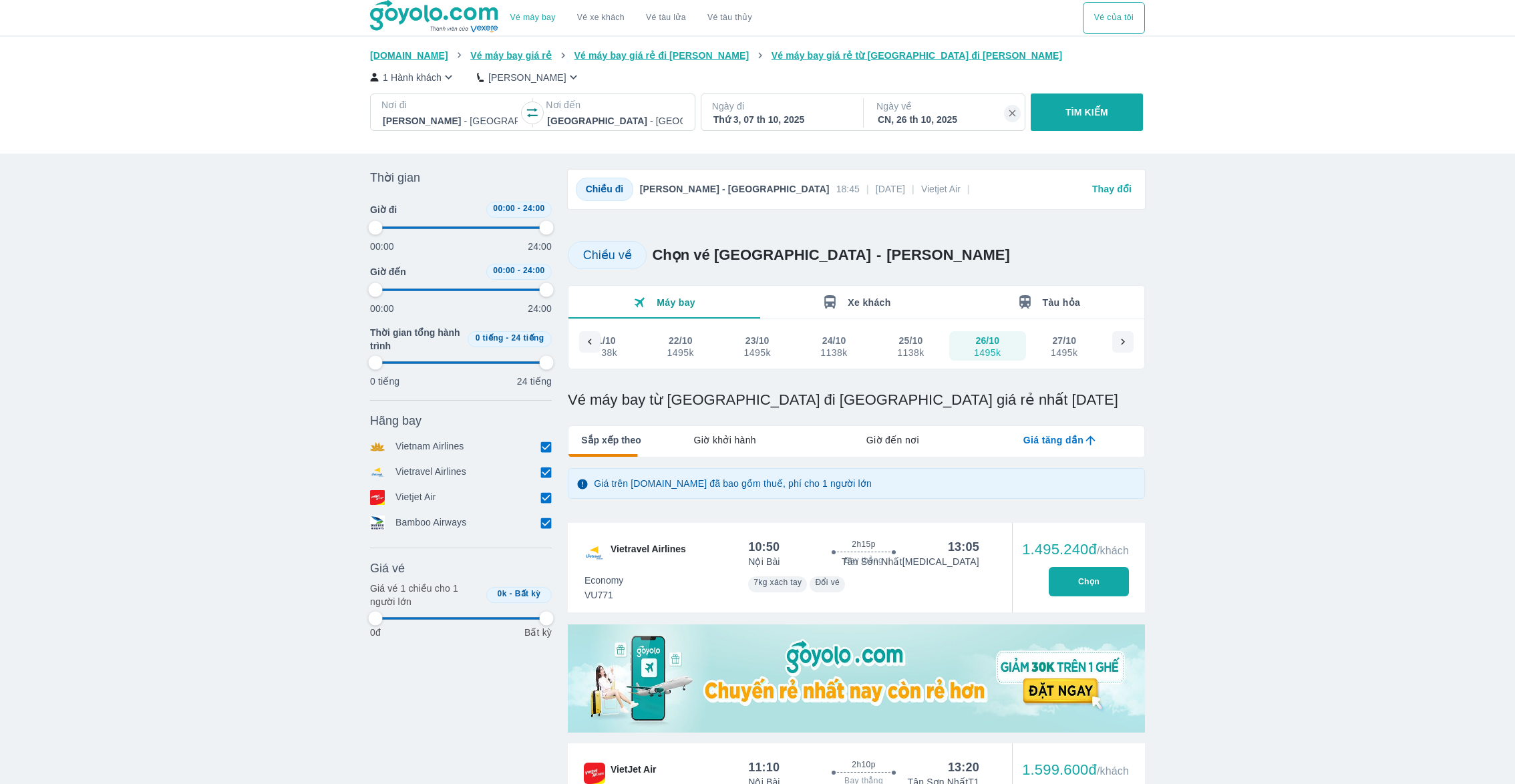
type input "97.9166666666667"
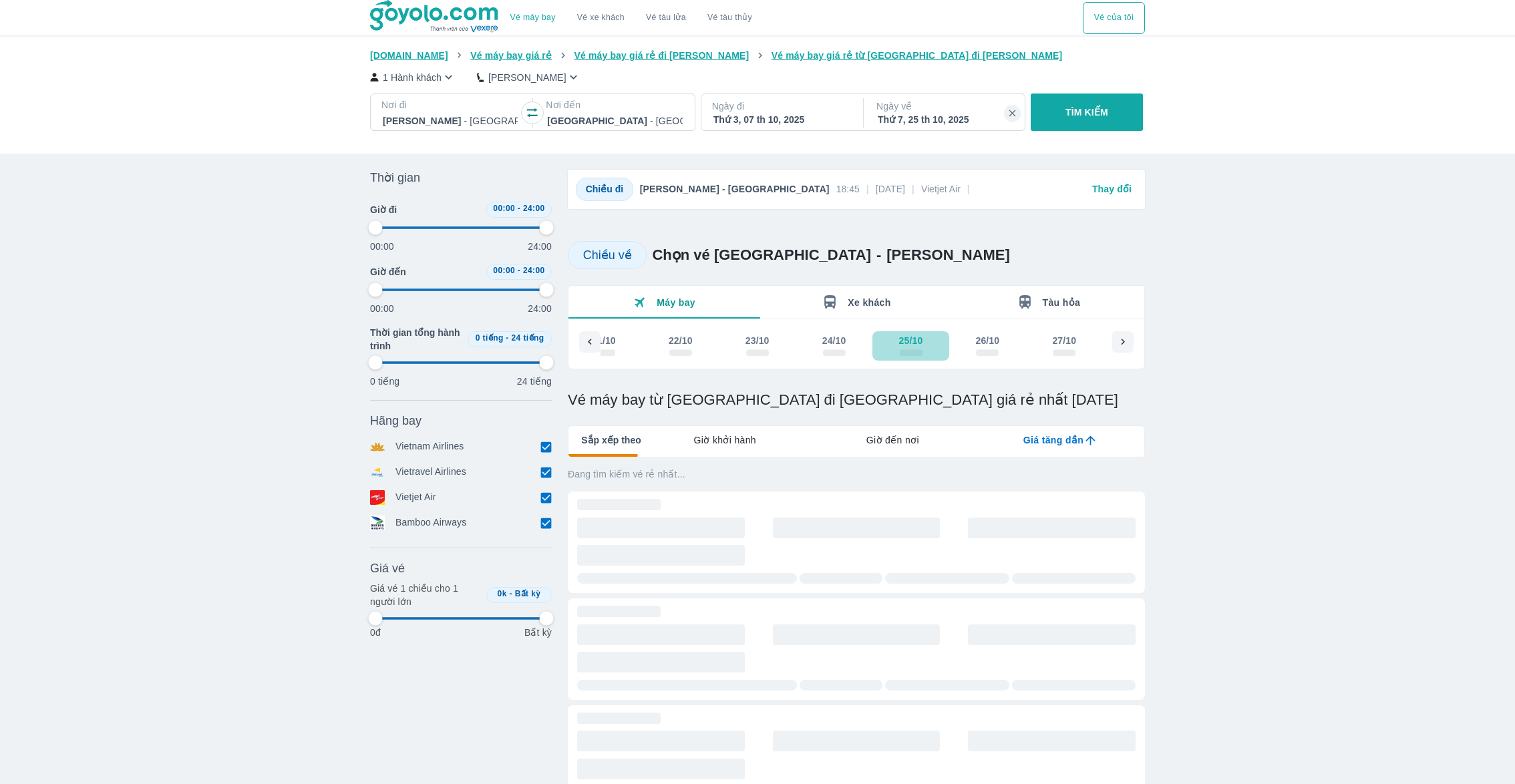
click at [925, 354] on div "25/10" at bounding box center [910, 346] width 30 height 24
type input "97.9166666666667"
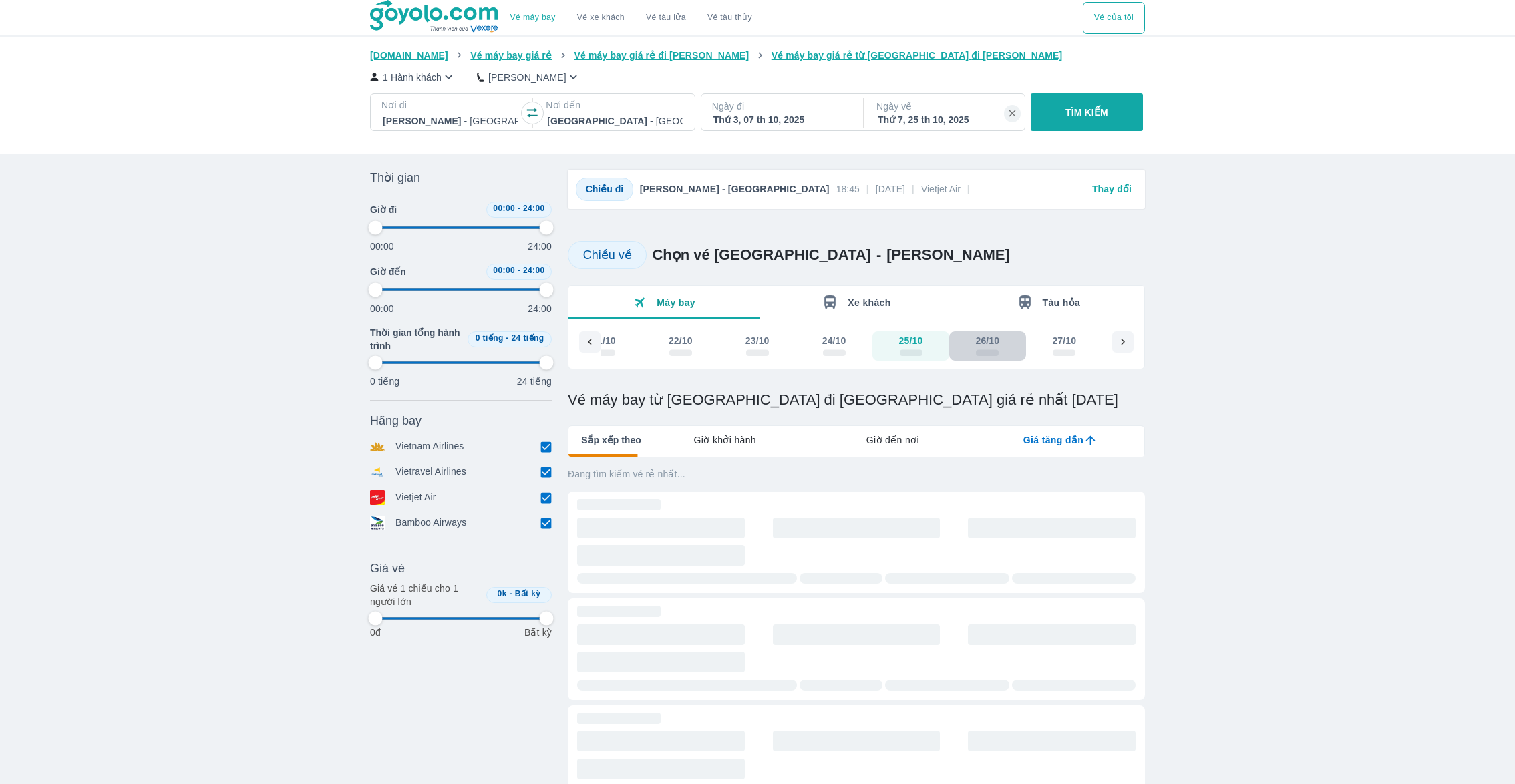
type input "97.9166666666667"
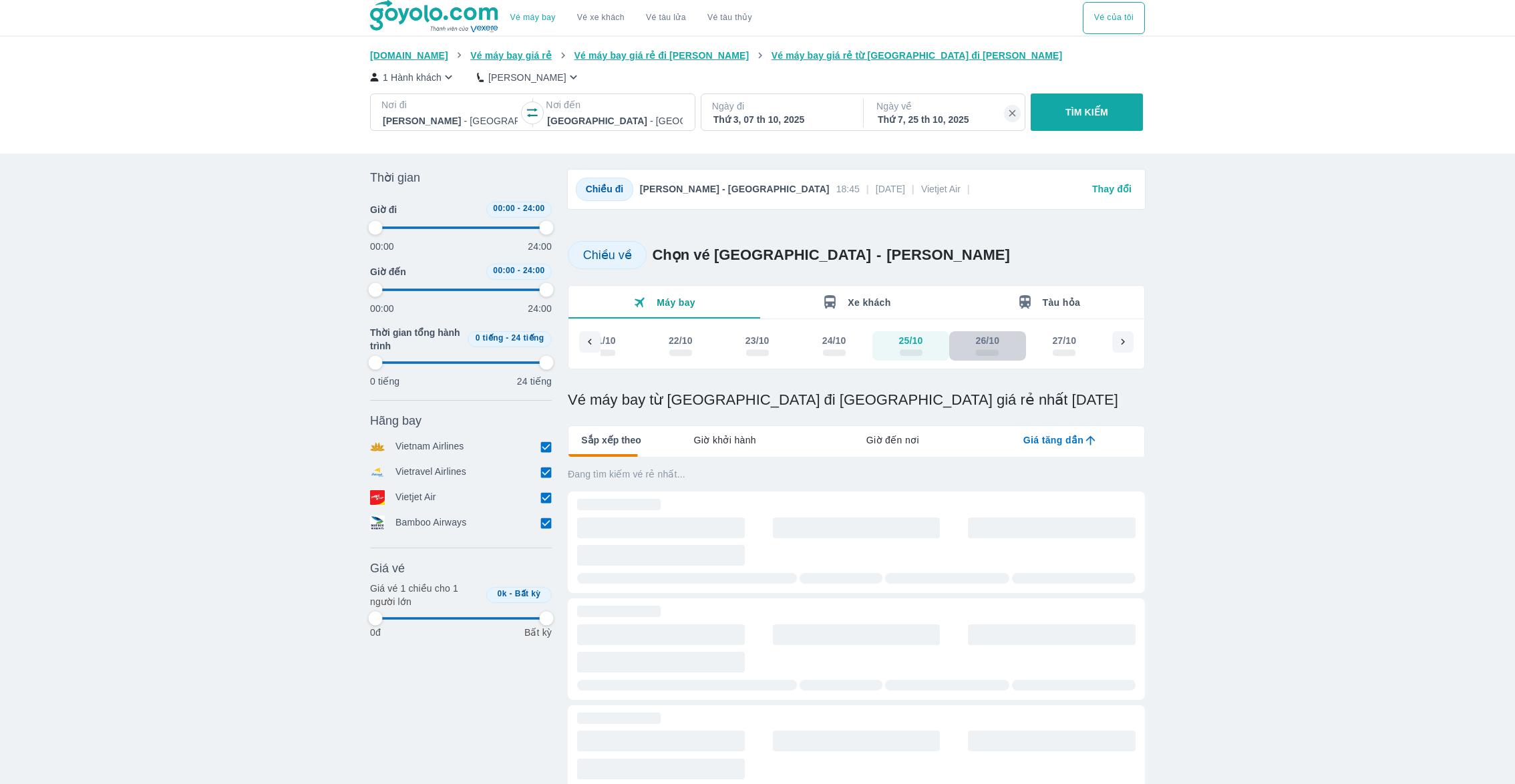
type input "97.9166666666667"
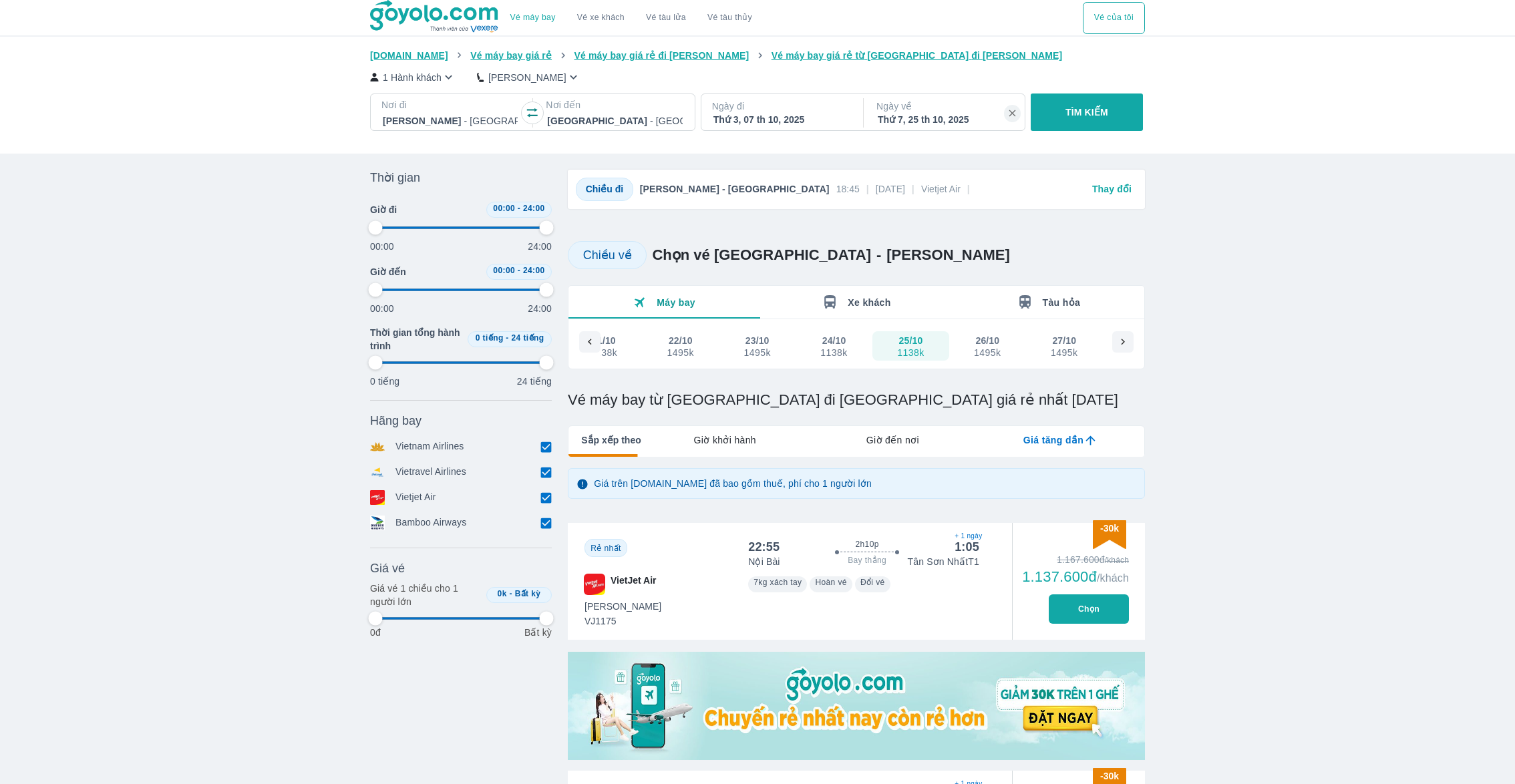
click at [990, 354] on div "1495k" at bounding box center [987, 352] width 27 height 11
type input "97.9166666666667"
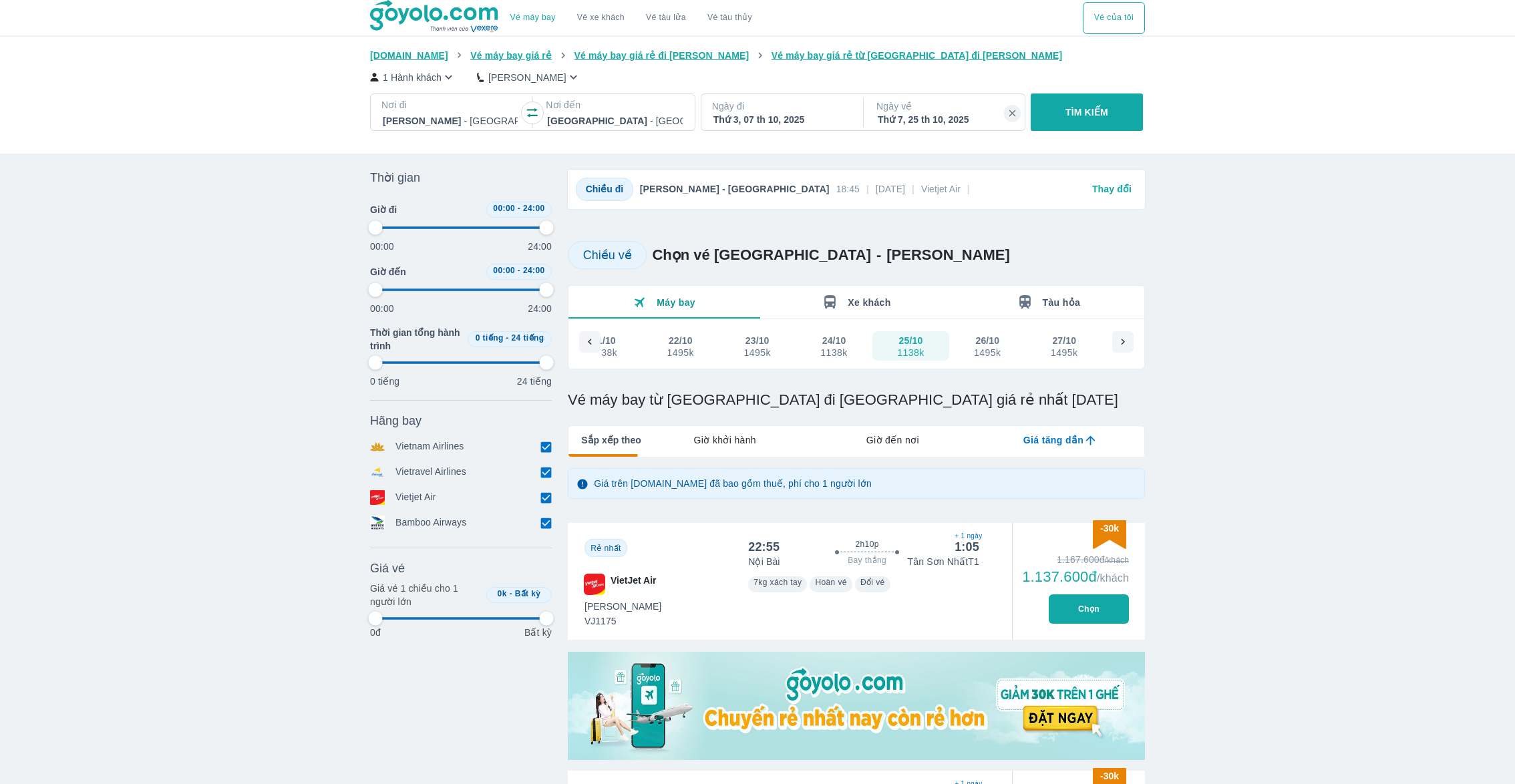
type input "97.9166666666667"
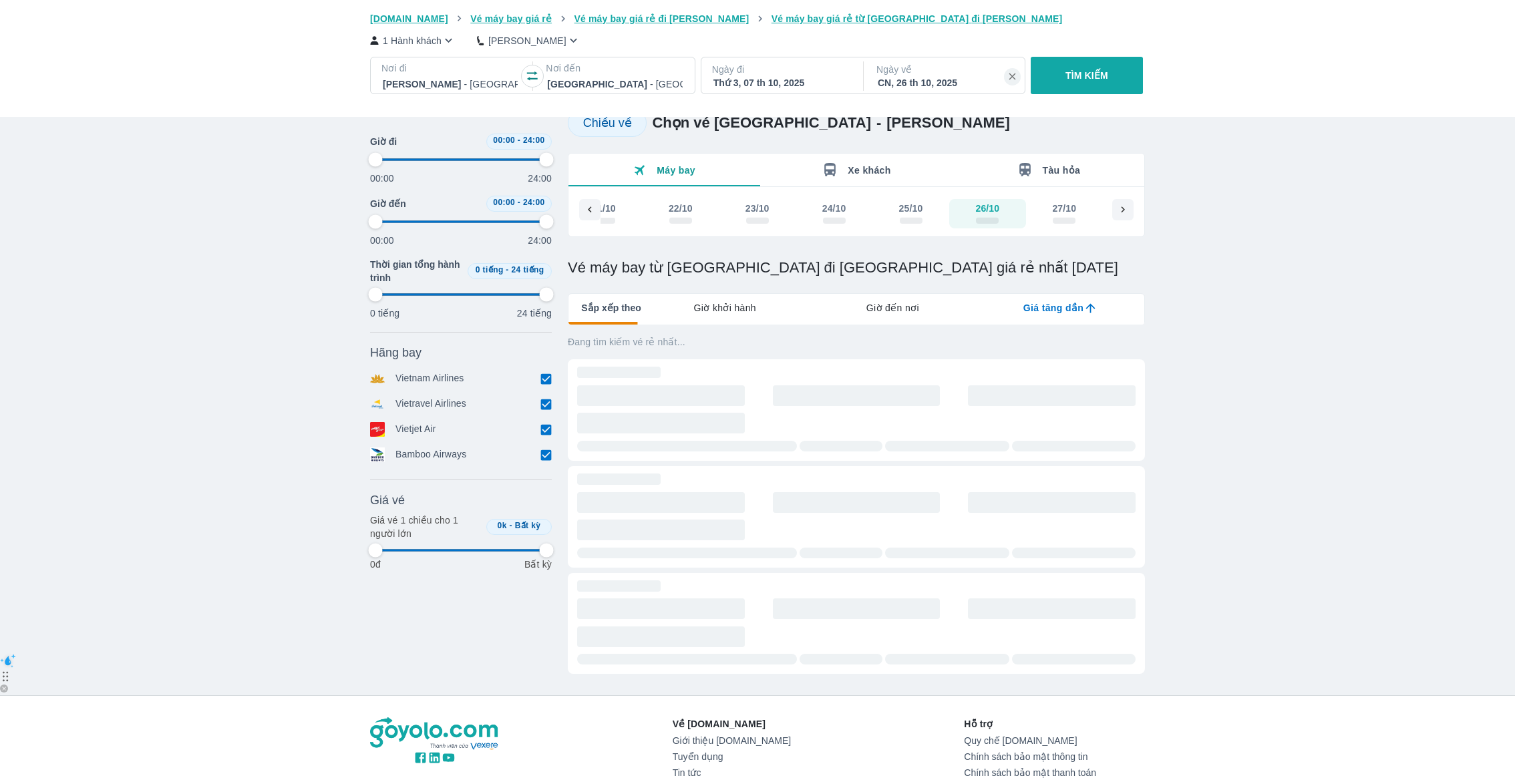
type input "97.9166666666667"
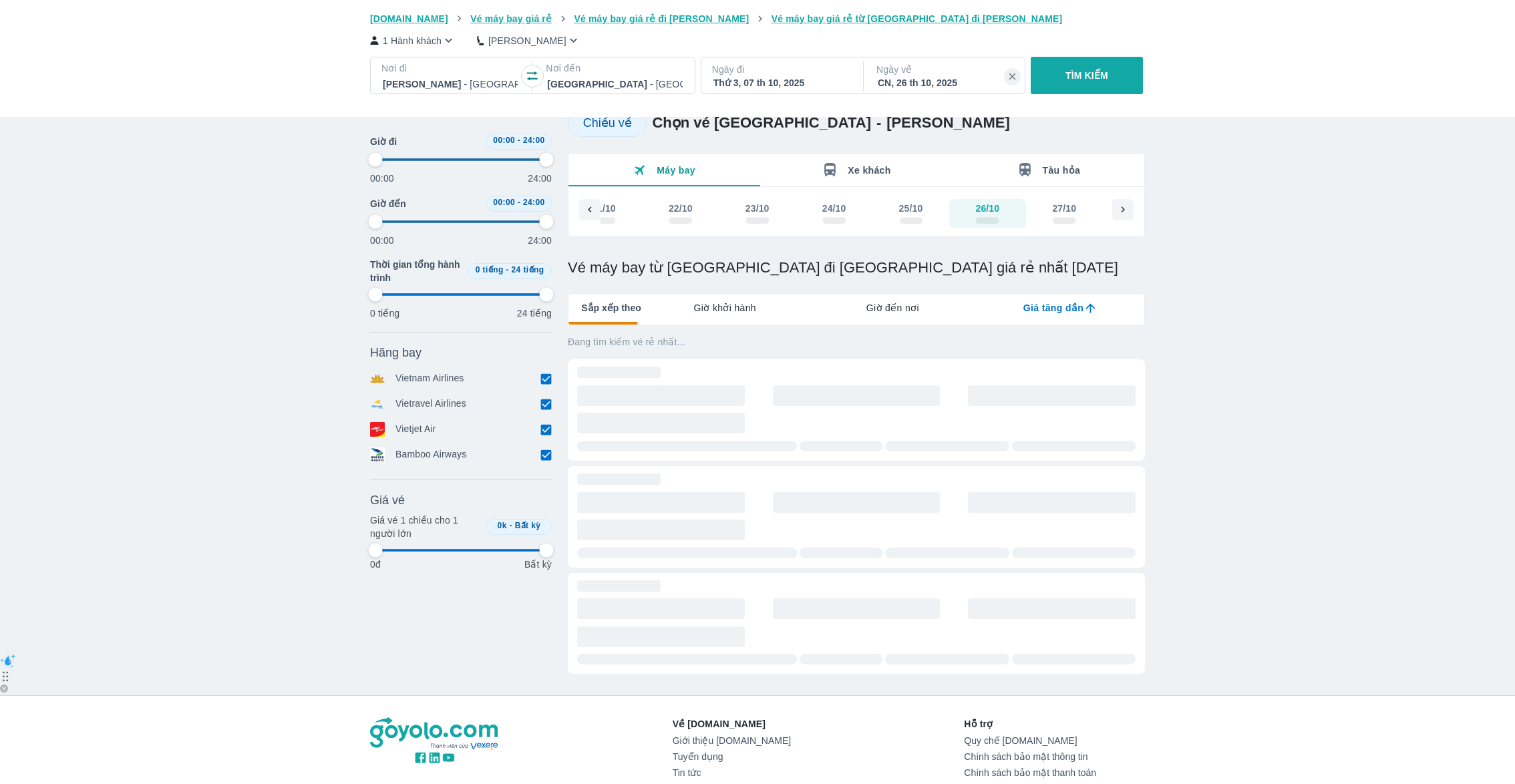
type input "97.9166666666667"
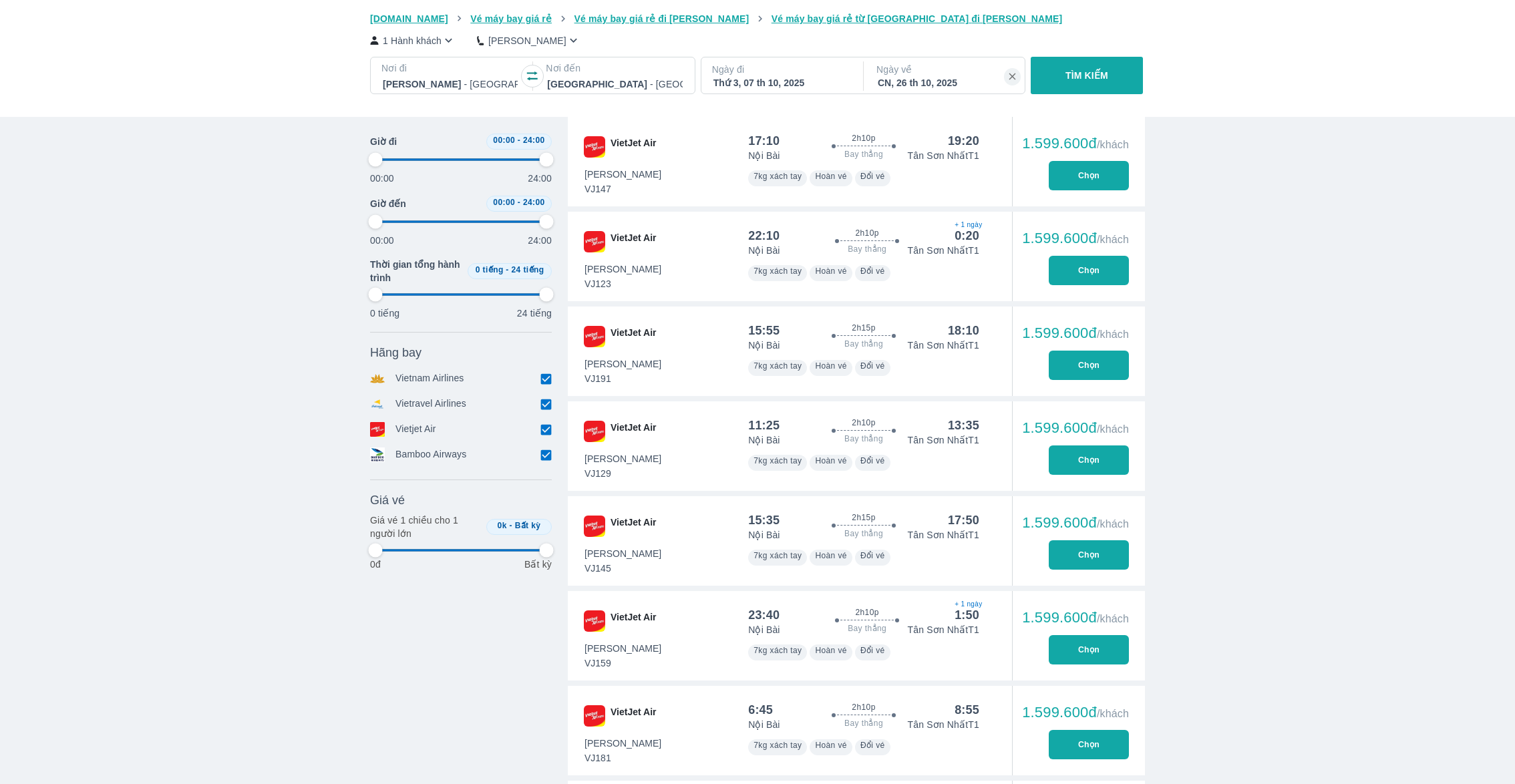
type input "97.9166666666667"
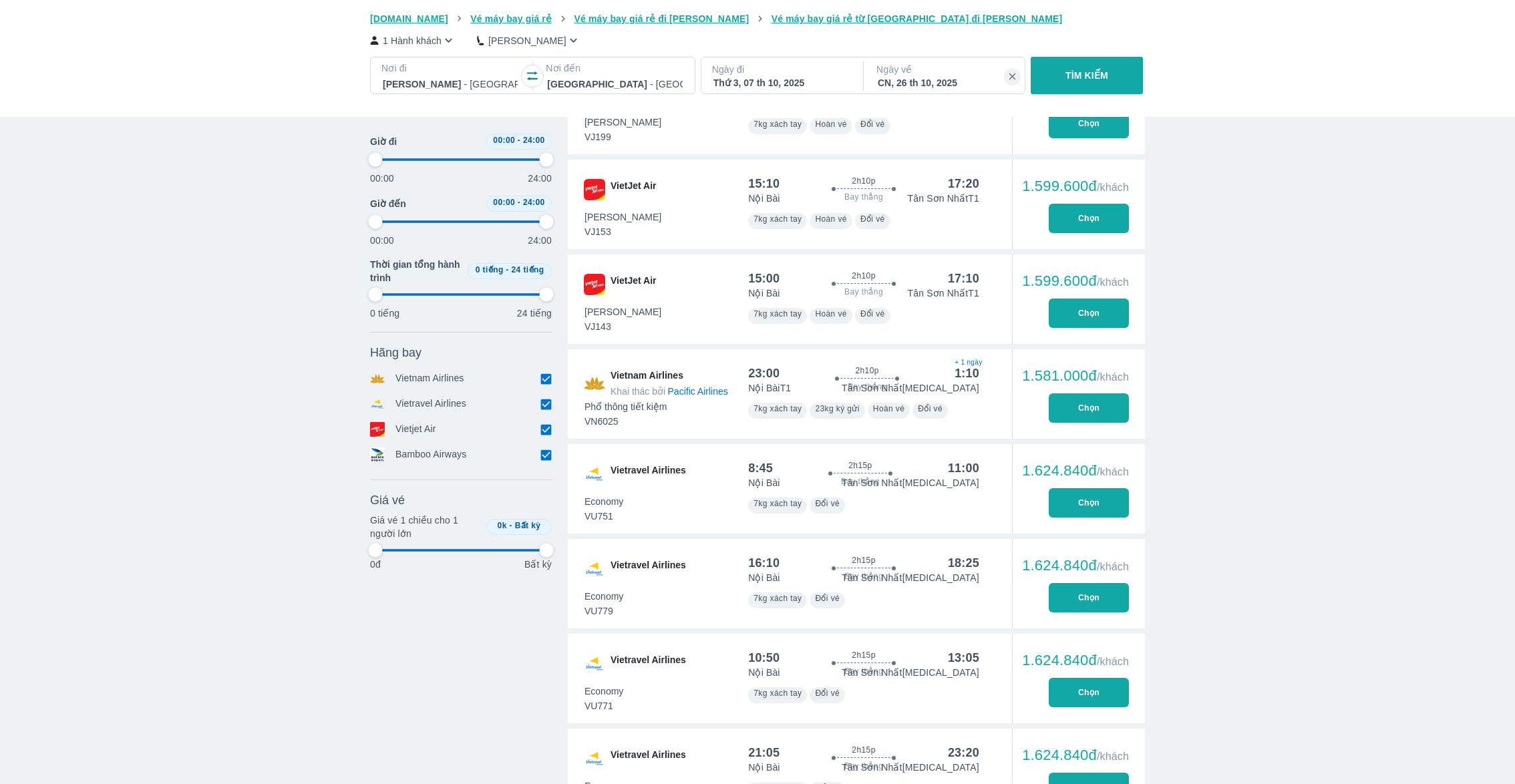
click at [1076, 312] on button "Chọn" at bounding box center [1089, 312] width 80 height 29
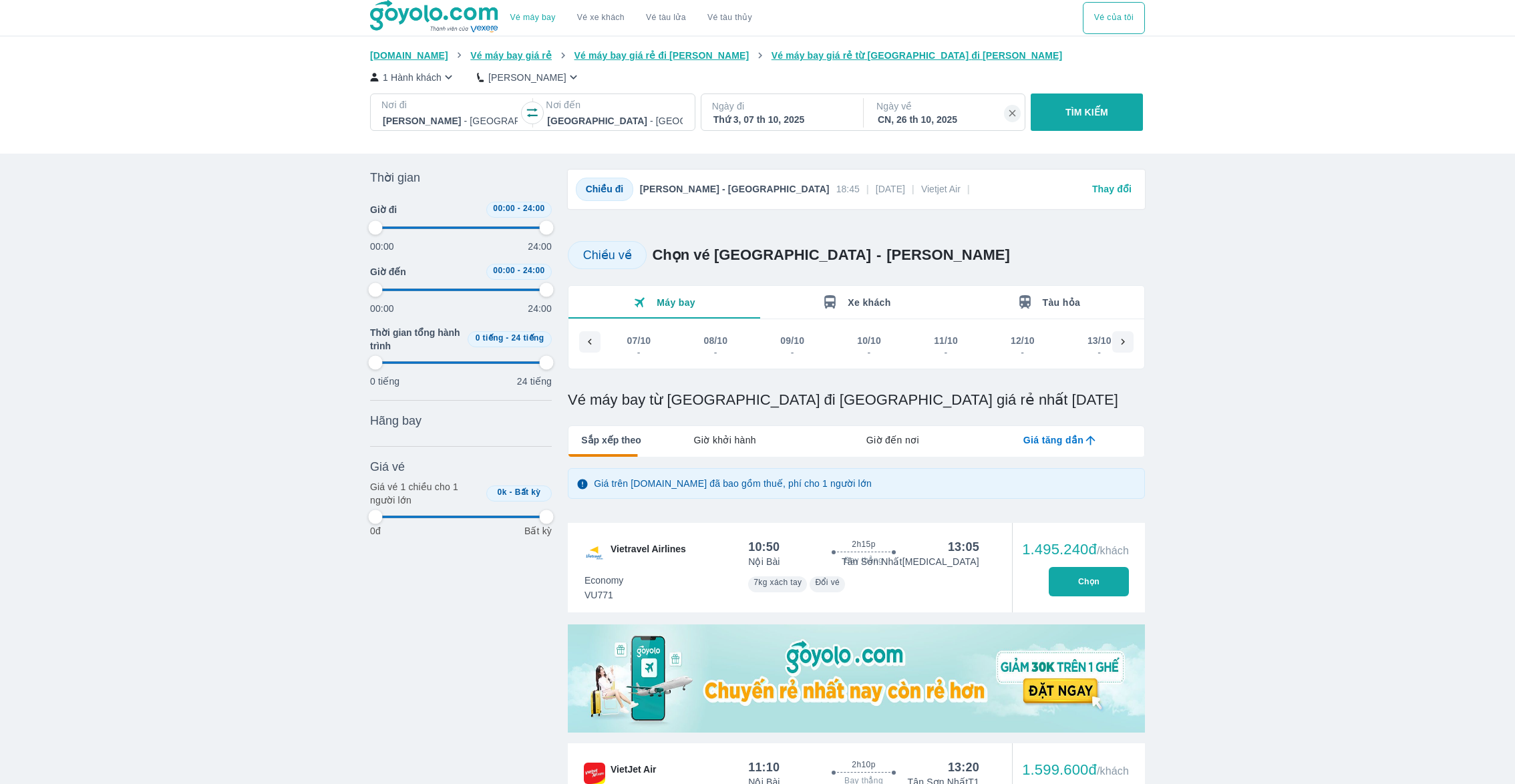
scroll to position [0, 1109]
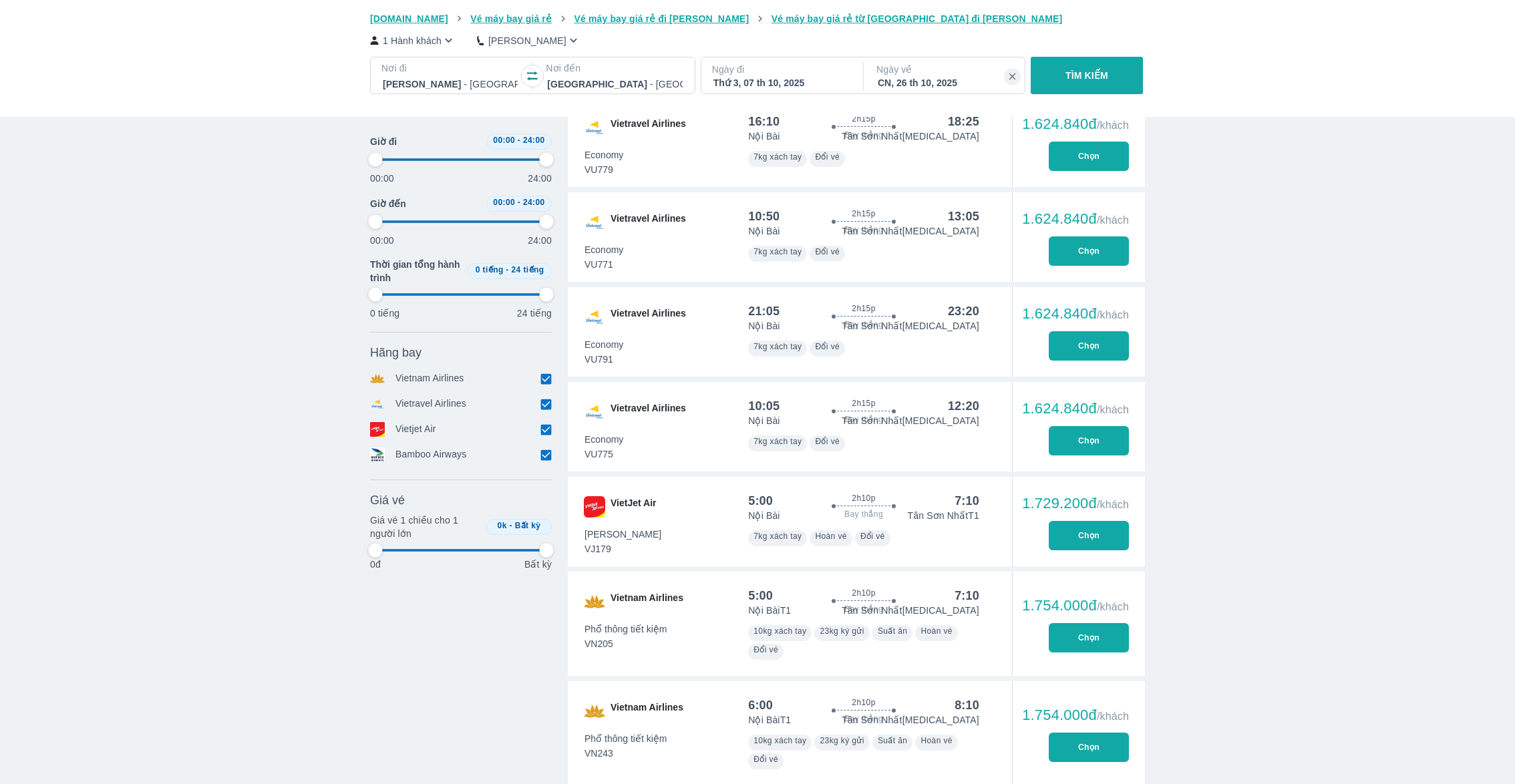
click at [1104, 530] on button "Chọn" at bounding box center [1089, 535] width 80 height 29
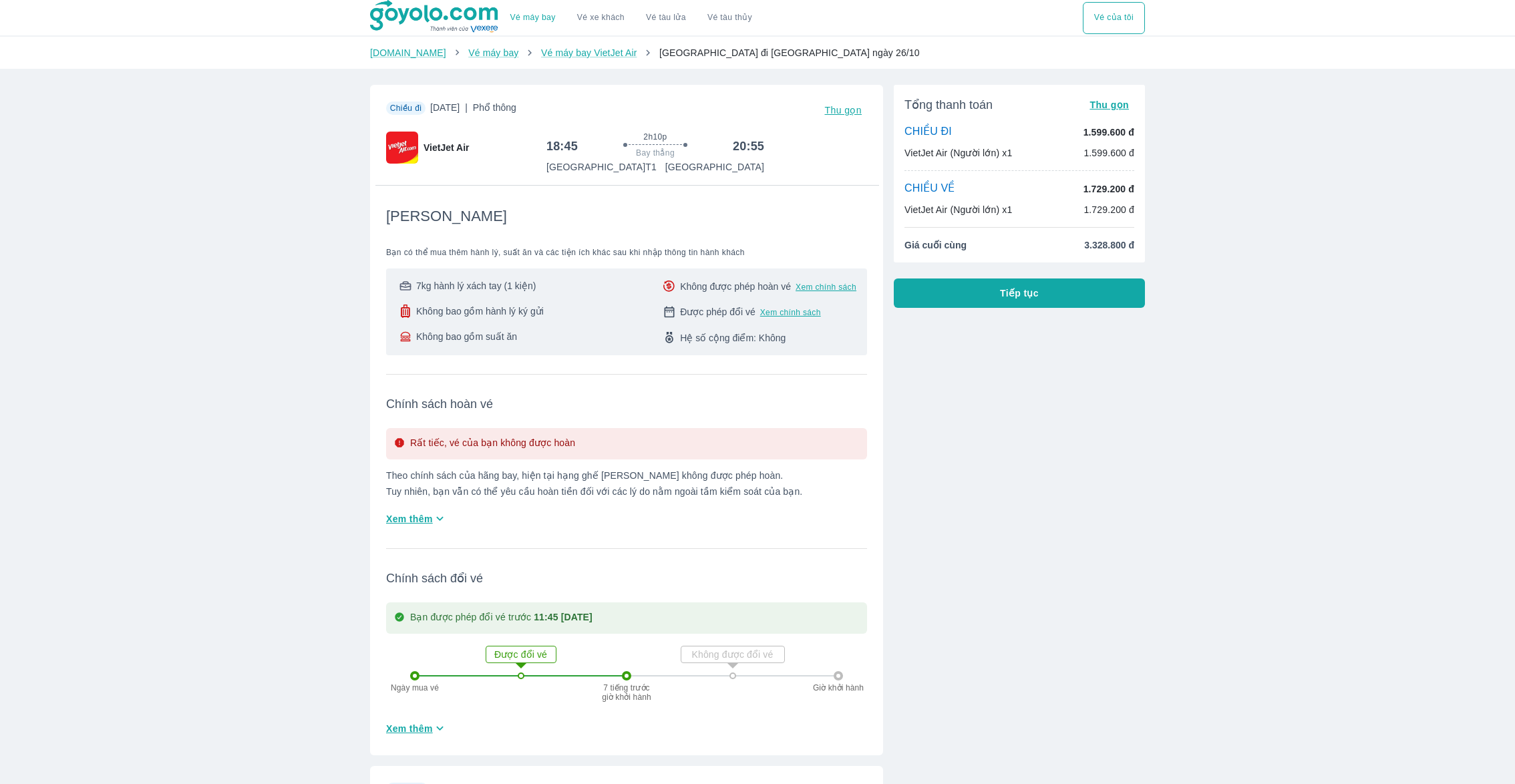
click at [1018, 310] on div "Tổng thanh toán Thu gọn CHIỀU ĐI 1.599.600 đ VietJet Air (Người lớn) x1 1.599.6…" at bounding box center [1014, 772] width 261 height 1397
click at [995, 294] on button "Tiếp tục" at bounding box center [1019, 292] width 252 height 29
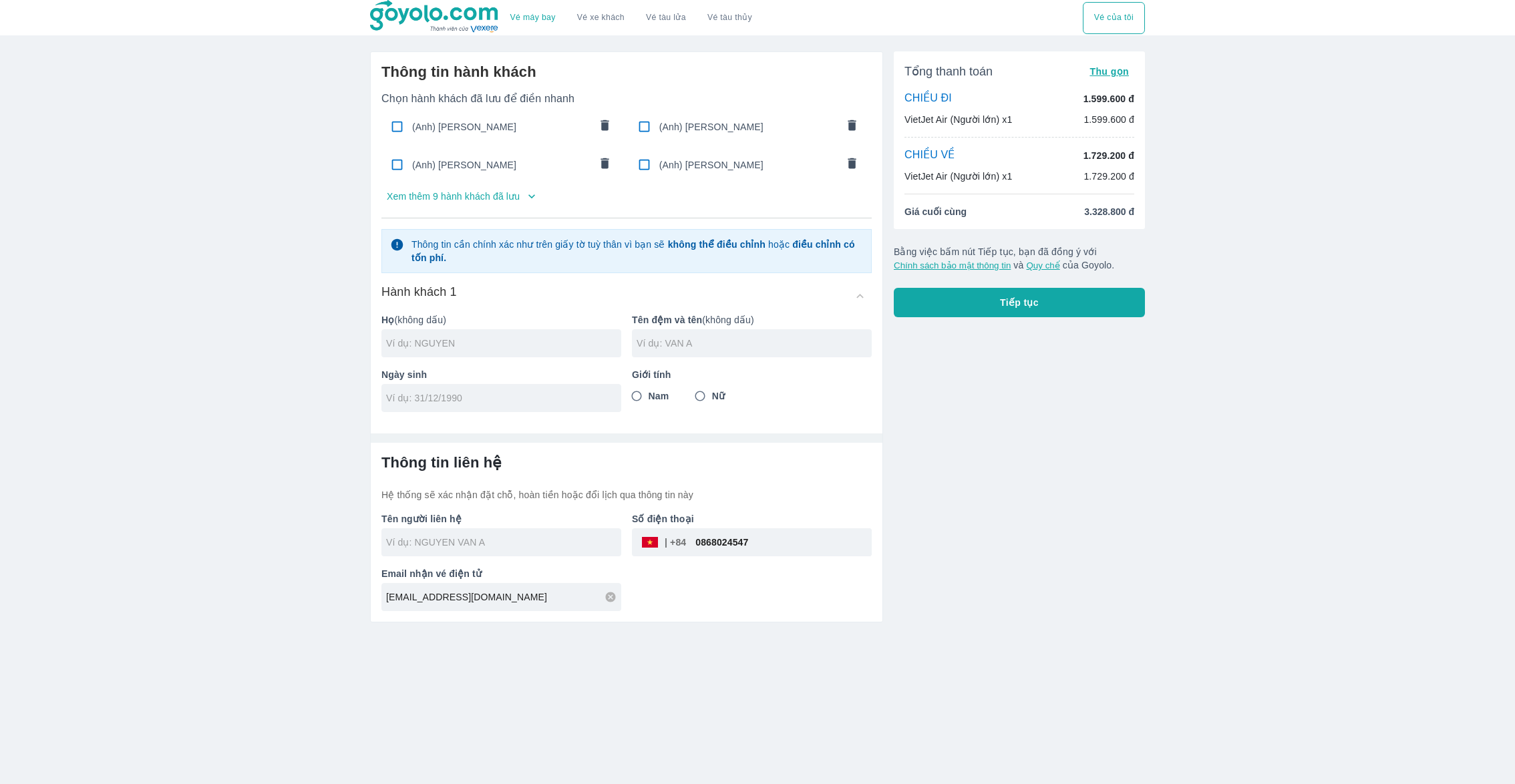
click at [527, 137] on div "(Anh) [PERSON_NAME]" at bounding box center [501, 126] width 241 height 31
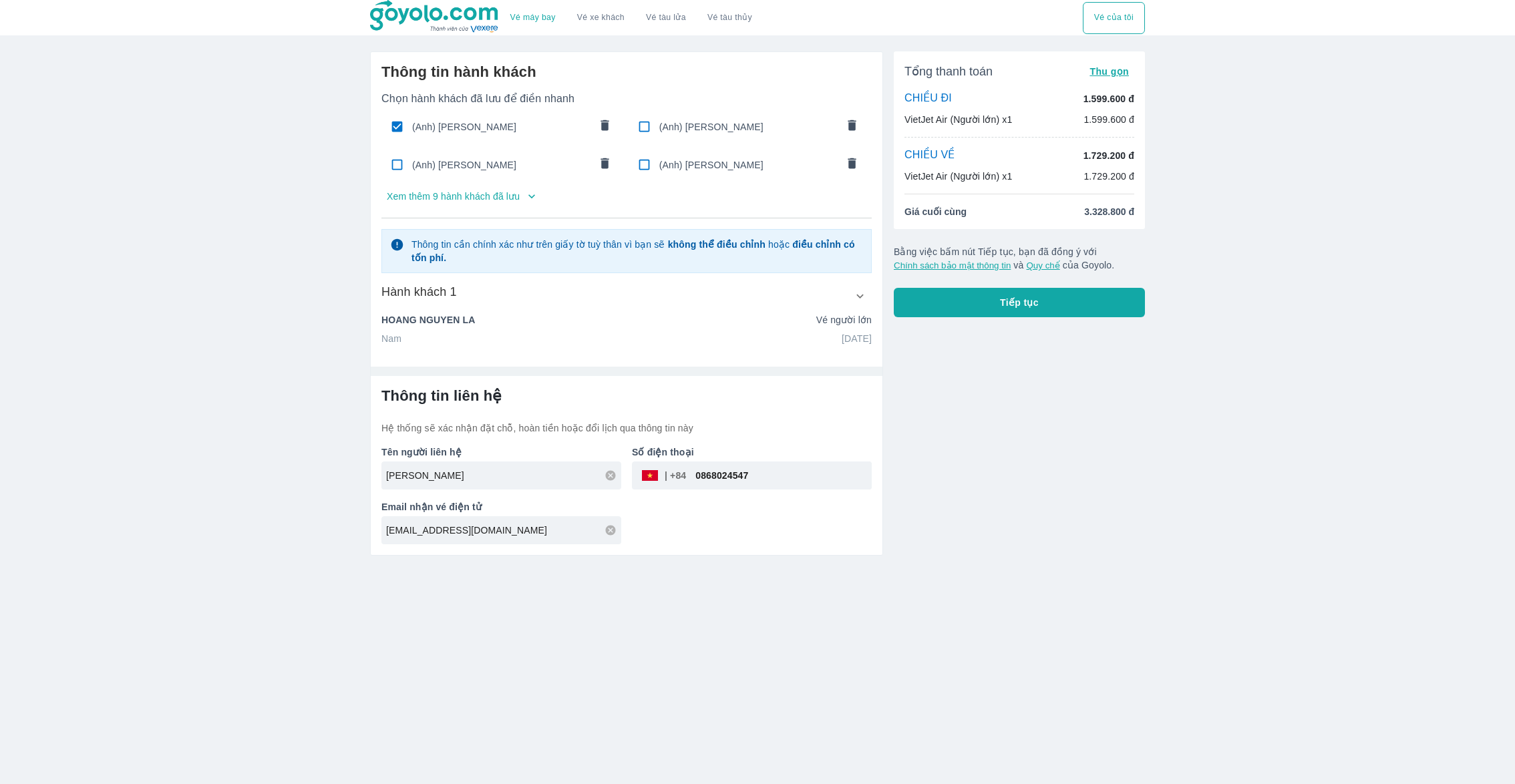
click at [961, 285] on div "Tổng thanh toán Thu gọn CHIỀU ĐI 1.599.600 đ VietJet Air (Người lớn) x1 1.599.6…" at bounding box center [1019, 185] width 252 height 265
click at [951, 307] on button "Tiếp tục" at bounding box center [1019, 301] width 252 height 29
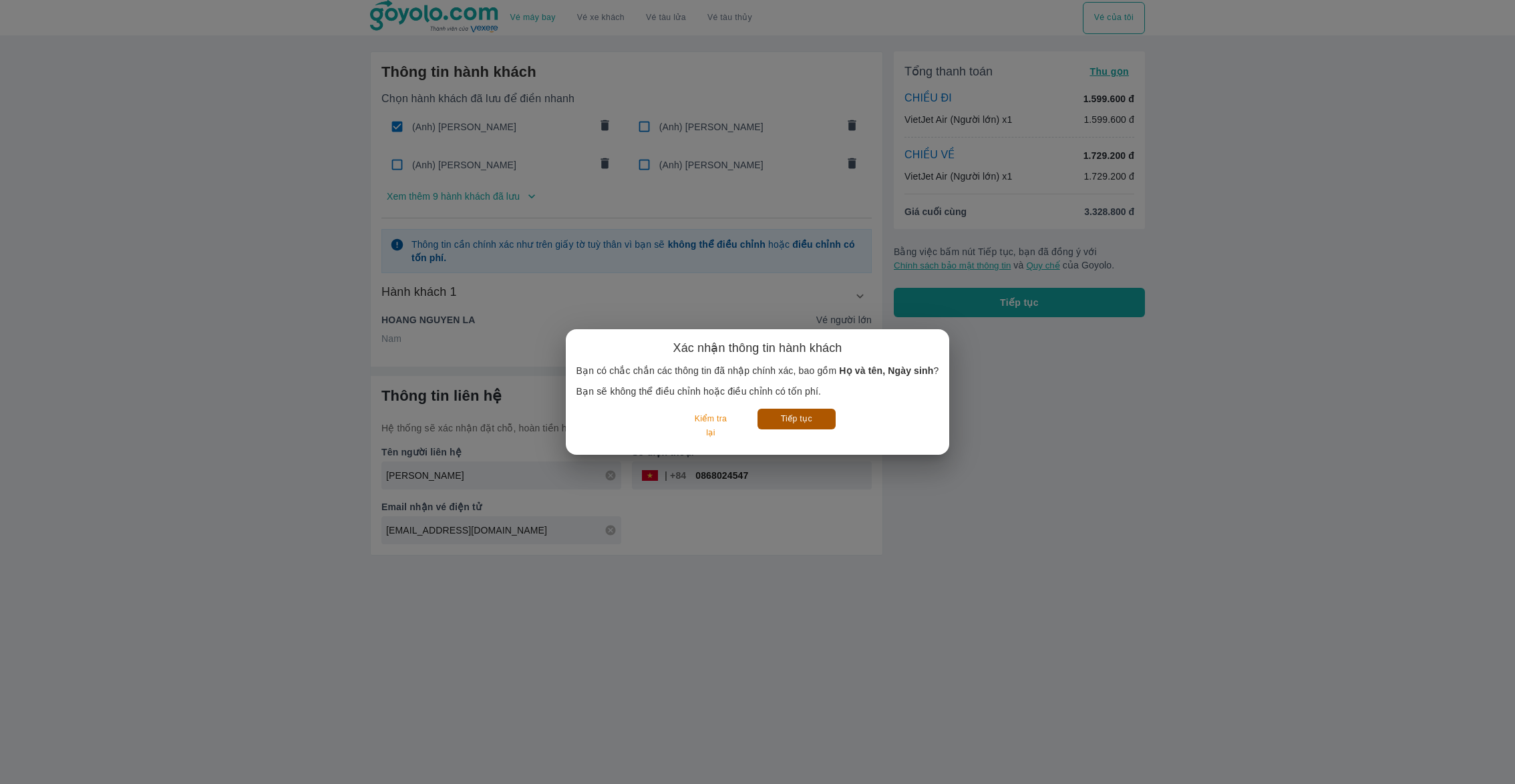
click at [802, 408] on div "Xác nhận thông tin hành khách Bạn có chắc chắn các thông tin đã nhập chính xác,…" at bounding box center [757, 392] width 362 height 104
click at [783, 423] on button "Tiếp tục" at bounding box center [796, 419] width 78 height 21
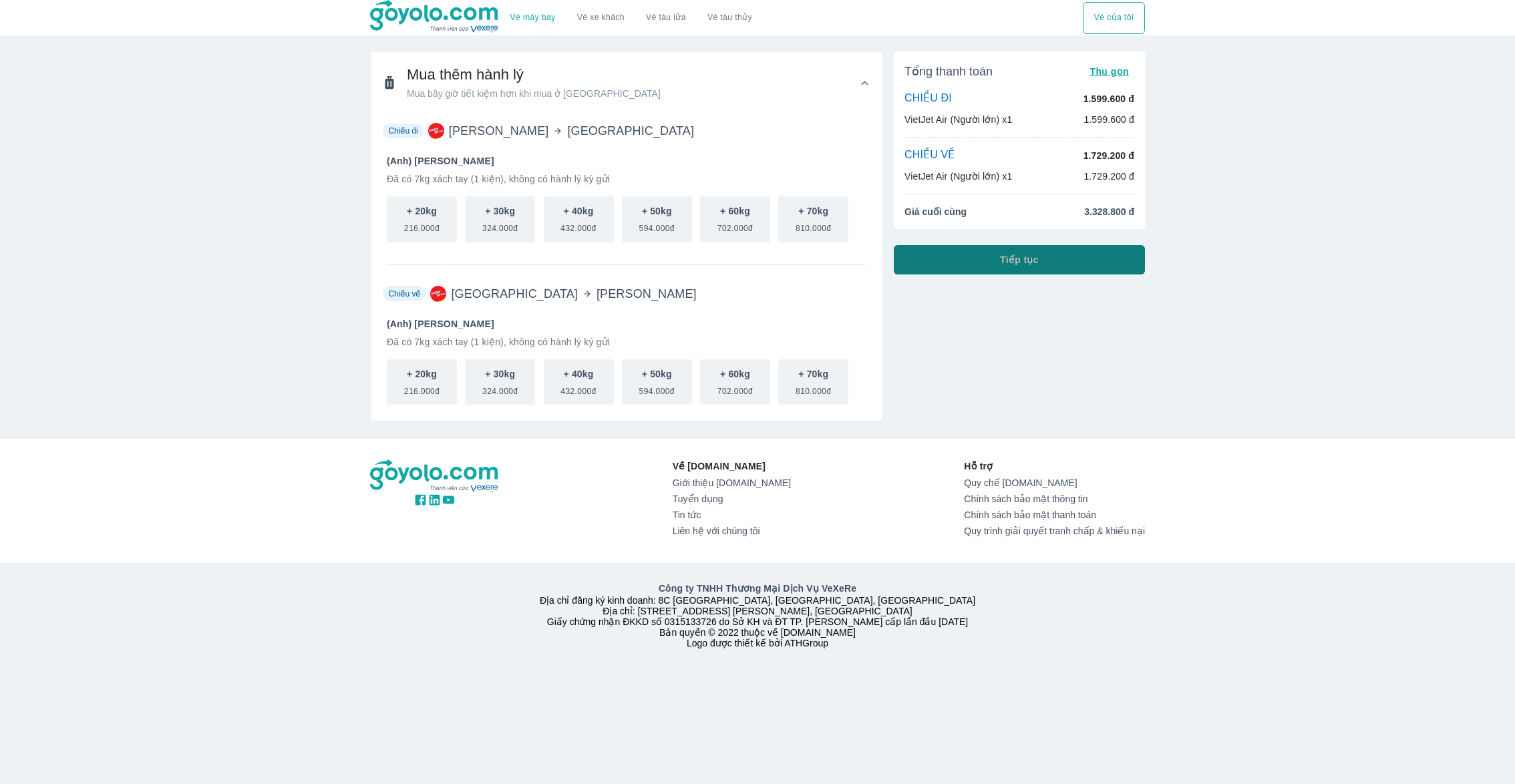
click at [937, 259] on button "Tiếp tục" at bounding box center [1019, 259] width 252 height 29
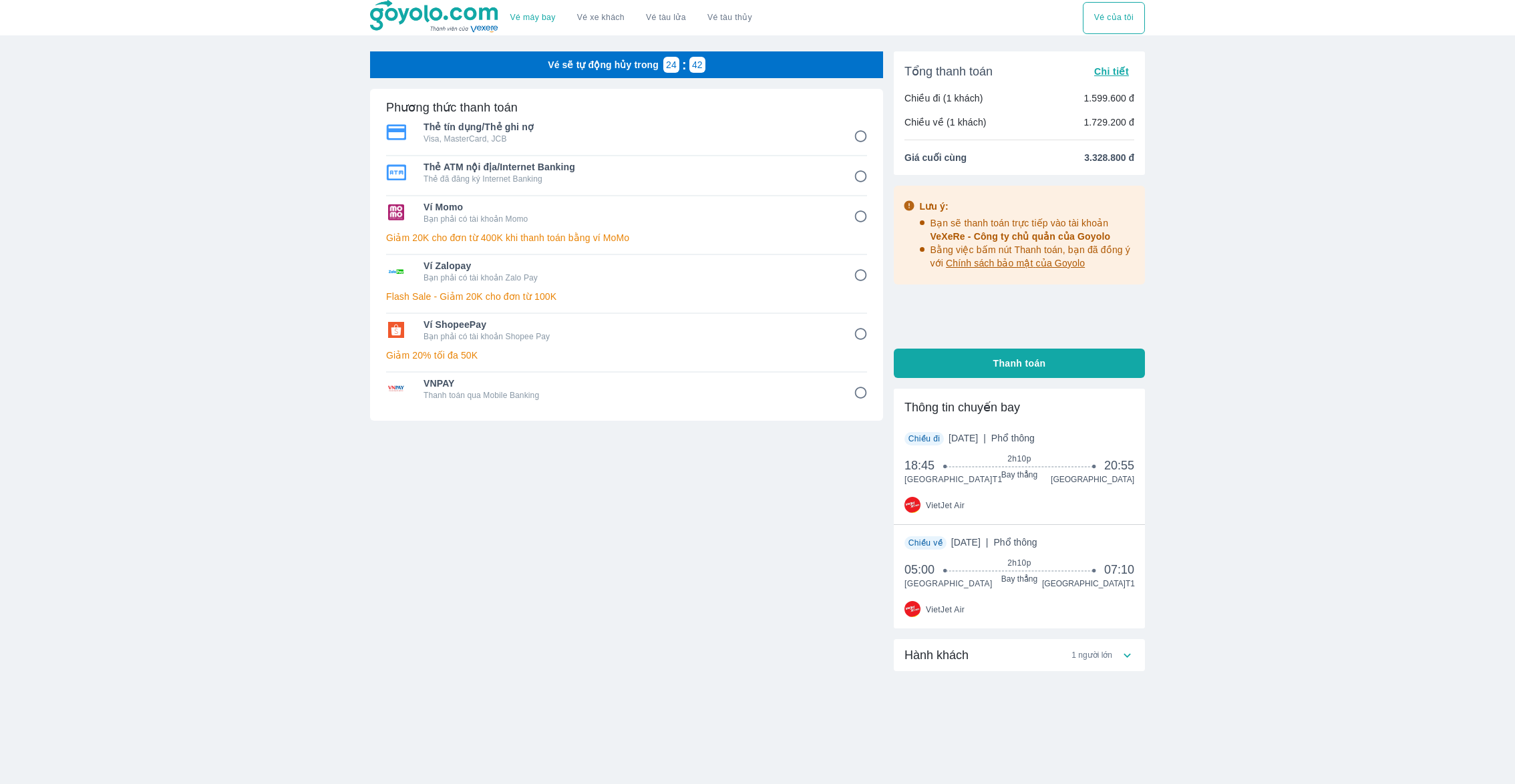
click at [1112, 66] on span "Chi tiết" at bounding box center [1111, 71] width 35 height 11
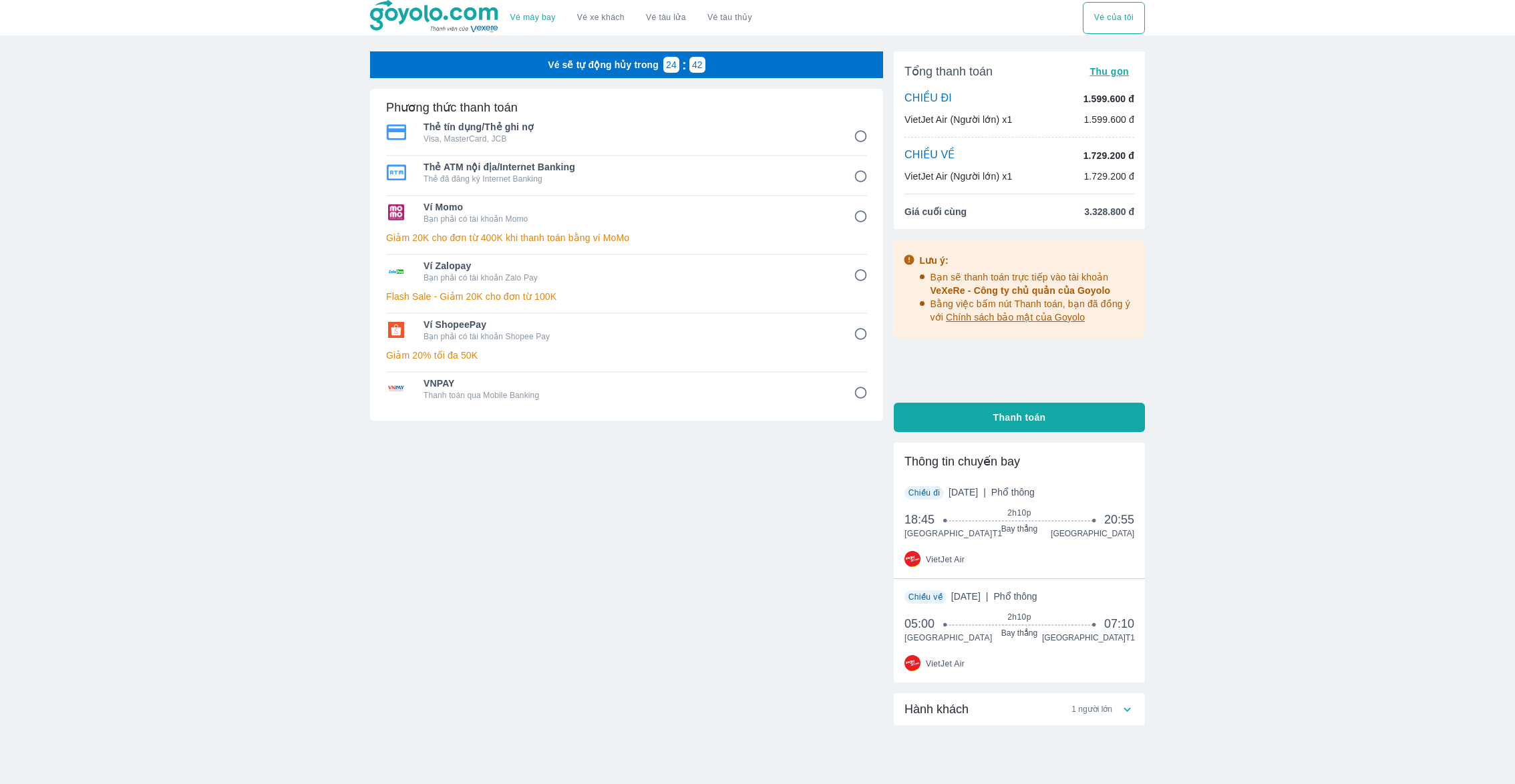
click at [1112, 66] on span "Thu gọn" at bounding box center [1108, 71] width 39 height 11
